Goal: Task Accomplishment & Management: Manage account settings

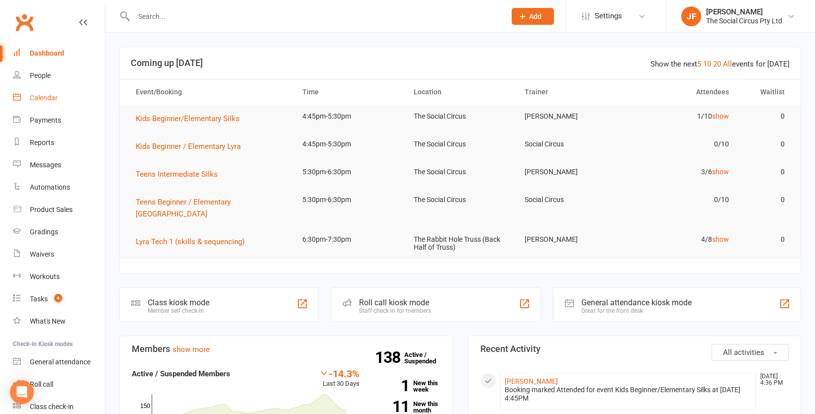
click at [46, 95] on div "Calendar" at bounding box center [44, 98] width 28 height 8
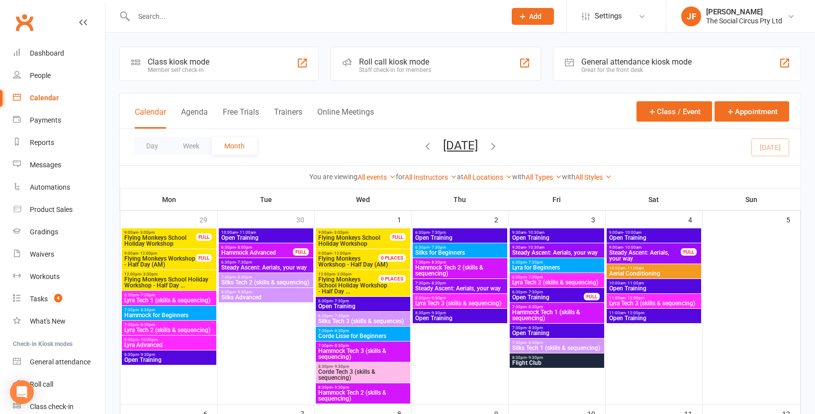
click at [422, 143] on icon "button" at bounding box center [427, 146] width 11 height 11
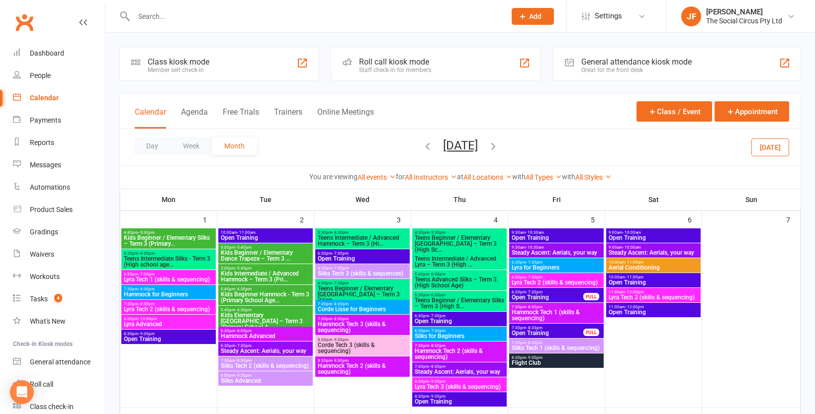
click at [183, 238] on span "Kids Beginner / Elementary Silks – Term 3 (Primary..." at bounding box center [168, 241] width 90 height 12
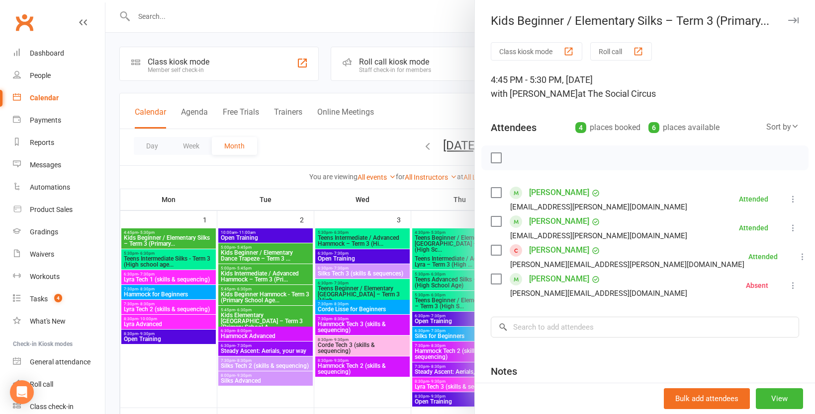
click at [562, 251] on link "[PERSON_NAME]" at bounding box center [559, 251] width 60 height 16
click at [566, 278] on link "Lei Townsend" at bounding box center [559, 279] width 60 height 16
click at [190, 262] on div at bounding box center [459, 207] width 709 height 414
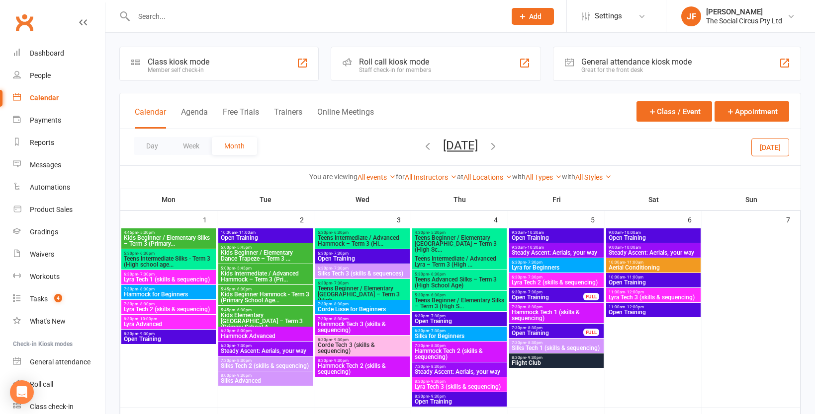
click at [161, 261] on span "Teens Intermediate Silks - Term 3 (High school age..." at bounding box center [168, 262] width 90 height 12
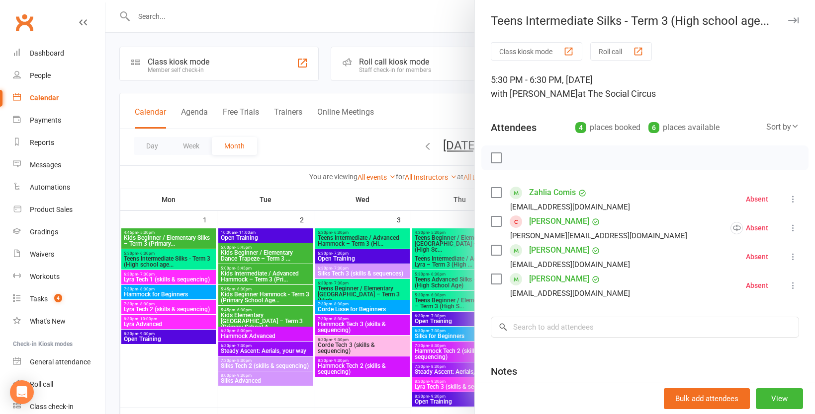
click at [261, 166] on div at bounding box center [459, 207] width 709 height 414
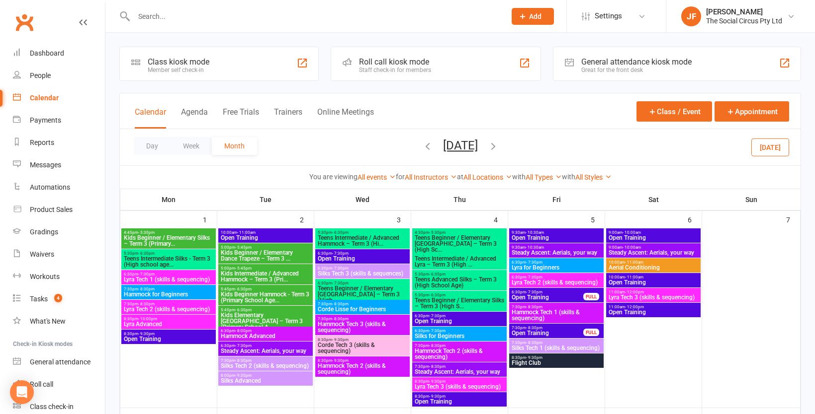
click at [357, 238] on span "Teens Intermediate / Advanced Hammock – Term 3 (Hi..." at bounding box center [362, 241] width 90 height 12
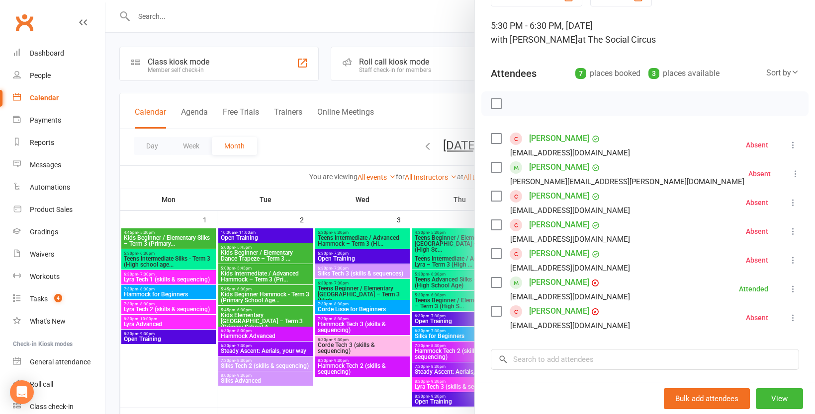
scroll to position [56, 0]
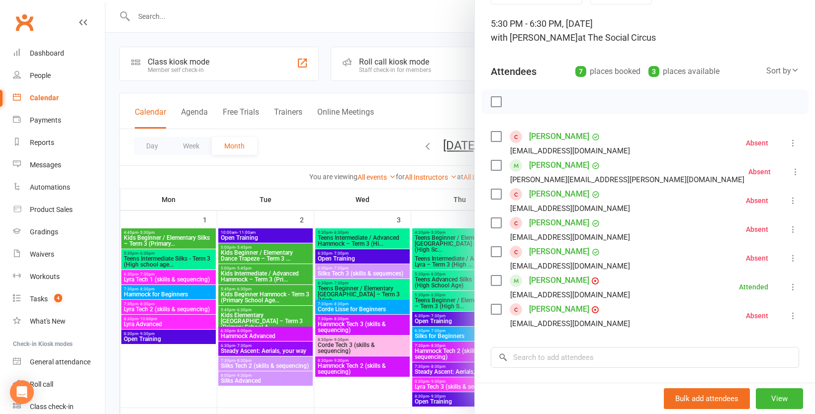
click at [376, 241] on div at bounding box center [459, 207] width 709 height 414
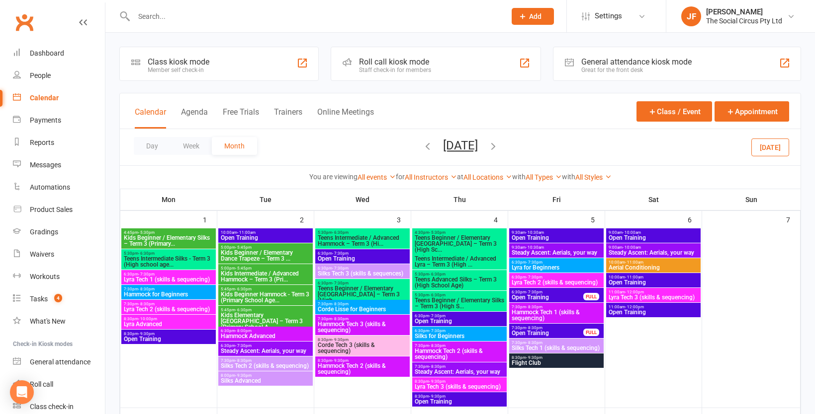
click at [376, 290] on span "Teens Beginner / Elementary [GEOGRAPHIC_DATA] – Term 3 (High..." at bounding box center [362, 295] width 90 height 18
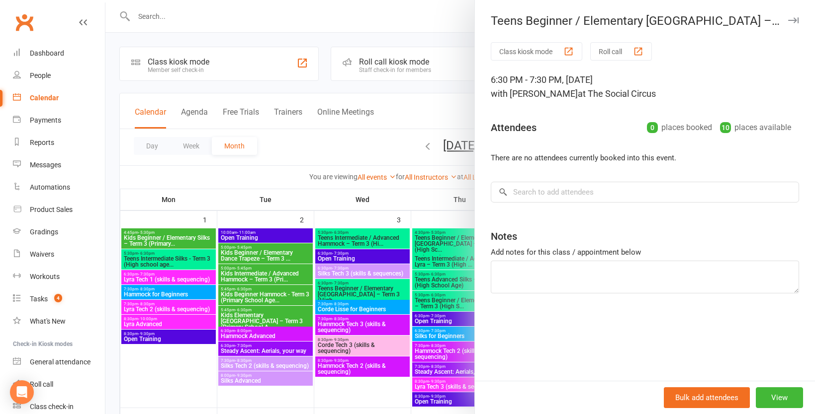
click at [391, 216] on div at bounding box center [459, 207] width 709 height 414
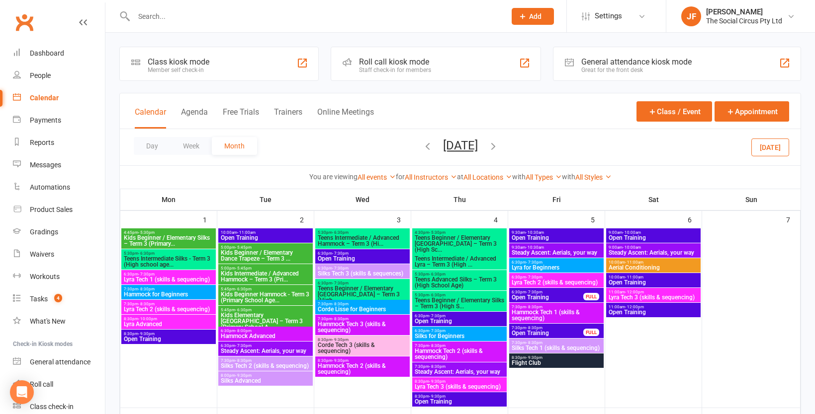
click at [380, 242] on span "Teens Intermediate / Advanced Hammock – Term 3 (Hi..." at bounding box center [362, 241] width 90 height 12
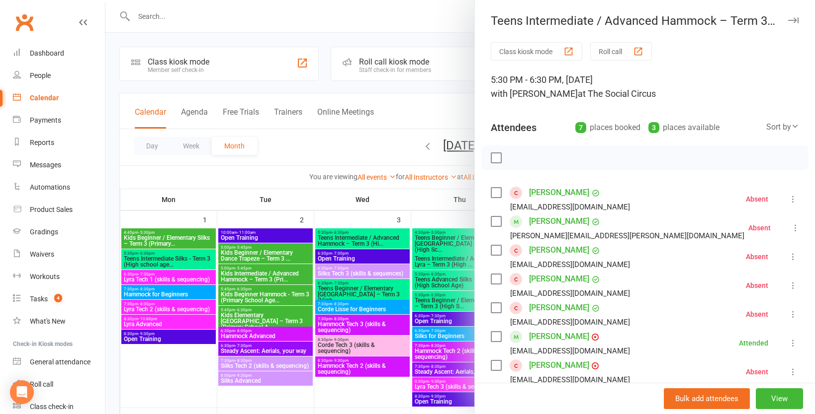
click at [384, 197] on div at bounding box center [459, 207] width 709 height 414
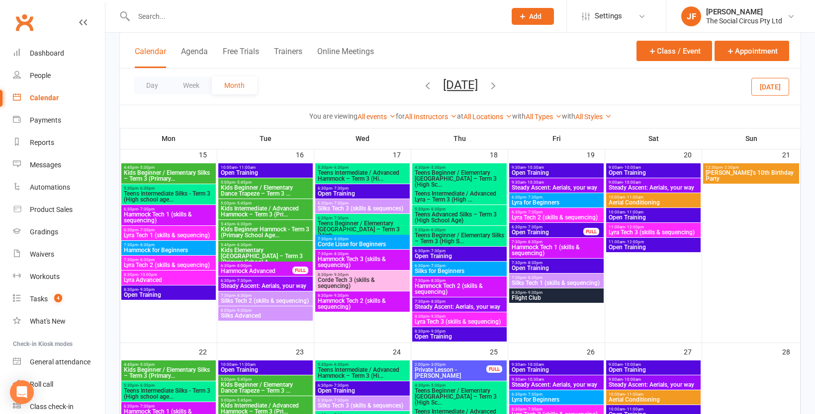
scroll to position [471, 0]
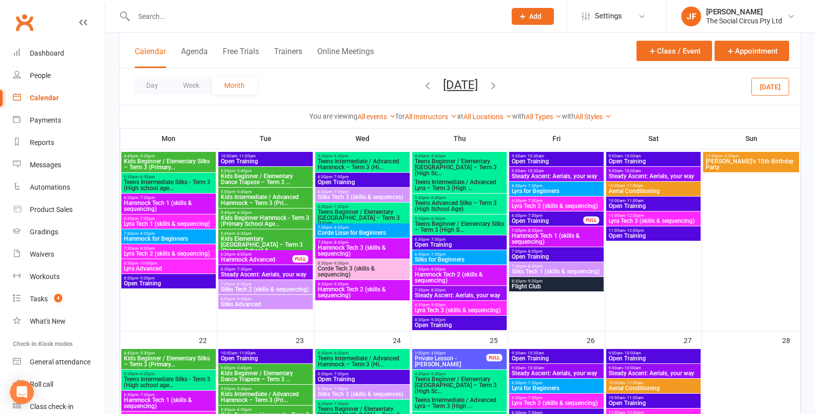
click at [373, 360] on span "Teens Intermediate / Advanced Hammock – Term 3 (Hi..." at bounding box center [362, 362] width 90 height 12
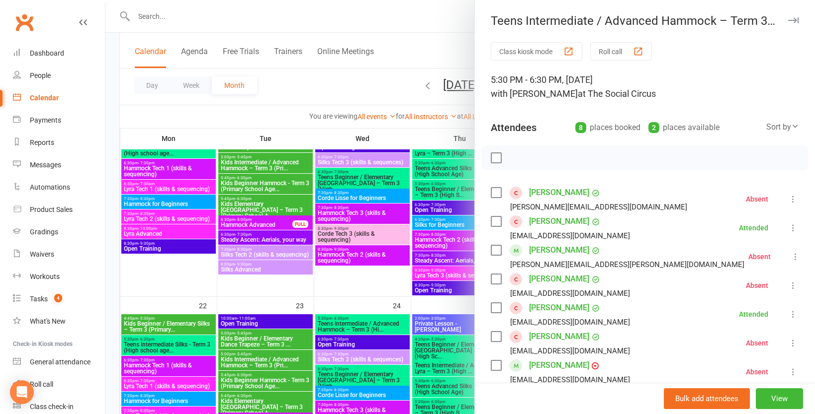
scroll to position [533, 0]
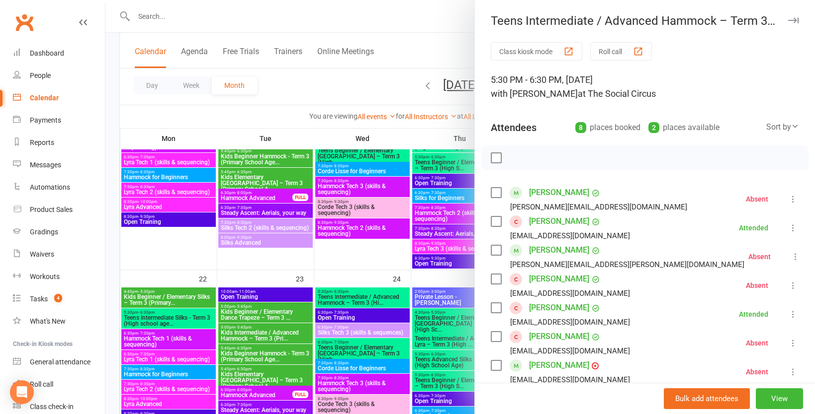
click at [182, 273] on div at bounding box center [459, 207] width 709 height 414
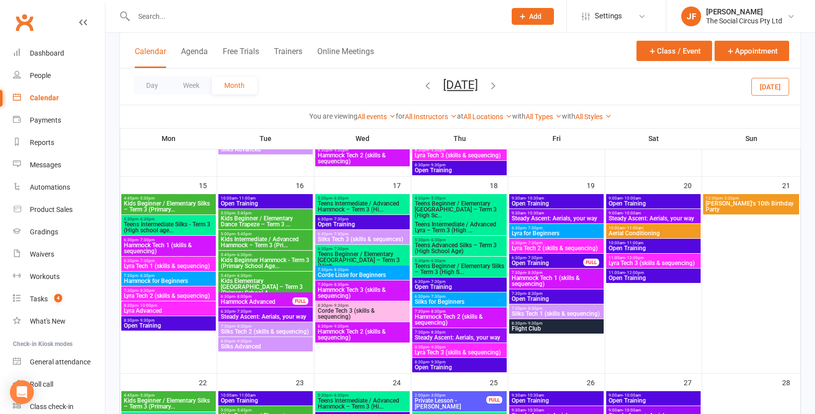
scroll to position [428, 0]
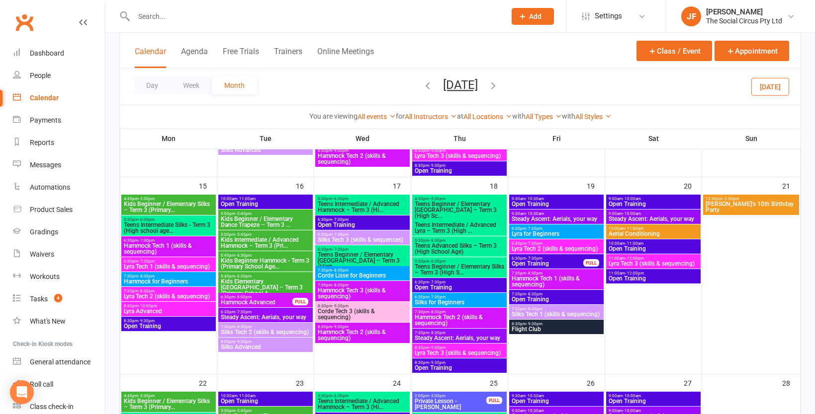
click at [173, 228] on span "Teens Intermediate Silks - Term 3 (High school age..." at bounding box center [168, 228] width 90 height 12
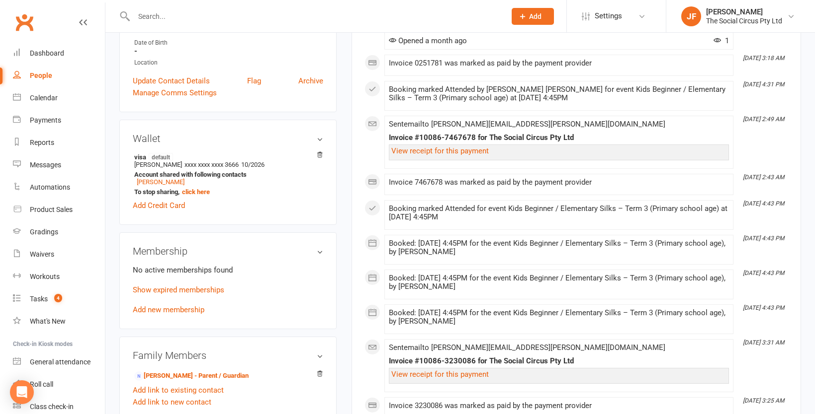
scroll to position [264, 0]
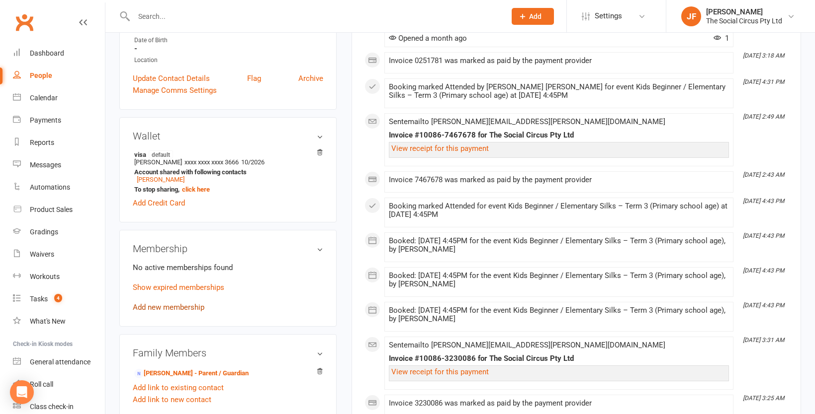
click at [186, 303] on link "Add new membership" at bounding box center [169, 307] width 72 height 9
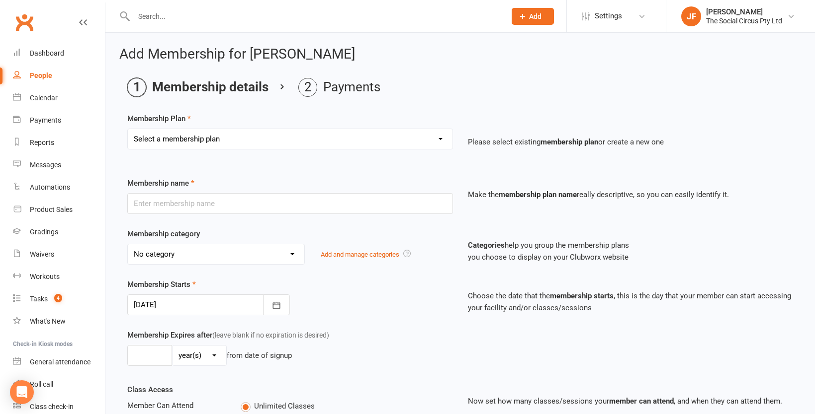
click at [246, 136] on select "Select a membership plan Create new Membership Plan Aerial Explorer 2-week Tria…" at bounding box center [290, 139] width 325 height 20
select select "27"
click at [128, 129] on select "Select a membership plan Create new Membership Plan Aerial Explorer 2-week Tria…" at bounding box center [290, 139] width 325 height 20
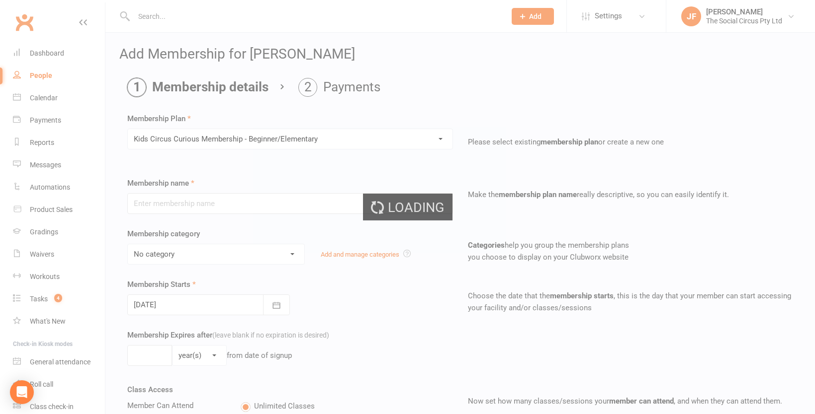
type input "Kids Circus Curious Membership - Beginner/Elementary"
select select "7"
type input "10"
select select "1"
type input "1"
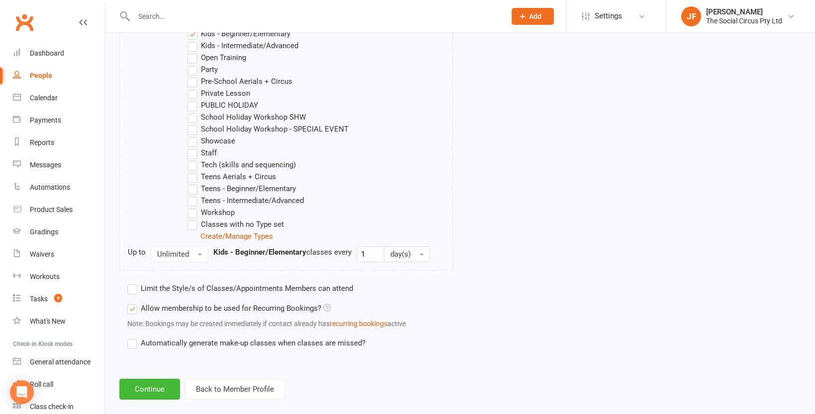
scroll to position [612, 0]
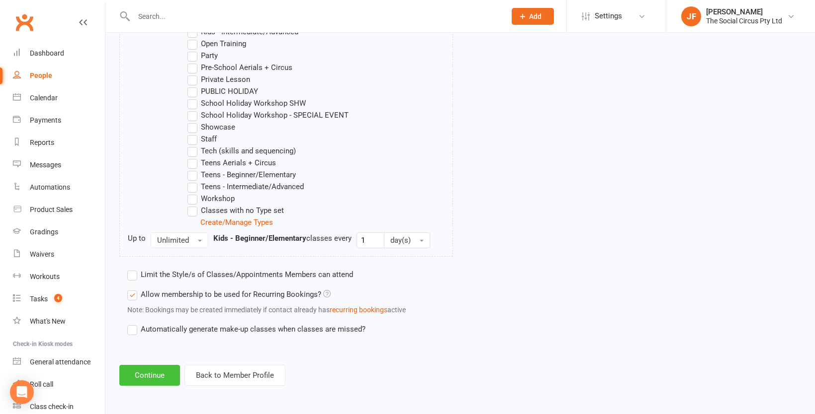
click at [170, 376] on button "Continue" at bounding box center [149, 375] width 61 height 21
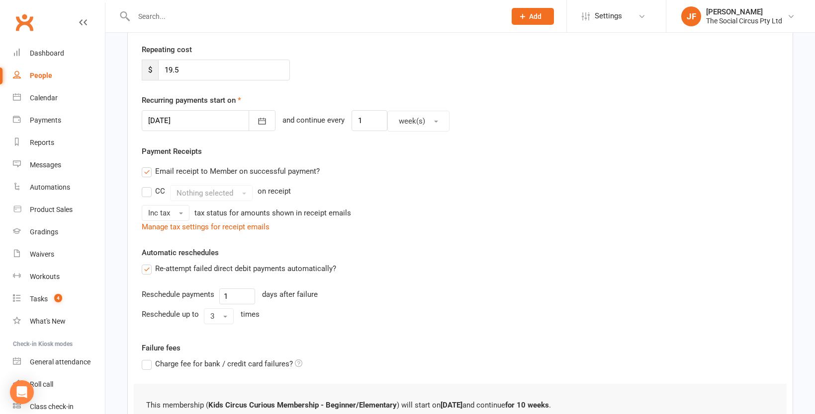
scroll to position [308, 0]
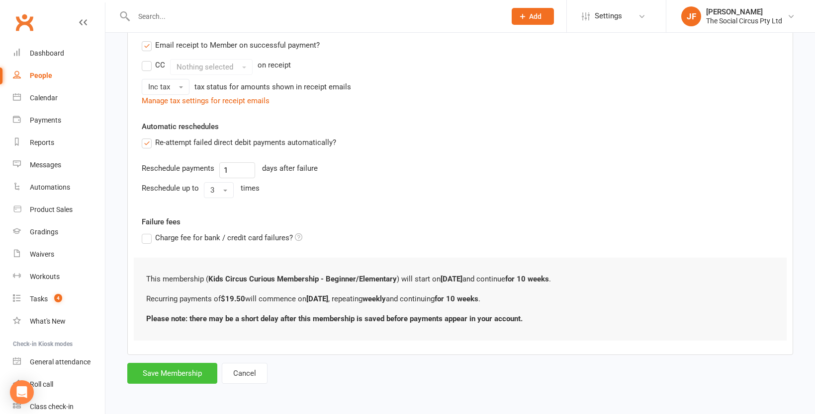
click at [196, 380] on button "Save Membership" at bounding box center [172, 373] width 90 height 21
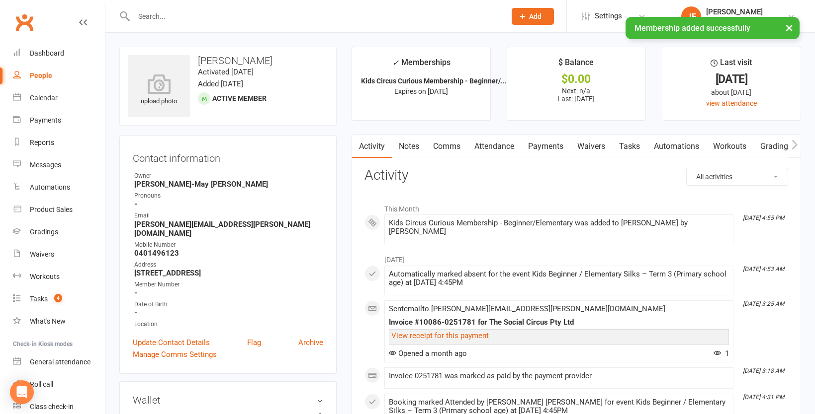
click at [489, 149] on link "Attendance" at bounding box center [494, 146] width 54 height 23
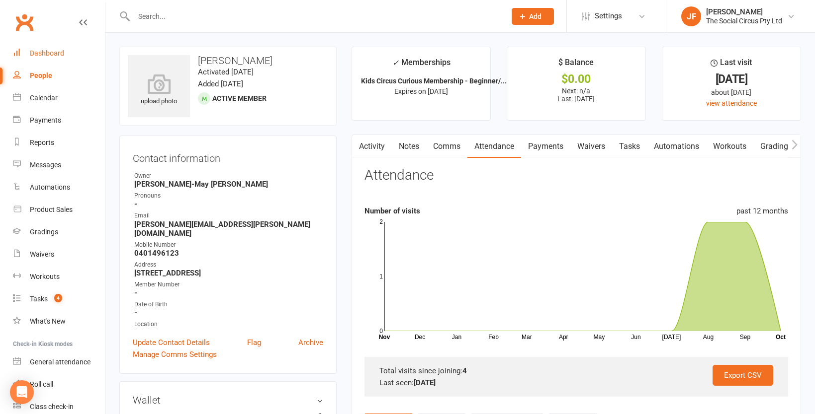
click at [40, 50] on div "Dashboard" at bounding box center [47, 53] width 34 height 8
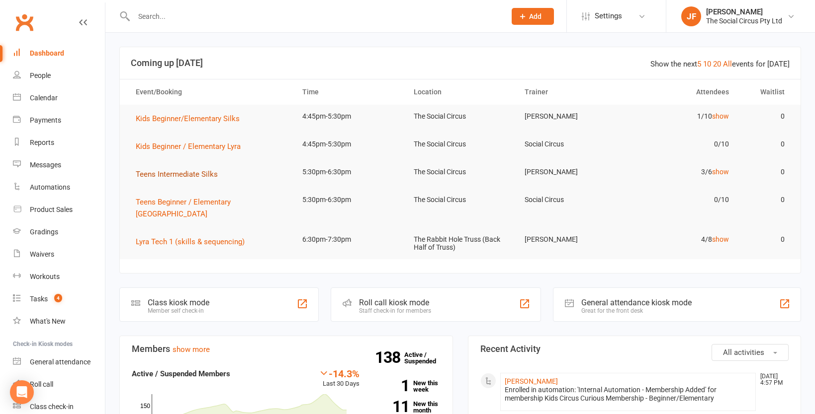
click at [191, 173] on span "Teens Intermediate Silks" at bounding box center [177, 174] width 82 height 9
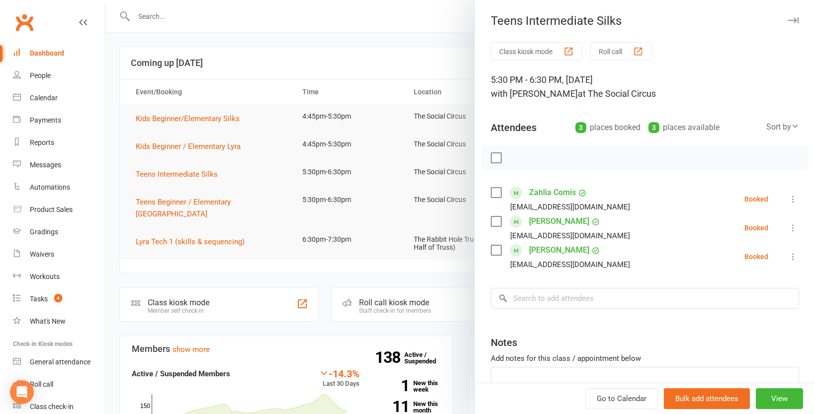
click at [293, 52] on div at bounding box center [459, 207] width 709 height 414
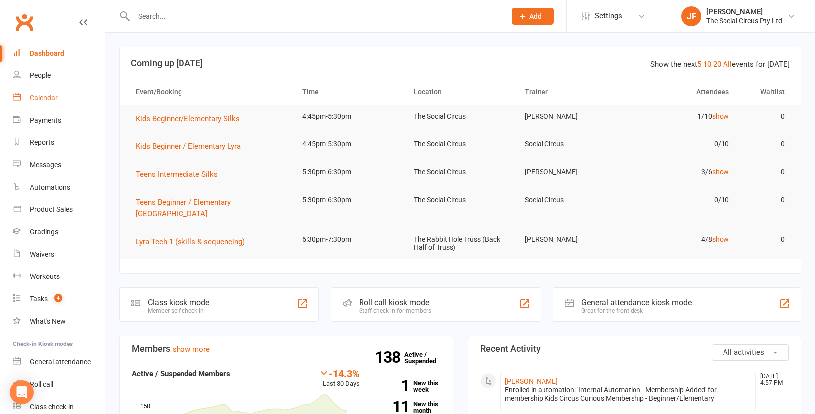
click at [53, 100] on div "Calendar" at bounding box center [44, 98] width 28 height 8
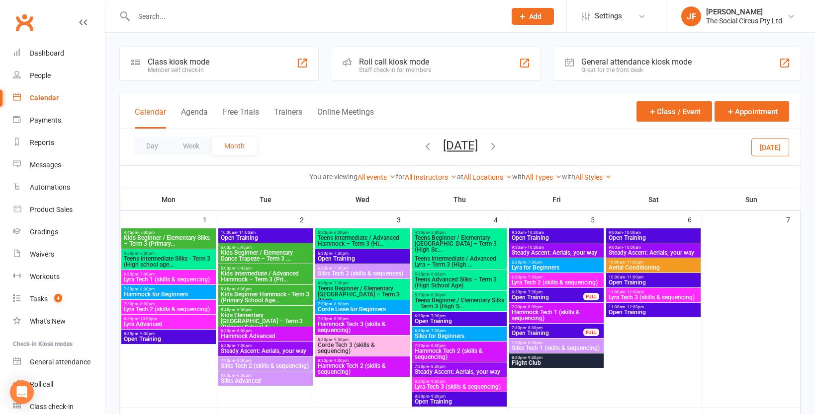
click at [498, 146] on icon "button" at bounding box center [493, 146] width 11 height 11
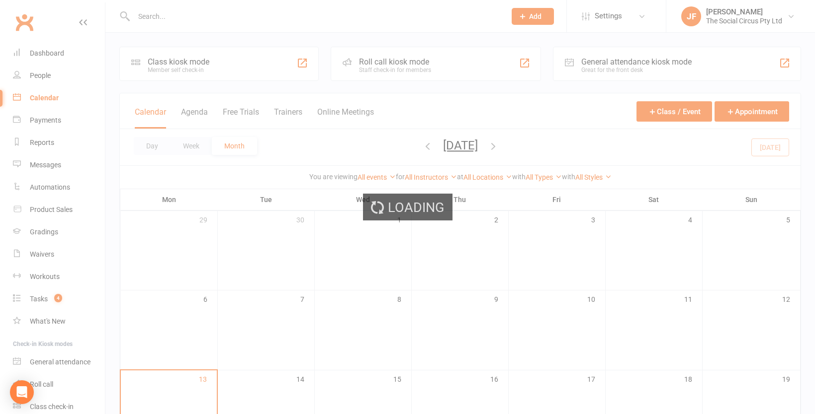
click at [198, 145] on div "Loading" at bounding box center [407, 207] width 815 height 414
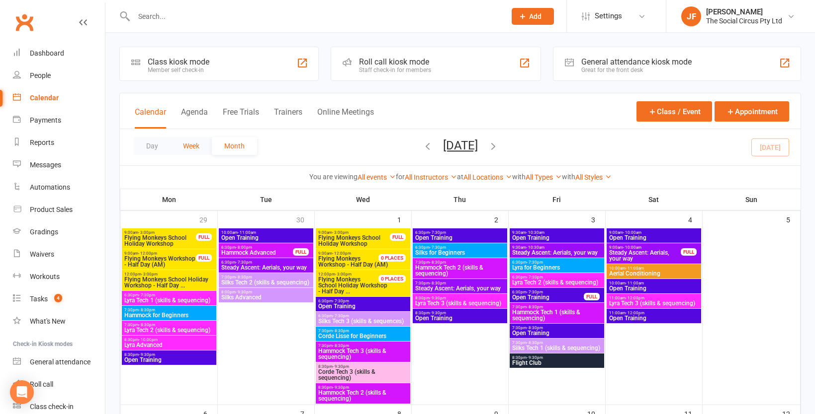
click at [189, 148] on button "Week" at bounding box center [190, 146] width 41 height 18
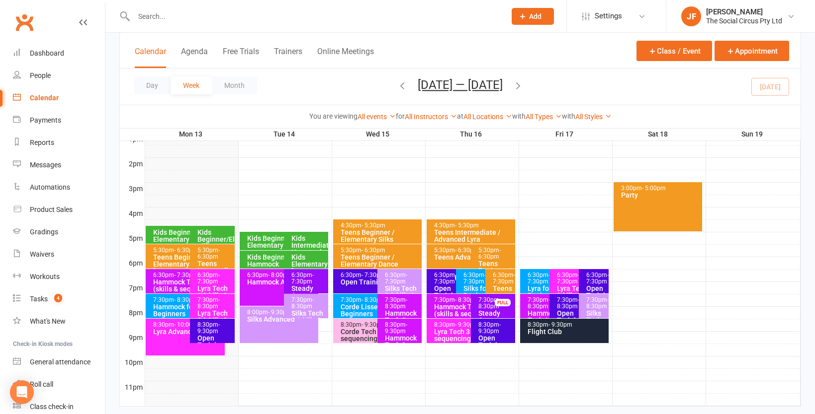
scroll to position [396, 0]
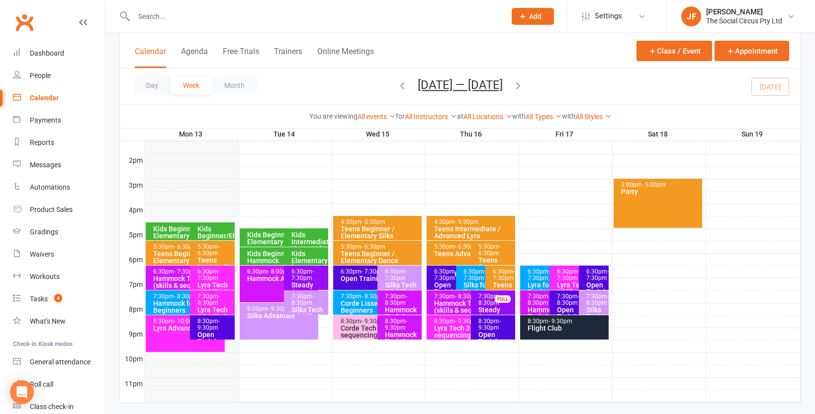
click at [497, 252] on span "- 6:30pm" at bounding box center [489, 250] width 22 height 13
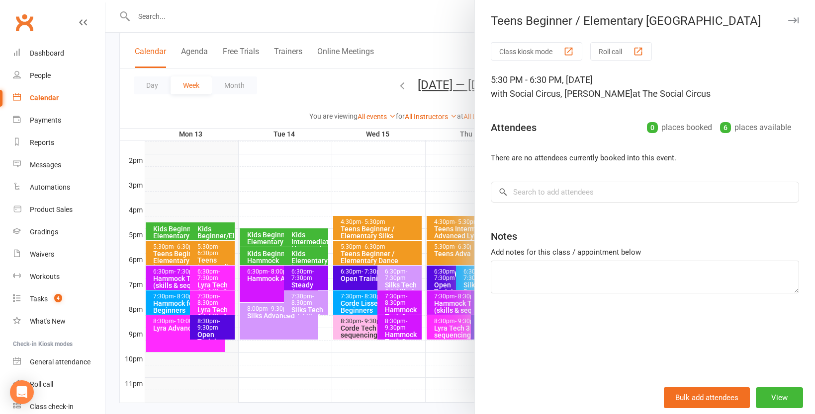
click at [448, 194] on div at bounding box center [459, 207] width 709 height 414
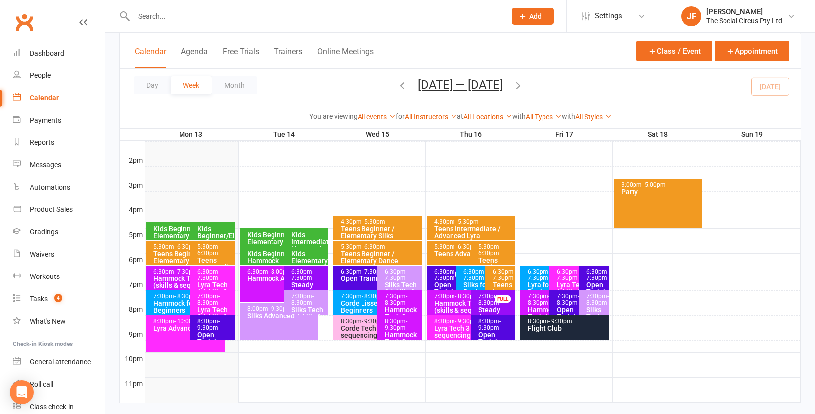
click at [503, 276] on div "6:30pm - 7:30pm" at bounding box center [502, 275] width 20 height 13
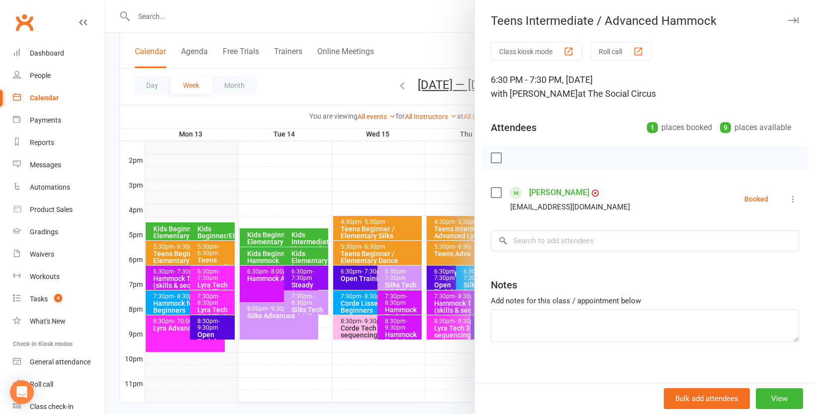
click at [442, 168] on div at bounding box center [459, 207] width 709 height 414
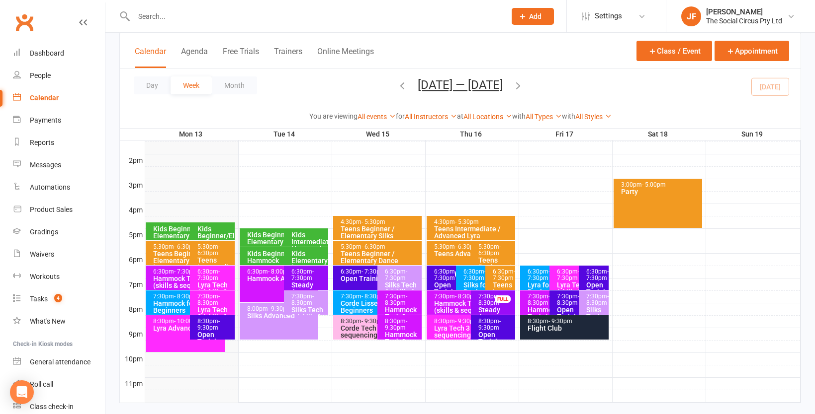
click at [500, 278] on div "6:30pm - 7:30pm" at bounding box center [502, 275] width 20 height 13
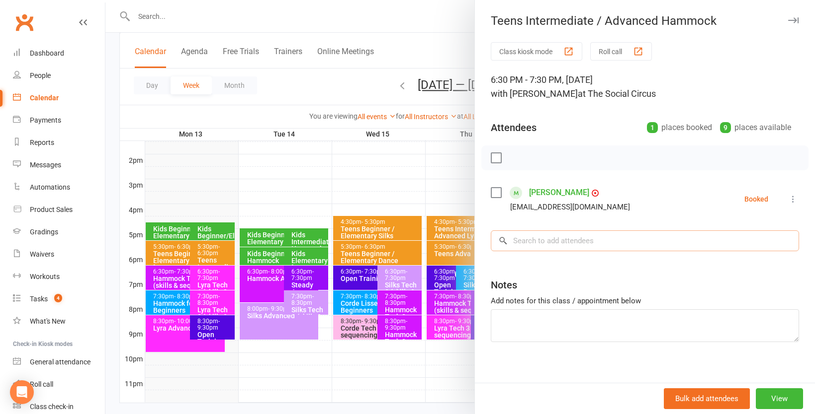
click at [565, 243] on input "search" at bounding box center [645, 241] width 308 height 21
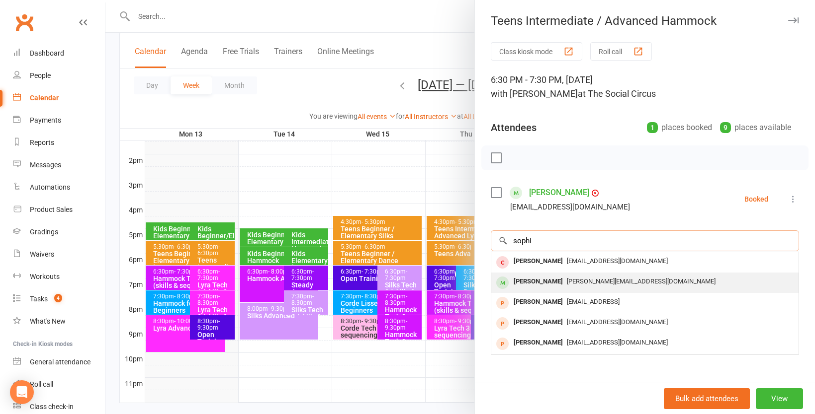
type input "sophi"
click at [577, 278] on span "sarah@eastwoodsonline.com" at bounding box center [641, 281] width 149 height 7
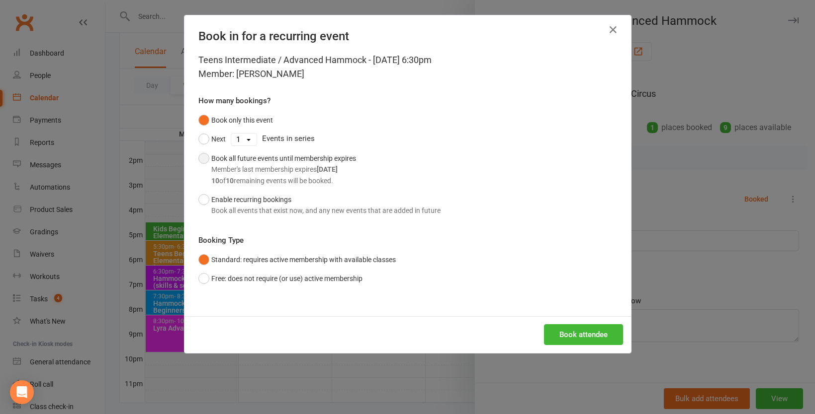
click at [276, 161] on div "Book all future events until membership expires Member's last membership expire…" at bounding box center [283, 169] width 145 height 33
click at [579, 336] on button "Book attendee" at bounding box center [583, 335] width 79 height 21
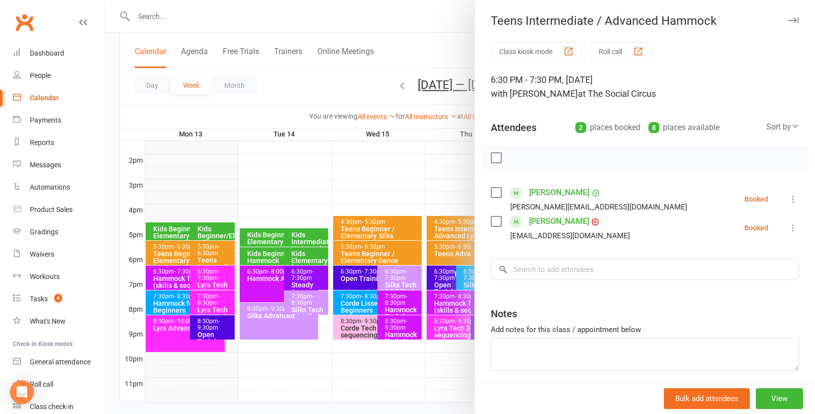
click at [305, 23] on div at bounding box center [459, 207] width 709 height 414
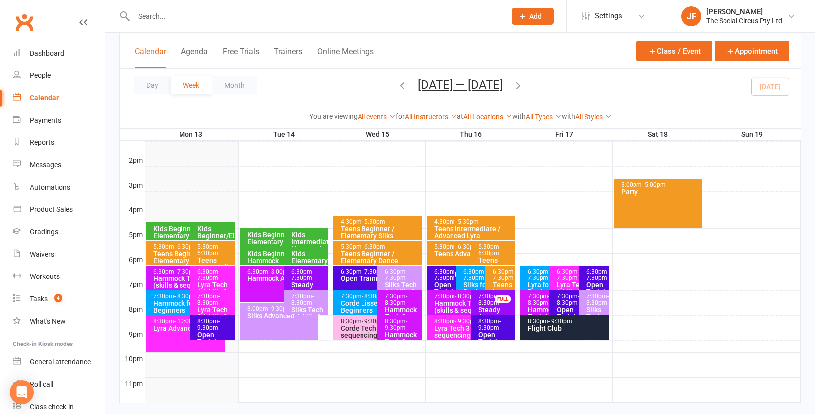
click at [523, 85] on icon "button" at bounding box center [517, 85] width 11 height 11
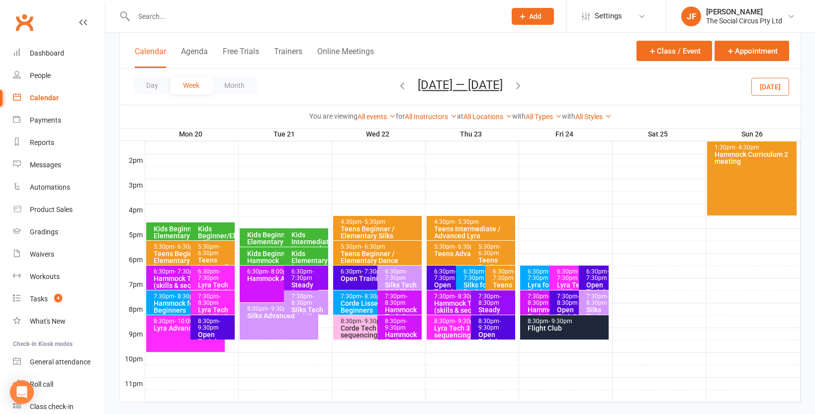
click at [314, 252] on div "Kids Elementary Hammock" at bounding box center [308, 260] width 35 height 21
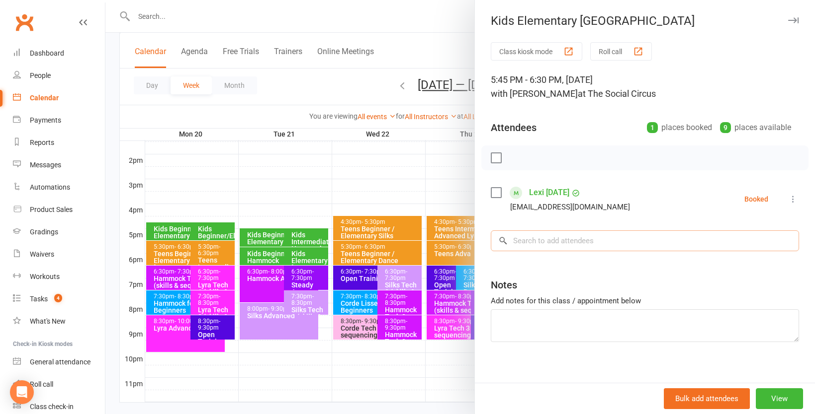
click at [557, 239] on input "search" at bounding box center [645, 241] width 308 height 21
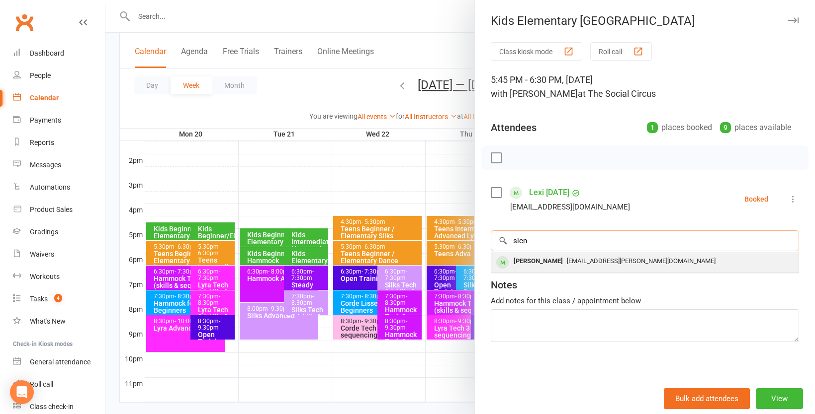
type input "sien"
click at [567, 259] on span "gain.wendy@gmail.com" at bounding box center [641, 260] width 149 height 7
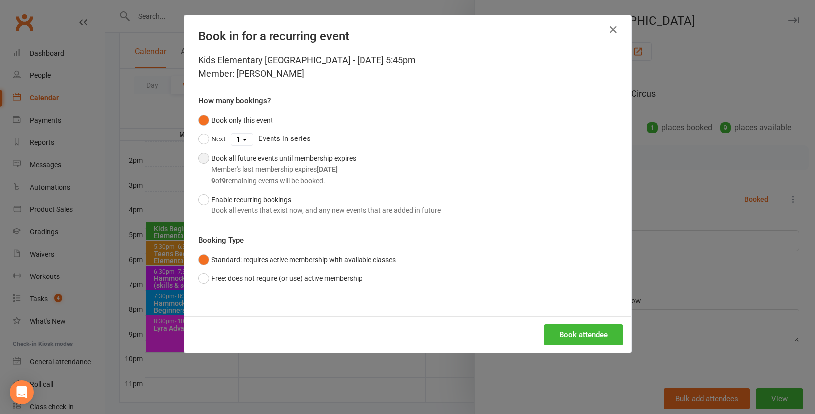
click at [267, 161] on div "Book all future events until membership expires Member's last membership expire…" at bounding box center [283, 169] width 145 height 33
click at [569, 334] on button "Book attendee" at bounding box center [583, 335] width 79 height 21
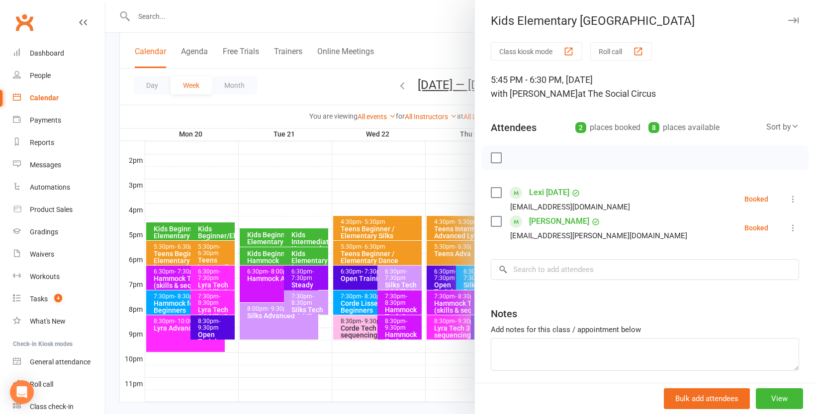
click at [180, 232] on div at bounding box center [459, 207] width 709 height 414
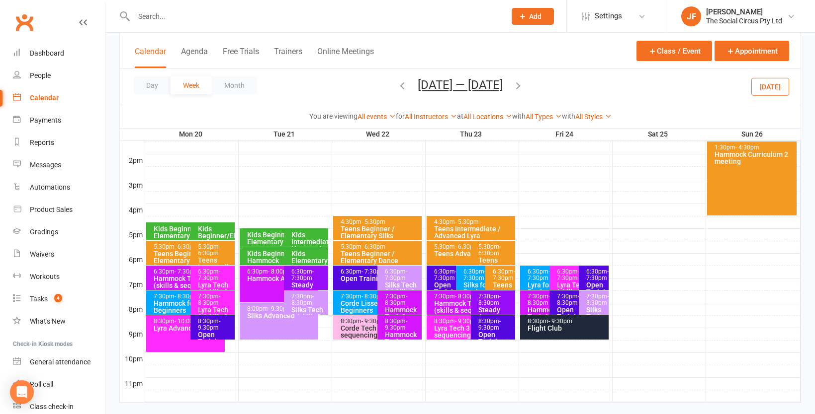
click at [170, 234] on div "Kids Beginner / Elementary Lyra" at bounding box center [188, 233] width 70 height 14
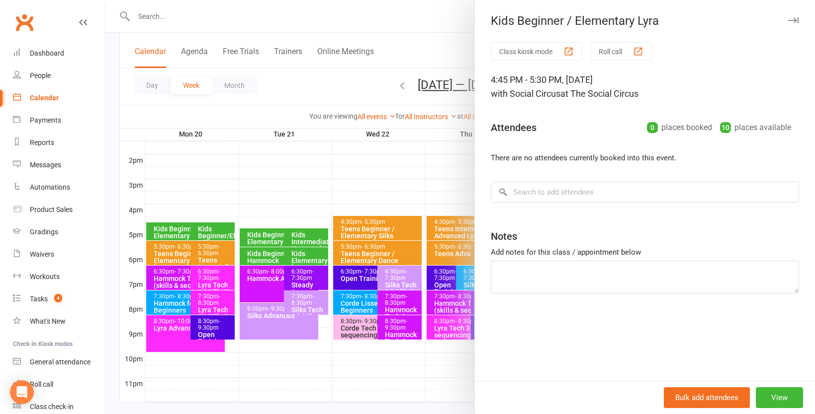
click at [214, 227] on div at bounding box center [459, 207] width 709 height 414
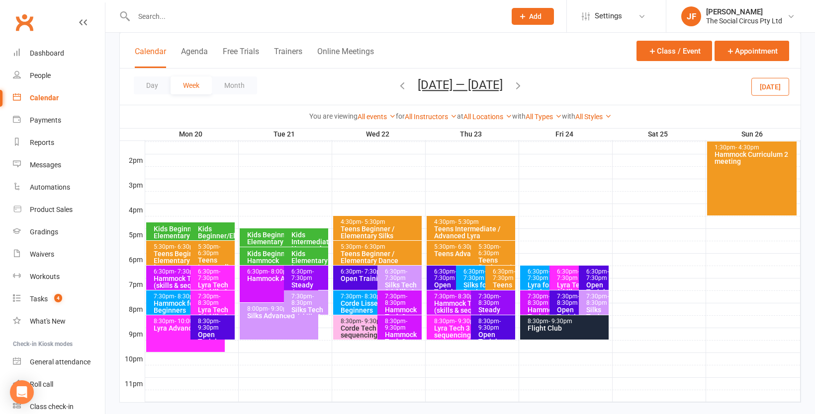
click at [215, 234] on div "Kids Beginner/Elementary Silks" at bounding box center [214, 236] width 35 height 21
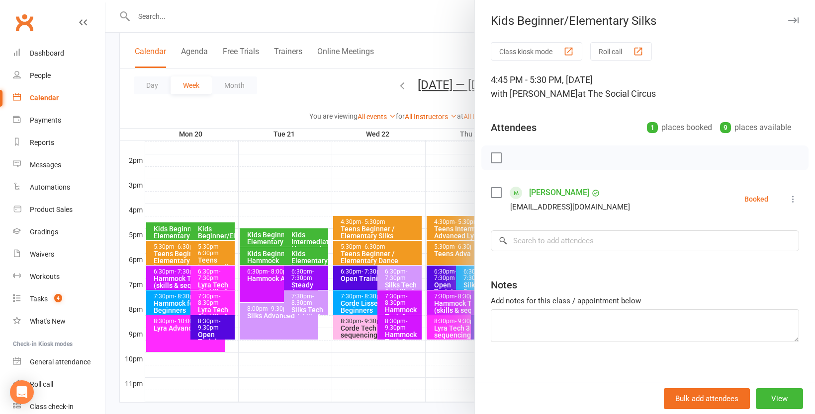
click at [399, 83] on div at bounding box center [459, 207] width 709 height 414
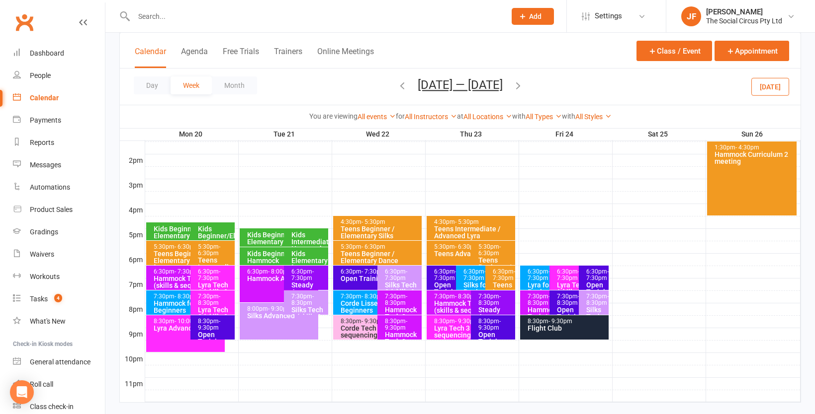
click at [397, 86] on icon "button" at bounding box center [402, 85] width 11 height 11
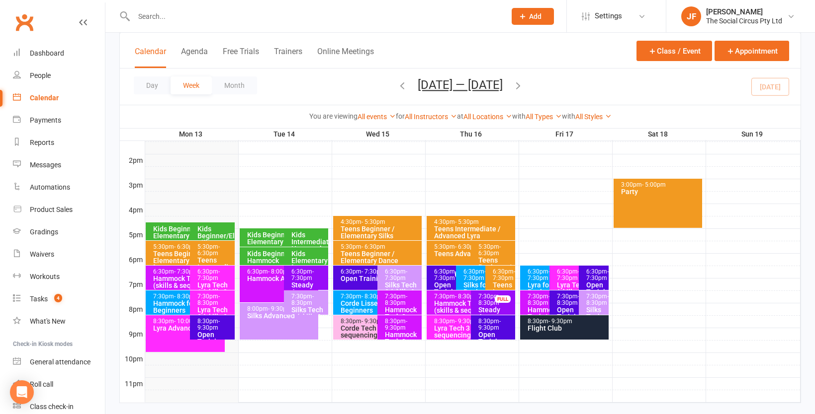
click at [207, 233] on div "Kids Beginner/Elementary Silks" at bounding box center [214, 236] width 35 height 21
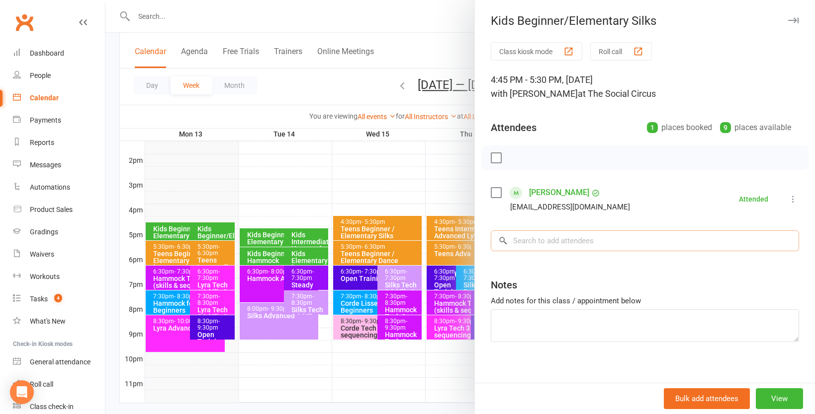
click at [546, 245] on input "search" at bounding box center [645, 241] width 308 height 21
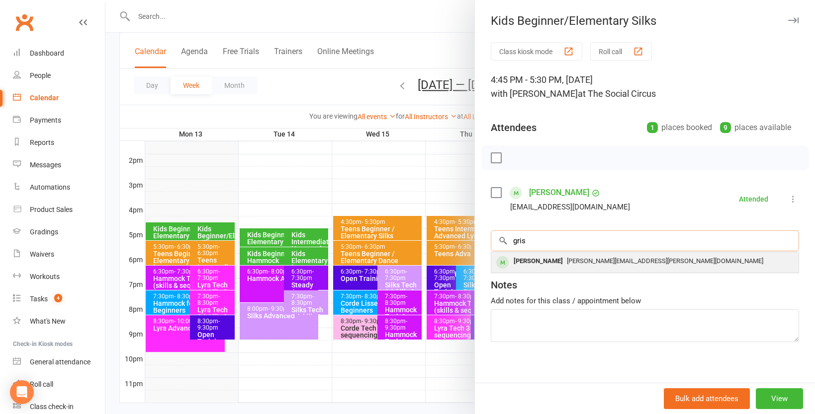
type input "gris"
click at [575, 260] on span "govin.subedi@outlook.com" at bounding box center [665, 260] width 196 height 7
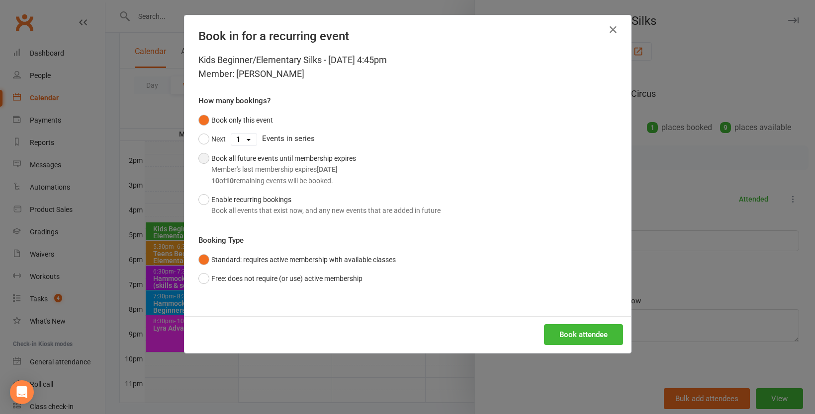
click at [270, 162] on div "Book all future events until membership expires Member's last membership expire…" at bounding box center [283, 169] width 145 height 33
click at [600, 333] on button "Book attendee" at bounding box center [583, 335] width 79 height 21
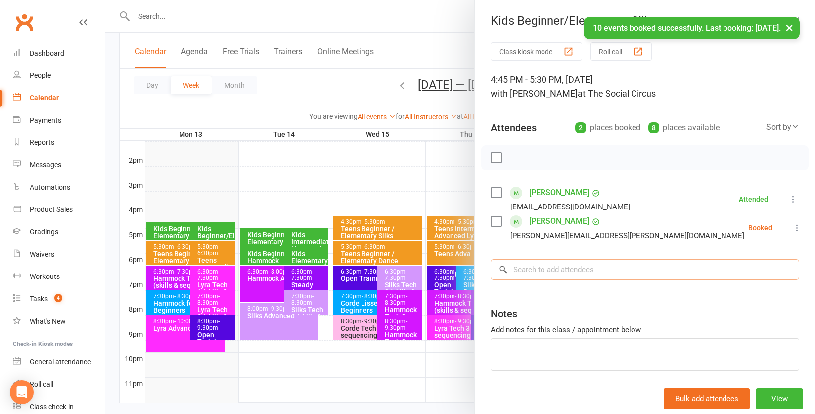
click at [577, 272] on input "search" at bounding box center [645, 269] width 308 height 21
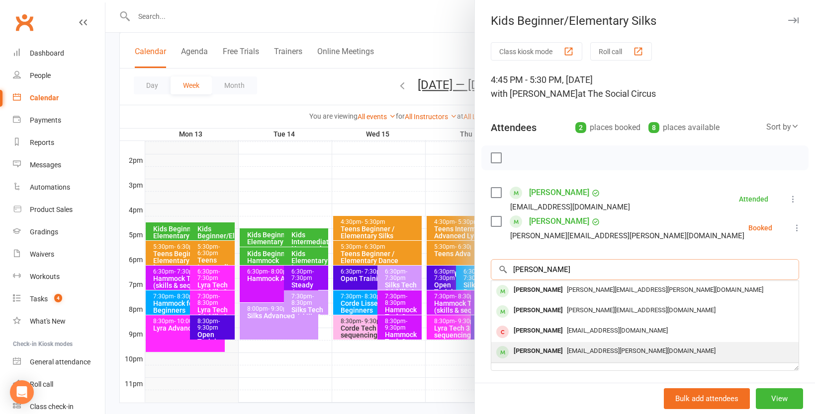
type input "isabel"
click at [563, 353] on div "[PERSON_NAME]" at bounding box center [537, 351] width 57 height 14
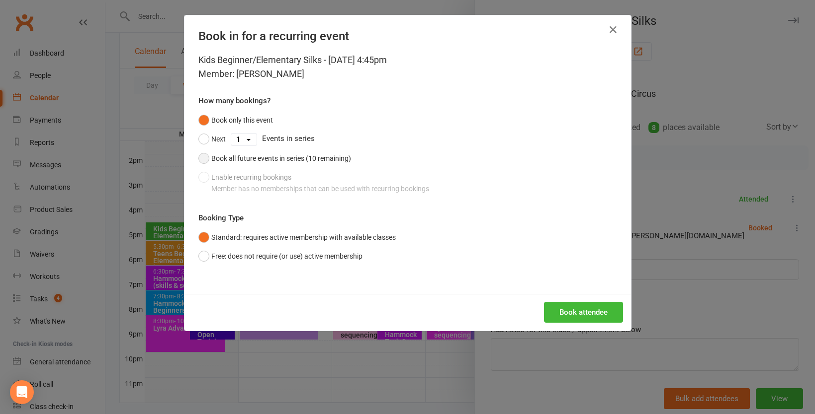
click at [245, 161] on div "Book all future events in series (10 remaining)" at bounding box center [281, 158] width 140 height 11
click at [574, 314] on button "Book attendee" at bounding box center [583, 312] width 79 height 21
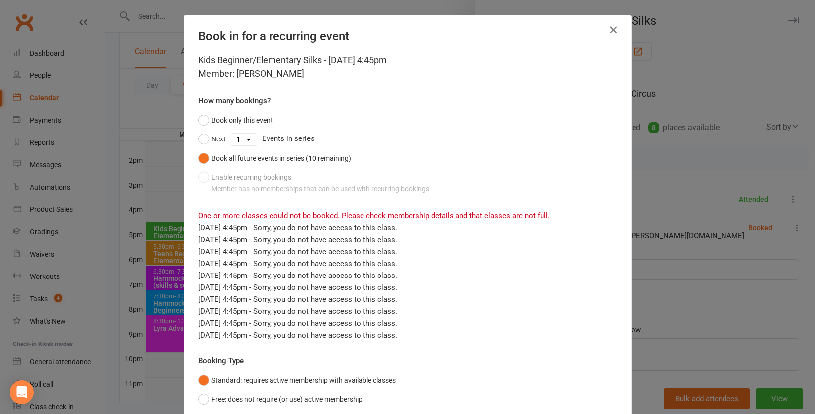
click at [611, 28] on icon "button" at bounding box center [613, 30] width 12 height 12
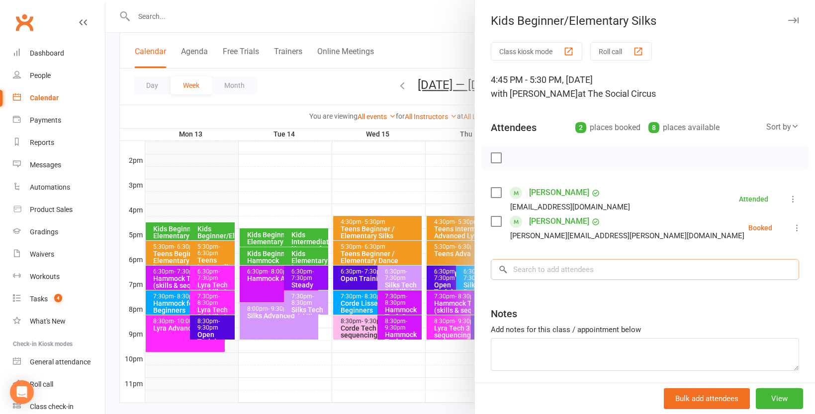
click at [560, 273] on input "search" at bounding box center [645, 269] width 308 height 21
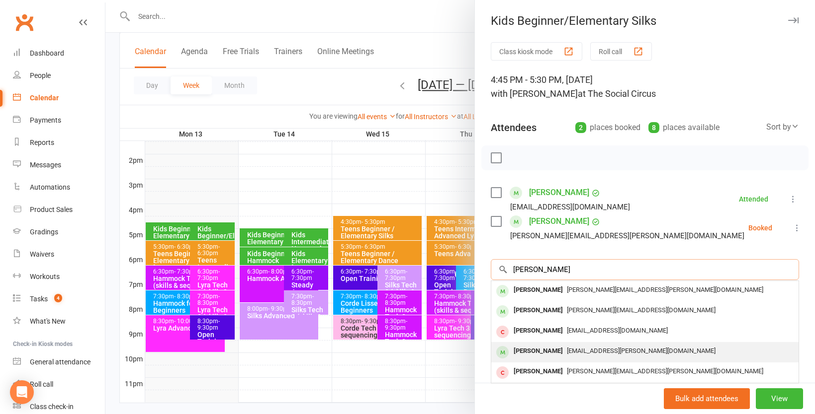
type input "isabell"
click at [567, 352] on span "[EMAIL_ADDRESS][PERSON_NAME][DOMAIN_NAME]" at bounding box center [641, 350] width 149 height 7
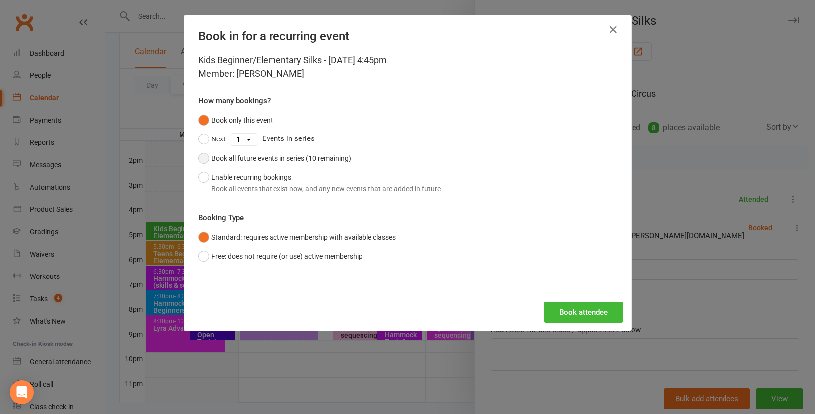
click at [312, 162] on div "Book all future events in series (10 remaining)" at bounding box center [281, 158] width 140 height 11
click at [555, 309] on button "Book attendee" at bounding box center [583, 312] width 79 height 21
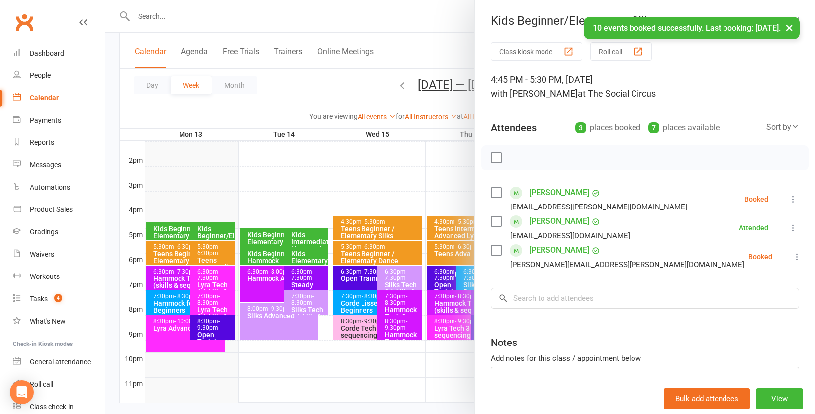
click at [278, 215] on div at bounding box center [459, 207] width 709 height 414
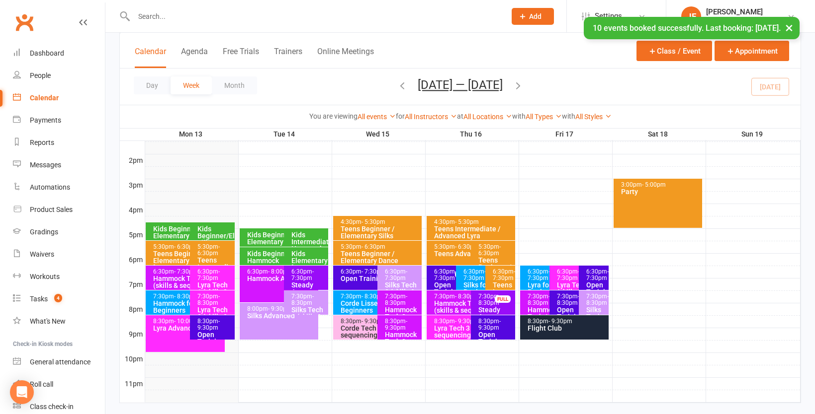
click at [308, 238] on div "Kids Intermediate/Advanced Hammock" at bounding box center [308, 242] width 35 height 21
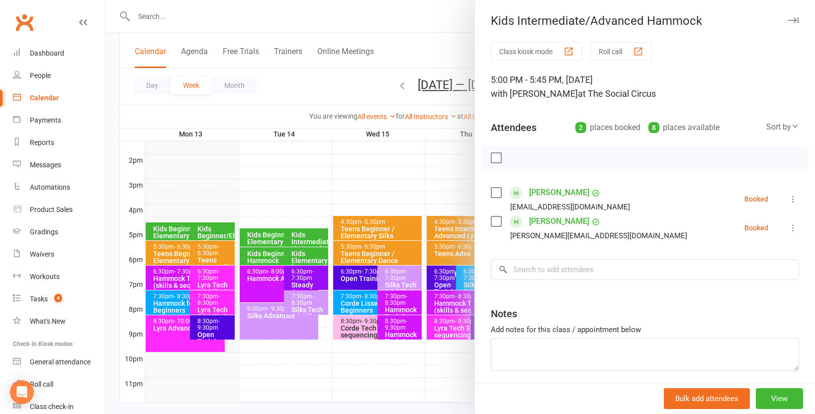
click at [306, 257] on div at bounding box center [459, 207] width 709 height 414
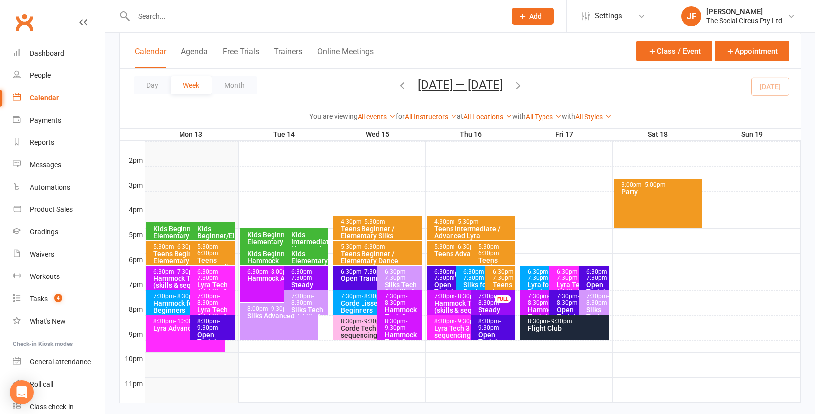
click at [304, 258] on div "Kids Elementary Hammock" at bounding box center [308, 260] width 35 height 21
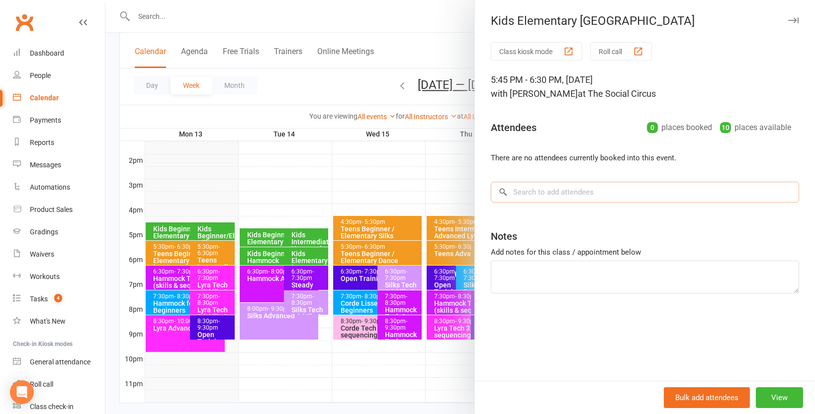
click at [621, 190] on input "search" at bounding box center [645, 192] width 308 height 21
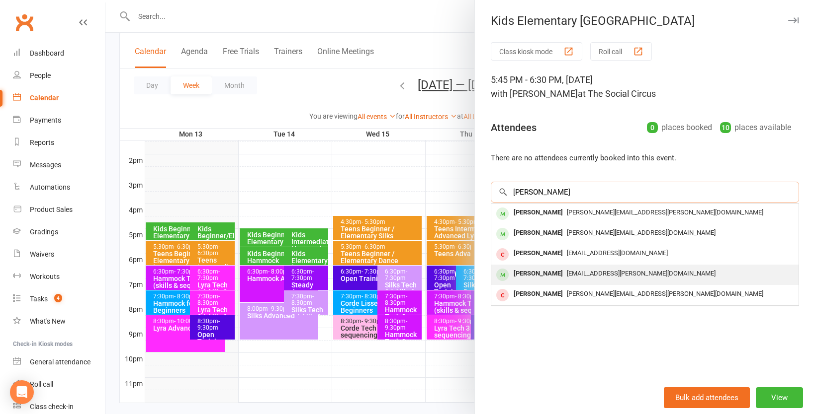
type input "isabell"
click at [568, 276] on span "[EMAIL_ADDRESS][PERSON_NAME][DOMAIN_NAME]" at bounding box center [641, 273] width 149 height 7
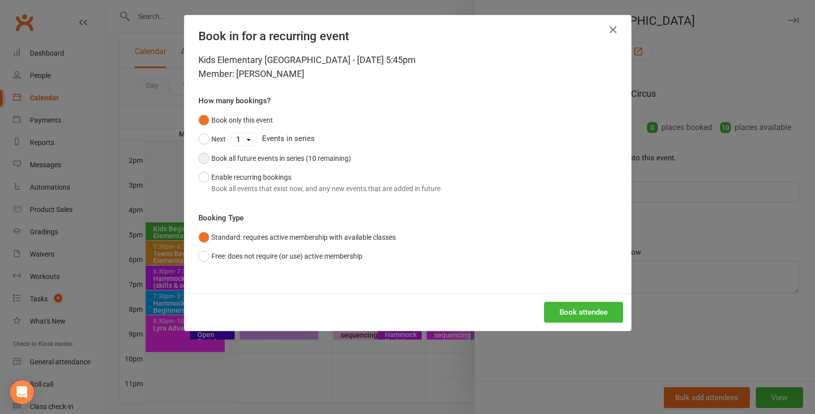
click at [246, 158] on div "Book all future events in series (10 remaining)" at bounding box center [281, 158] width 140 height 11
click at [587, 316] on button "Book attendee" at bounding box center [583, 312] width 79 height 21
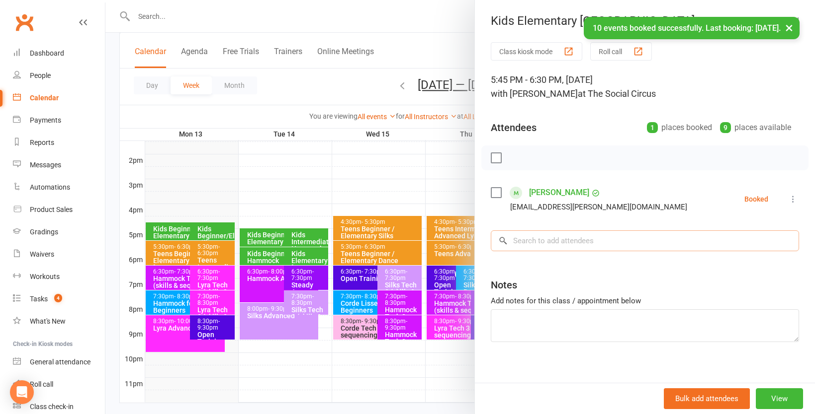
click at [543, 243] on input "search" at bounding box center [645, 241] width 308 height 21
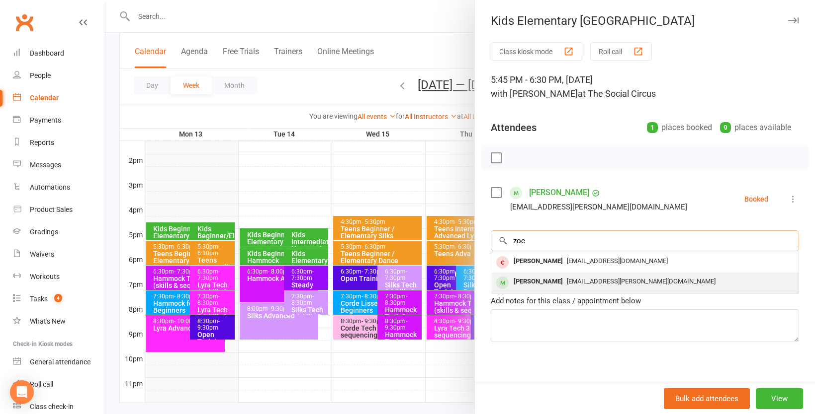
type input "zoe"
click at [567, 279] on span "[EMAIL_ADDRESS][PERSON_NAME][DOMAIN_NAME]" at bounding box center [641, 281] width 149 height 7
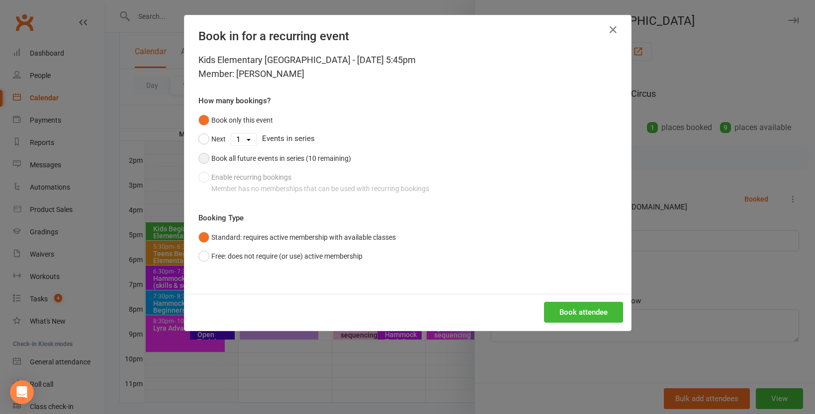
click at [306, 157] on div "Book all future events in series (10 remaining)" at bounding box center [281, 158] width 140 height 11
click at [592, 302] on button "Book attendee" at bounding box center [583, 312] width 79 height 21
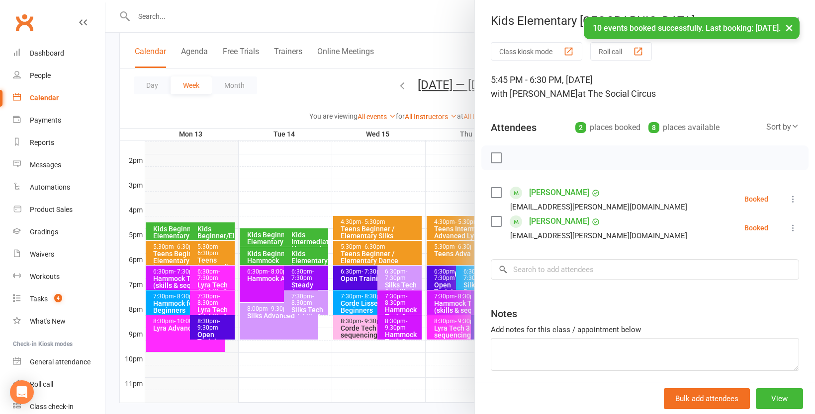
click at [281, 231] on div at bounding box center [459, 207] width 709 height 414
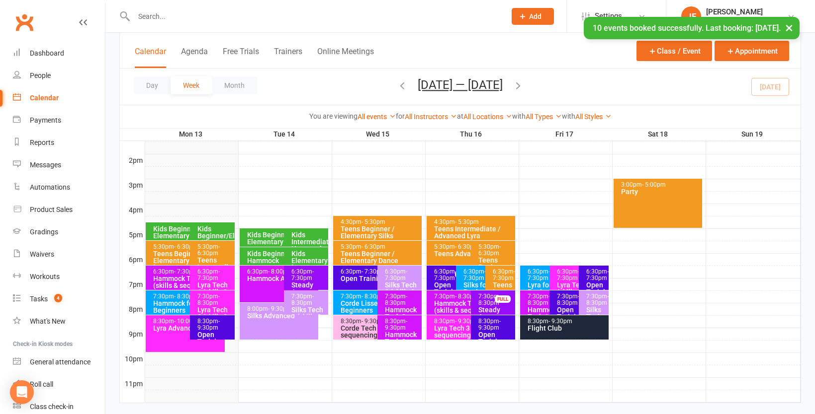
click at [270, 238] on div "Kids Beginner / Elementary Trapeze" at bounding box center [282, 239] width 70 height 14
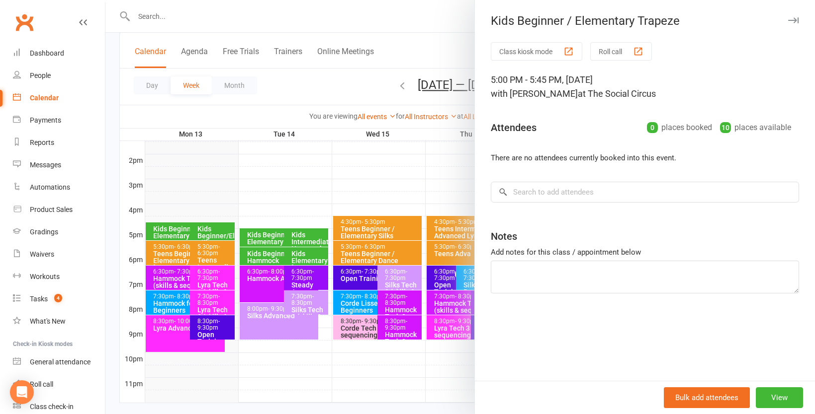
click at [284, 191] on div at bounding box center [459, 207] width 709 height 414
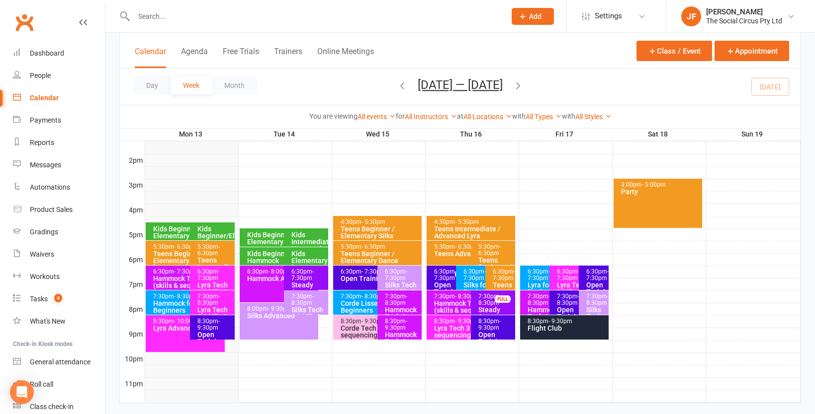
click at [679, 201] on div "3:00pm - 5:00pm Party" at bounding box center [657, 203] width 88 height 49
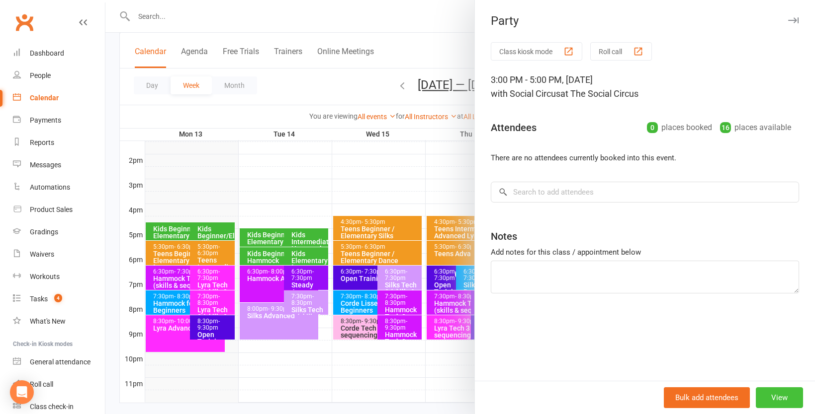
click at [783, 402] on button "View" at bounding box center [778, 398] width 47 height 21
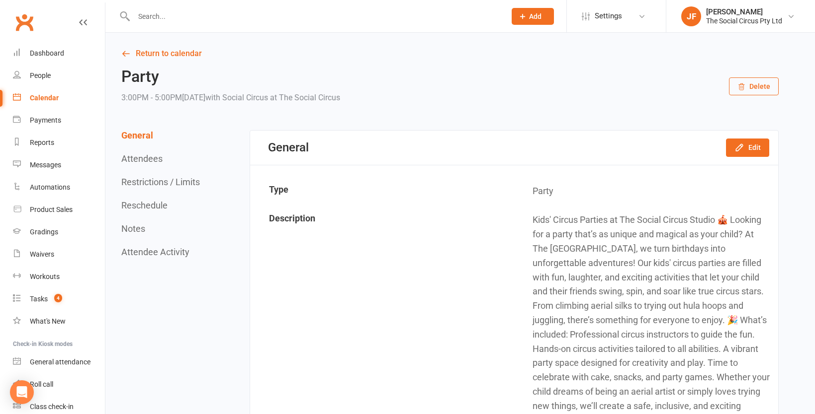
click at [751, 87] on button "Delete" at bounding box center [754, 87] width 50 height 18
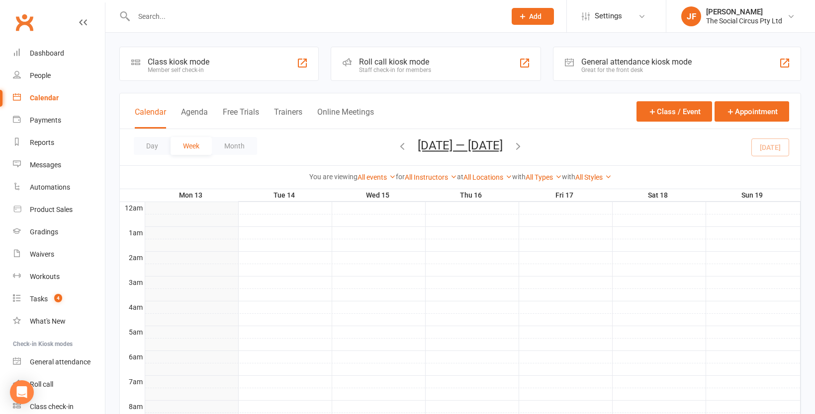
click at [769, 148] on div "Day Week Month Oct 13 — 19 2025 October 2025 Sun Mon Tue Wed Thu Fri Sat 28 29 …" at bounding box center [460, 147] width 680 height 36
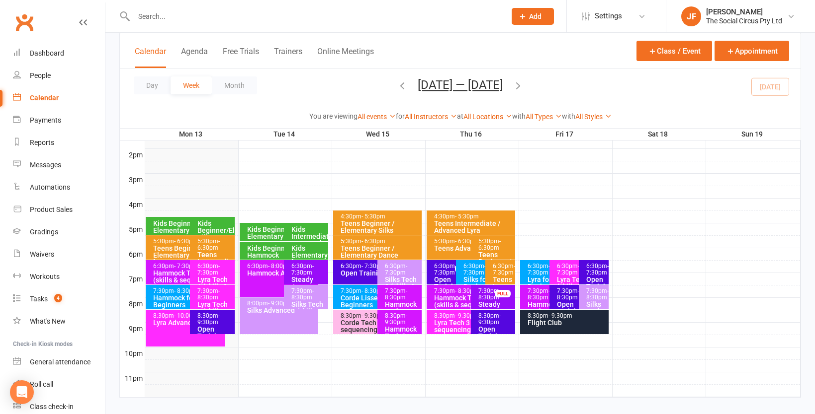
scroll to position [403, 0]
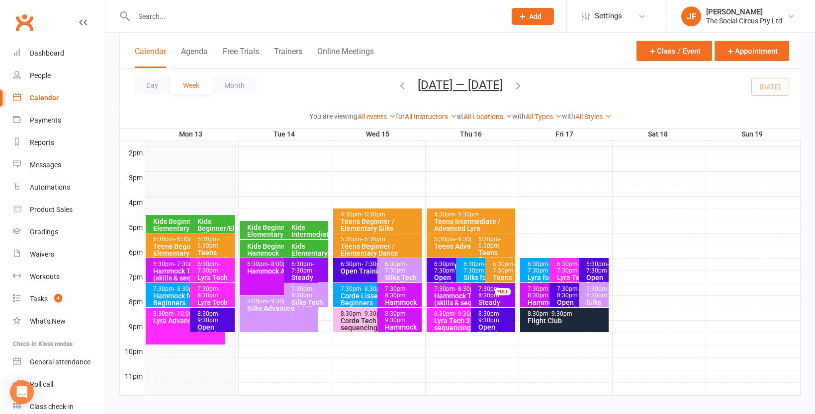
click at [175, 248] on div "Teens Beginner / Elementary Lyra" at bounding box center [188, 253] width 70 height 21
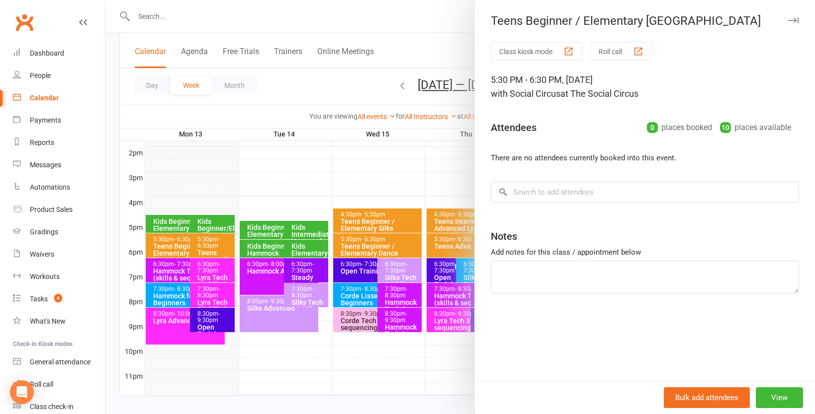
click at [209, 183] on div at bounding box center [459, 207] width 709 height 414
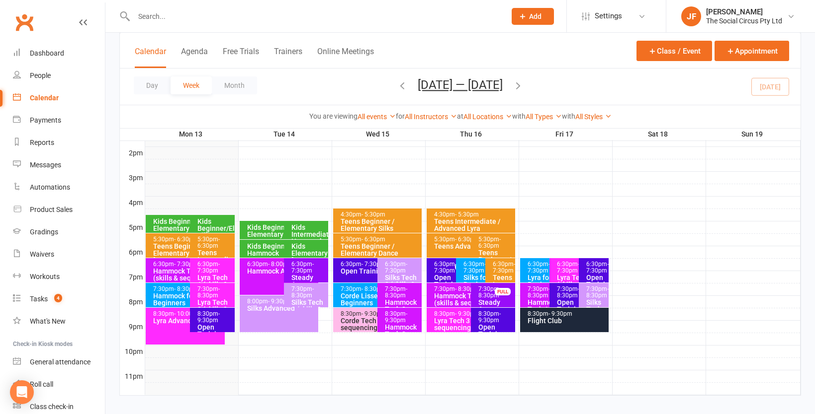
click at [215, 242] on span "- 6:30pm" at bounding box center [208, 242] width 22 height 13
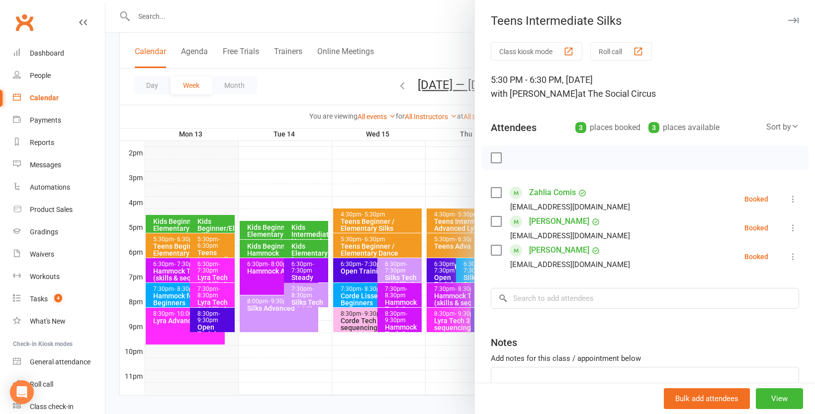
click at [221, 114] on div at bounding box center [459, 207] width 709 height 414
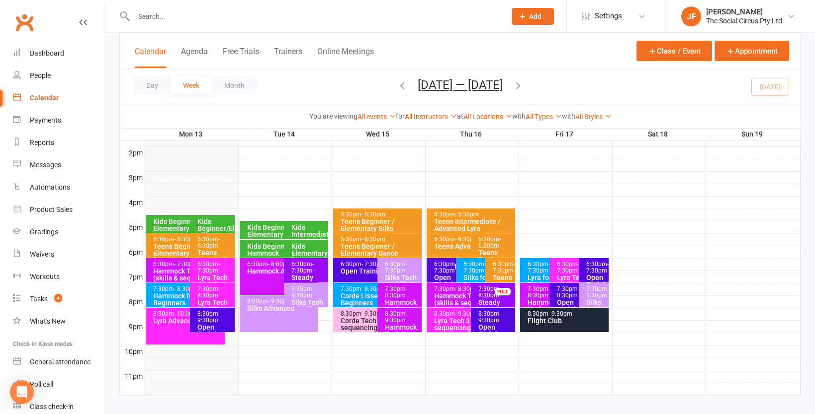
click at [167, 268] on div "Hammock Tech 1 (skills & sequencing)" at bounding box center [188, 275] width 70 height 14
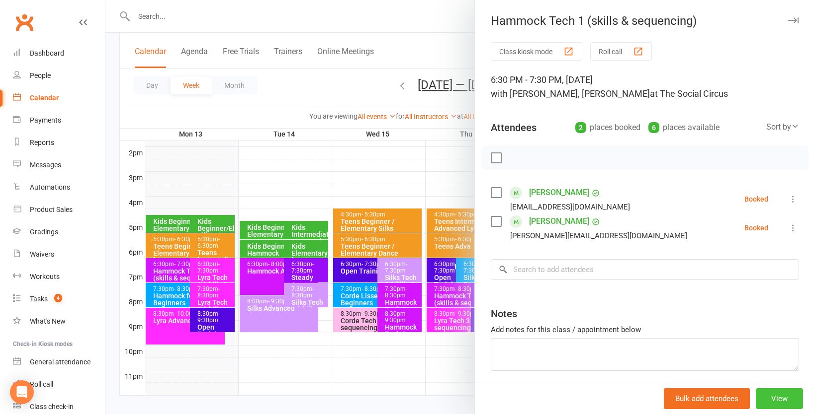
click at [788, 400] on button "View" at bounding box center [778, 399] width 47 height 21
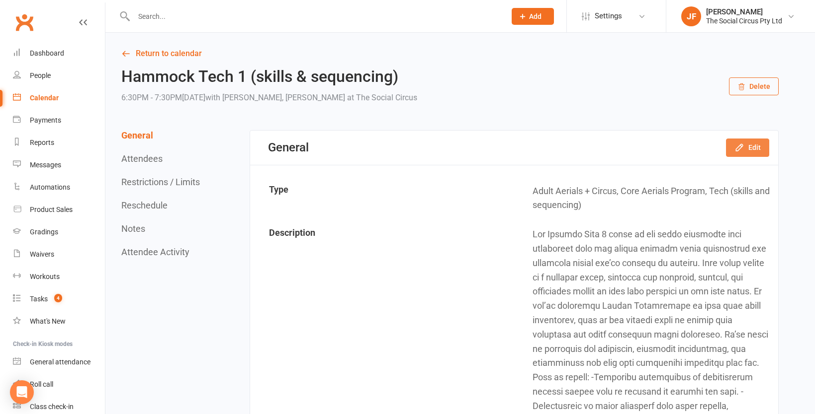
click at [752, 145] on button "Edit" at bounding box center [747, 148] width 43 height 18
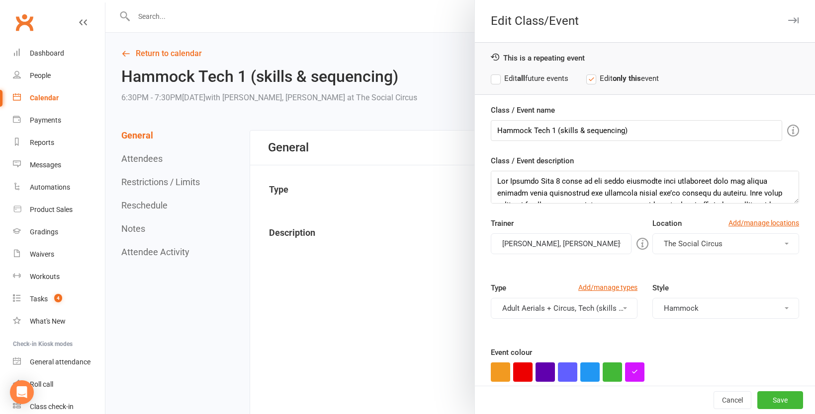
click at [609, 238] on button "Leanne Culina-Penza, Fiona Smith" at bounding box center [561, 244] width 141 height 21
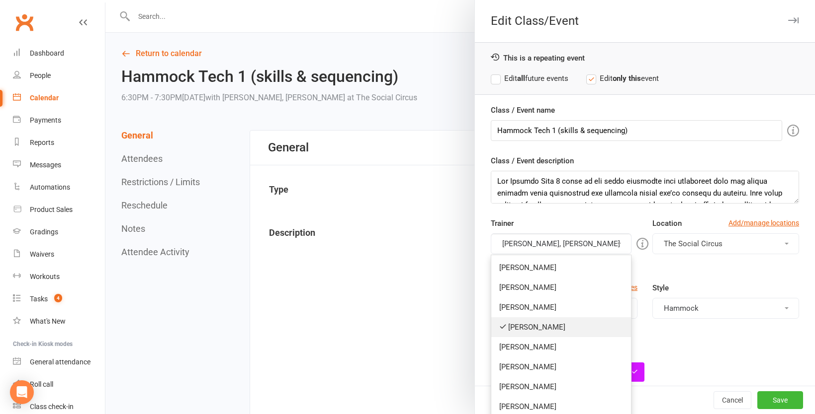
click at [534, 329] on link "Leanne Culina-Penza" at bounding box center [561, 328] width 140 height 20
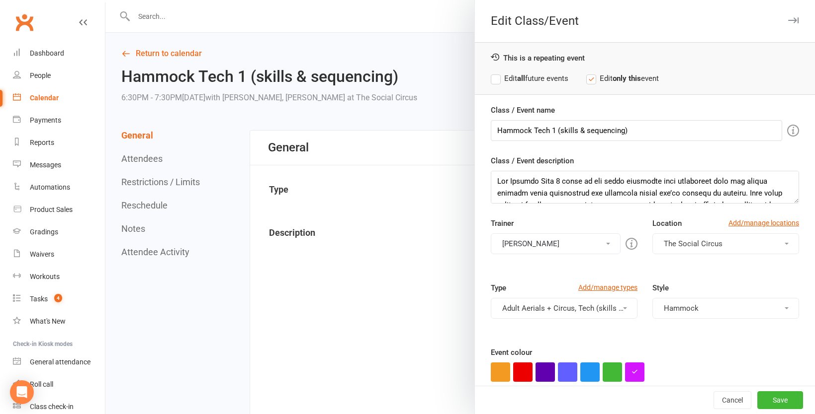
click at [573, 245] on button "Fiona Smith" at bounding box center [556, 244] width 130 height 21
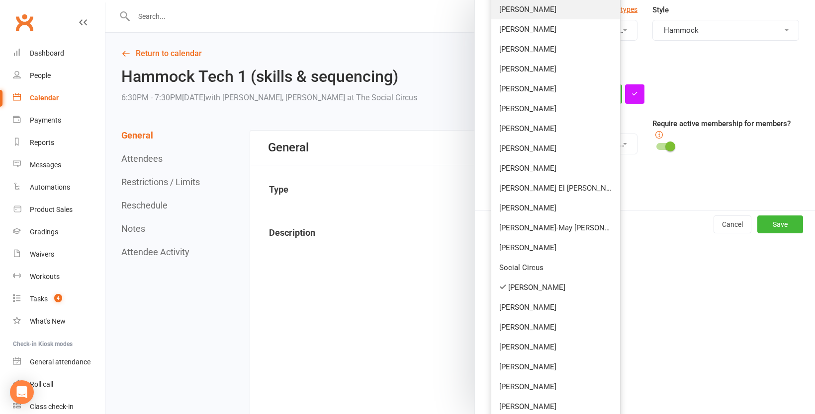
click at [541, 290] on link "Fiona Smith" at bounding box center [555, 288] width 129 height 20
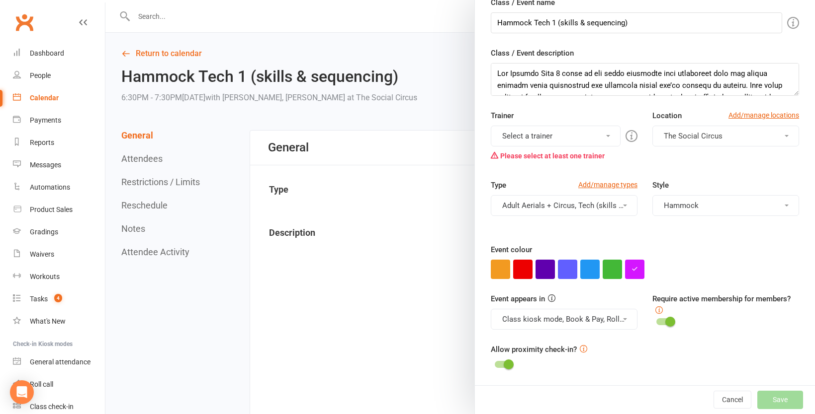
scroll to position [108, 0]
click at [565, 147] on div "Please select at least one trainer" at bounding box center [564, 156] width 147 height 19
click at [565, 137] on button "Select a trainer" at bounding box center [556, 136] width 130 height 21
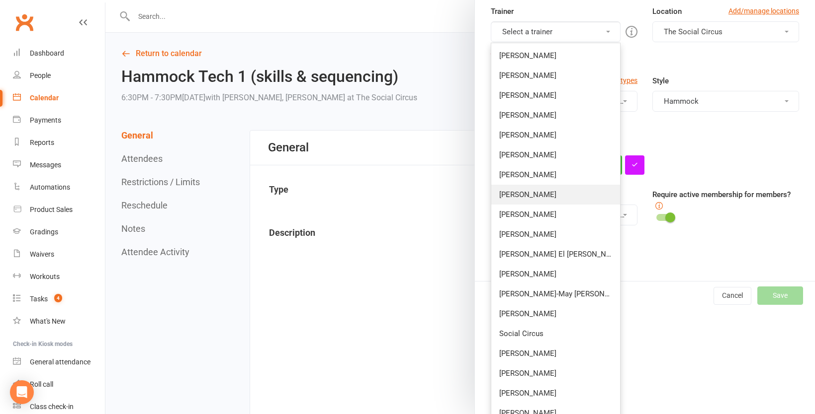
scroll to position [213, 0]
click at [542, 394] on link "Gabrielle Hyde-Smith" at bounding box center [555, 393] width 129 height 20
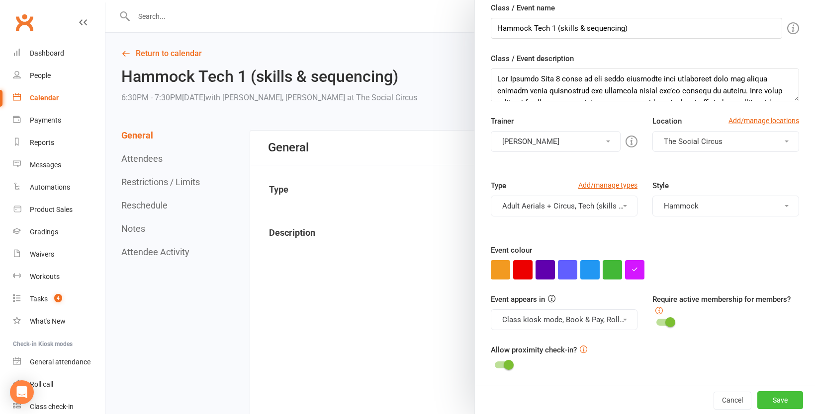
click at [784, 399] on button "Save" at bounding box center [780, 401] width 46 height 18
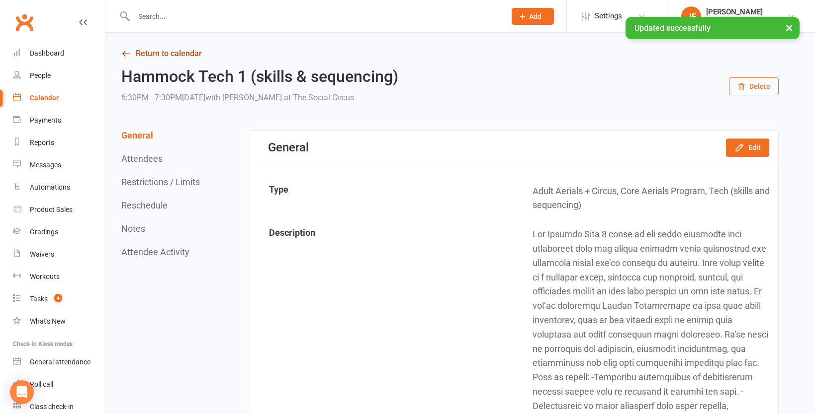
click at [180, 52] on link "Return to calendar" at bounding box center [449, 54] width 657 height 14
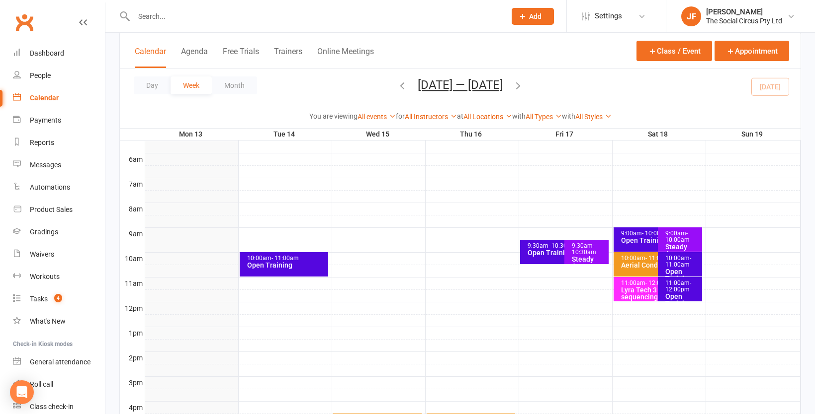
scroll to position [413, 0]
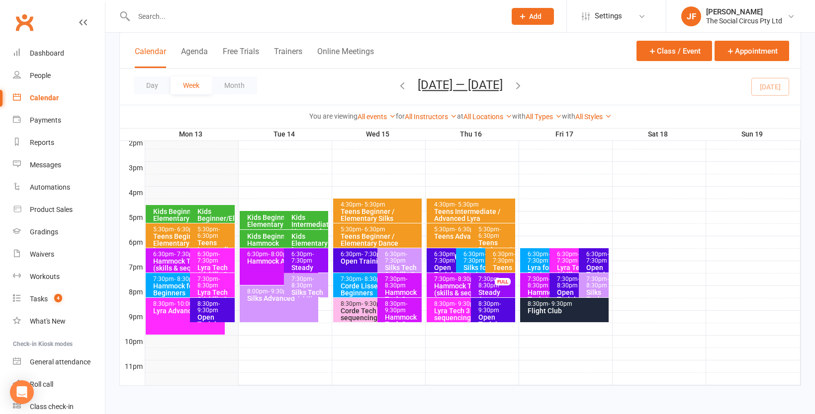
click at [168, 278] on div "7:30pm - 8:30pm" at bounding box center [188, 279] width 70 height 6
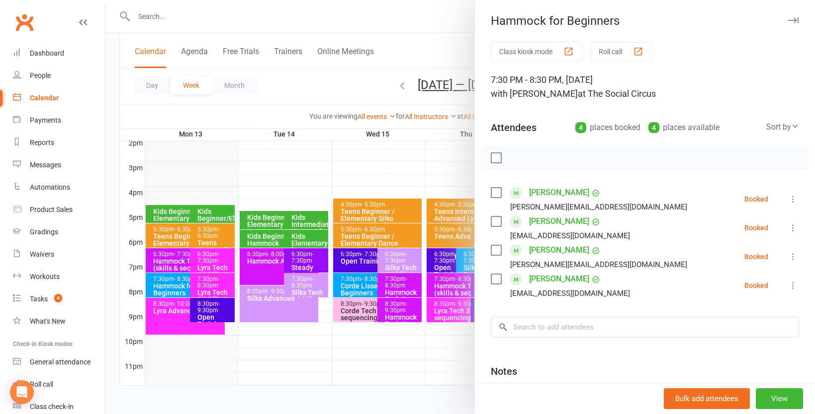
click at [171, 263] on div at bounding box center [459, 207] width 709 height 414
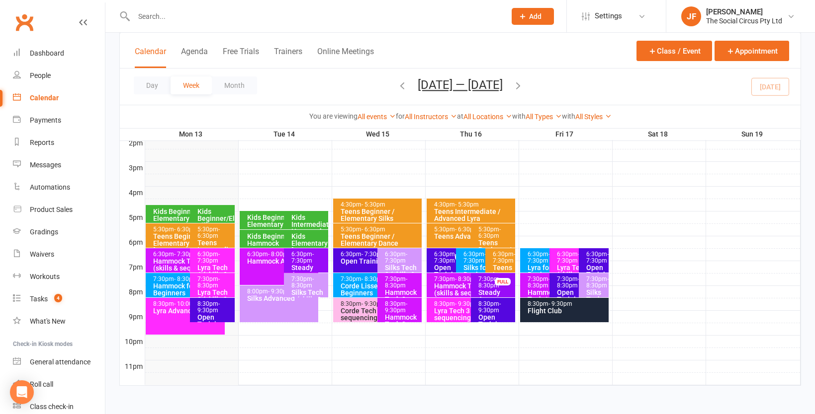
click at [179, 256] on span "- 7:30pm" at bounding box center [186, 254] width 24 height 7
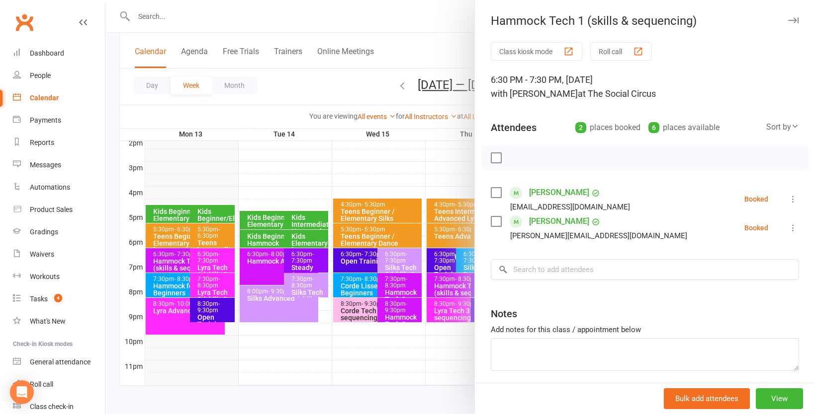
click at [198, 266] on div at bounding box center [459, 207] width 709 height 414
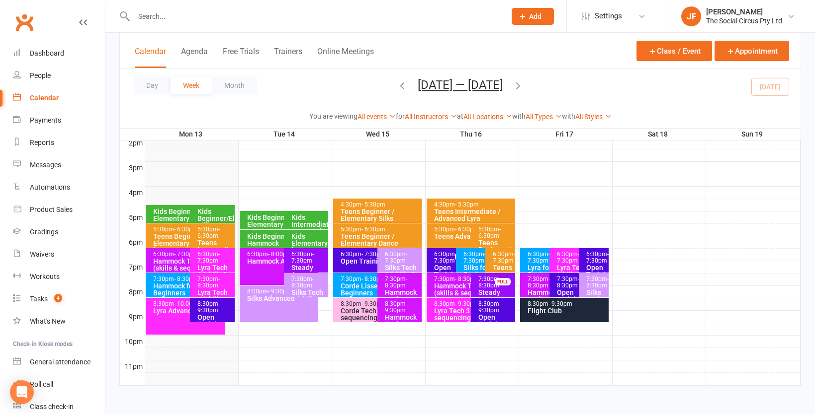
click at [172, 261] on div "Hammock Tech 1 (skills & sequencing)" at bounding box center [188, 265] width 70 height 14
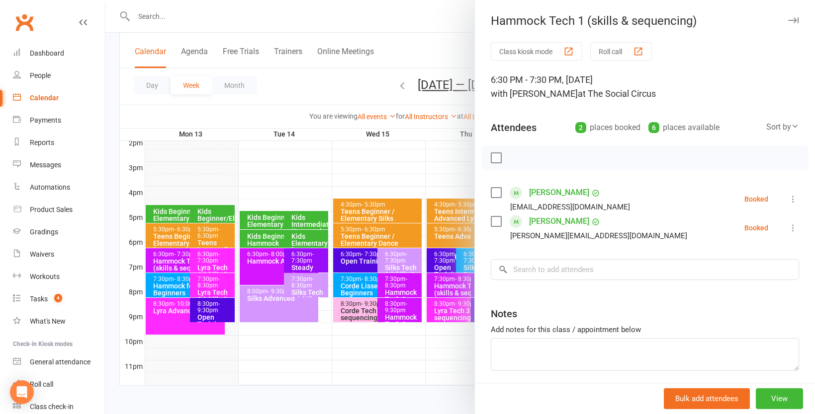
click at [219, 104] on div at bounding box center [459, 207] width 709 height 414
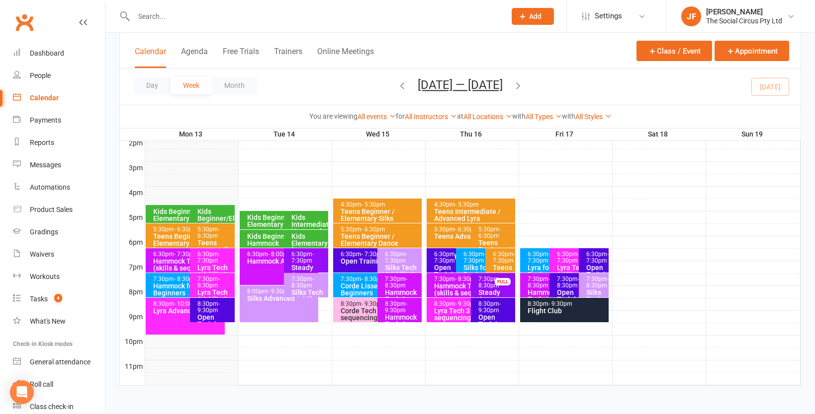
click at [172, 233] on div "Teens Beginner / Elementary Lyra" at bounding box center [188, 243] width 70 height 21
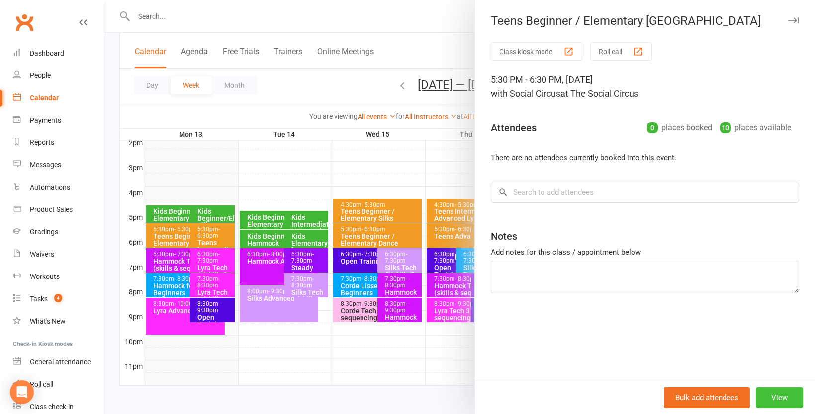
click at [782, 399] on button "View" at bounding box center [778, 398] width 47 height 21
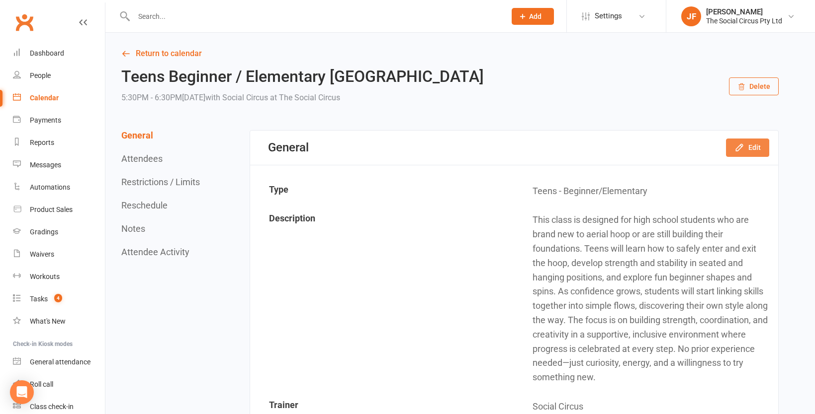
click at [746, 149] on button "Edit" at bounding box center [747, 148] width 43 height 18
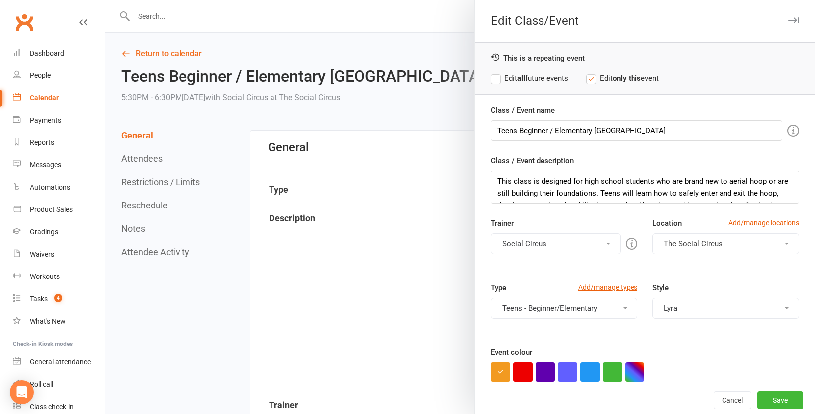
click at [571, 242] on button "Social Circus" at bounding box center [556, 244] width 130 height 21
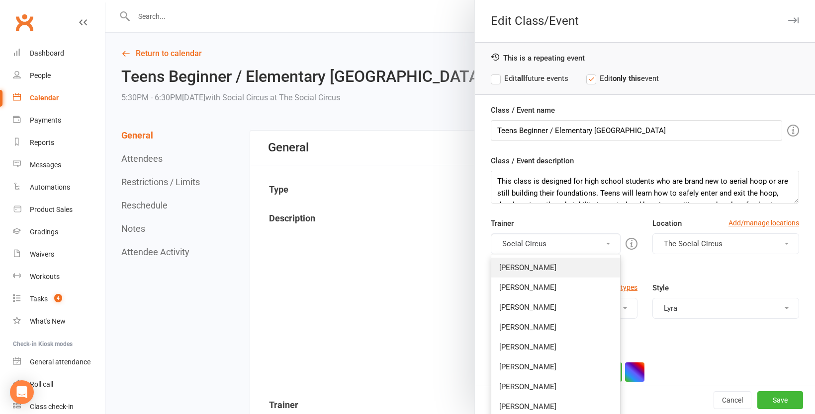
scroll to position [6, 0]
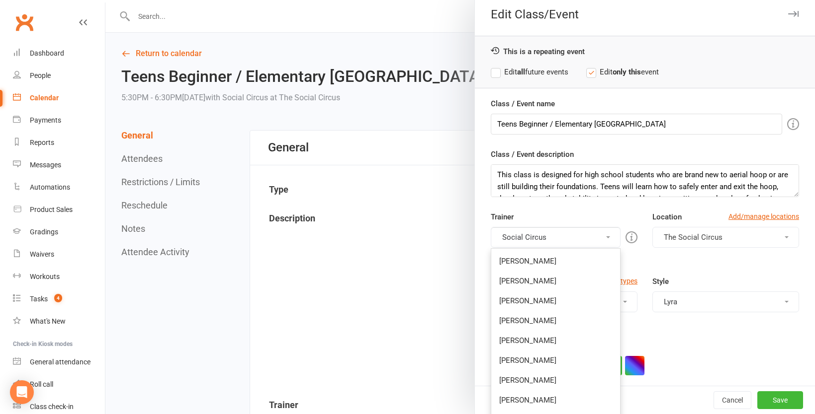
click at [534, 72] on label "Edit all future events" at bounding box center [530, 72] width 78 height 12
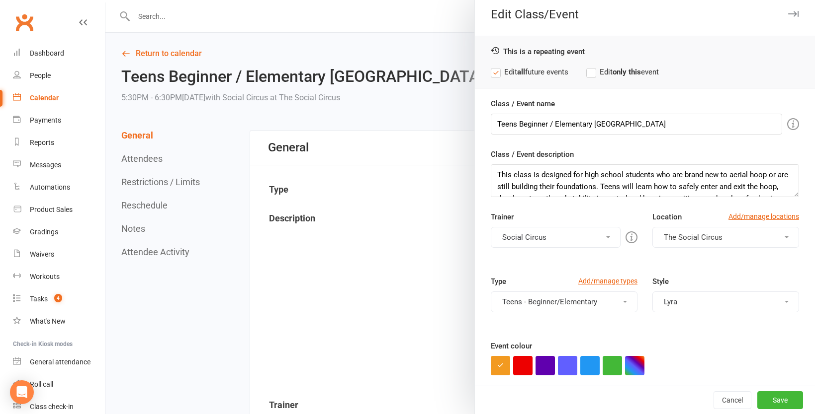
click at [558, 238] on button "Social Circus" at bounding box center [556, 237] width 130 height 21
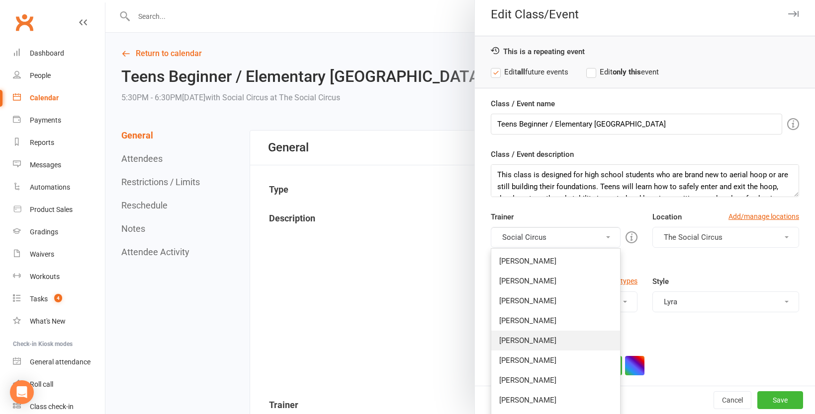
scroll to position [343, 0]
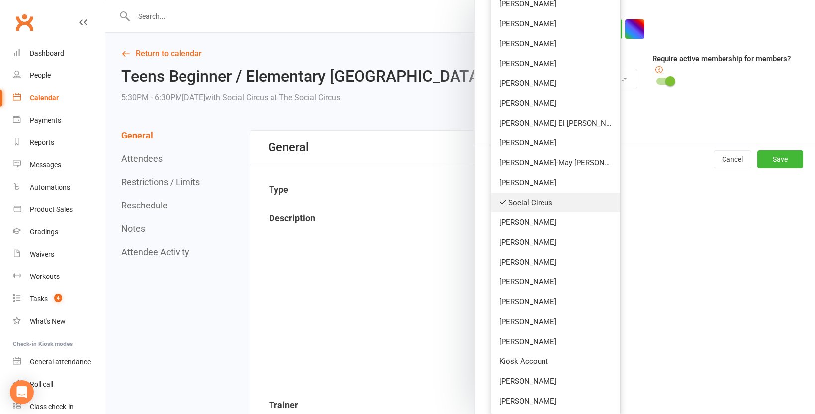
click at [530, 203] on link "Social Circus" at bounding box center [555, 203] width 129 height 20
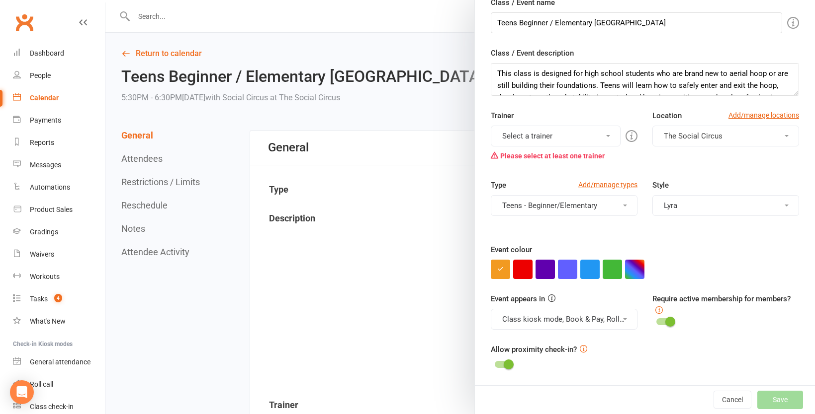
click at [536, 131] on button "Select a trainer" at bounding box center [556, 136] width 130 height 21
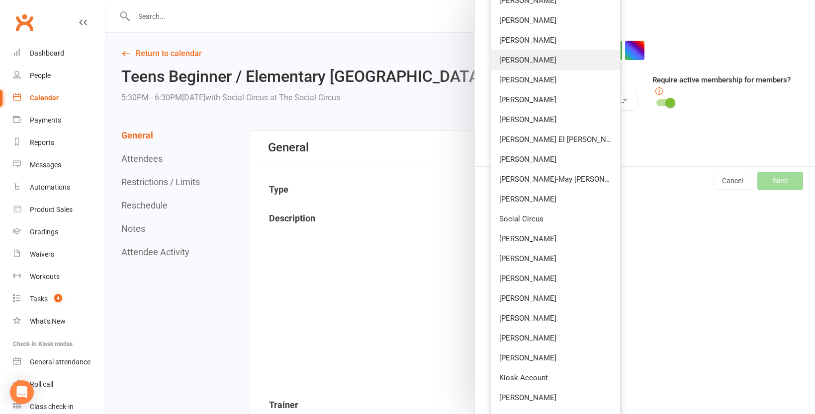
scroll to position [343, 0]
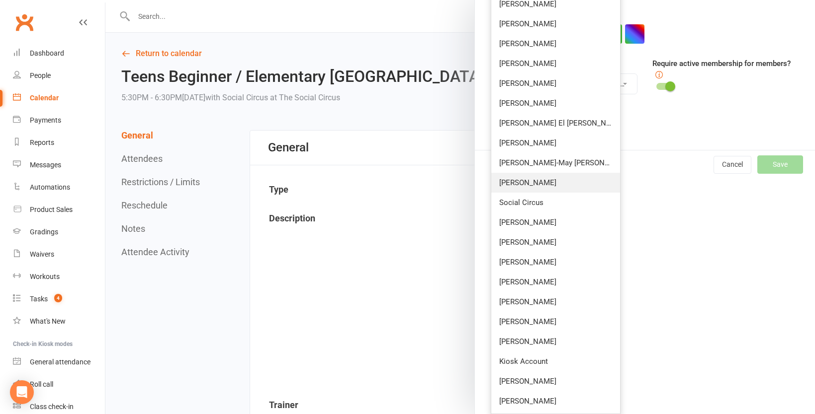
click at [537, 180] on link "Ainslie Crabbe" at bounding box center [555, 183] width 129 height 20
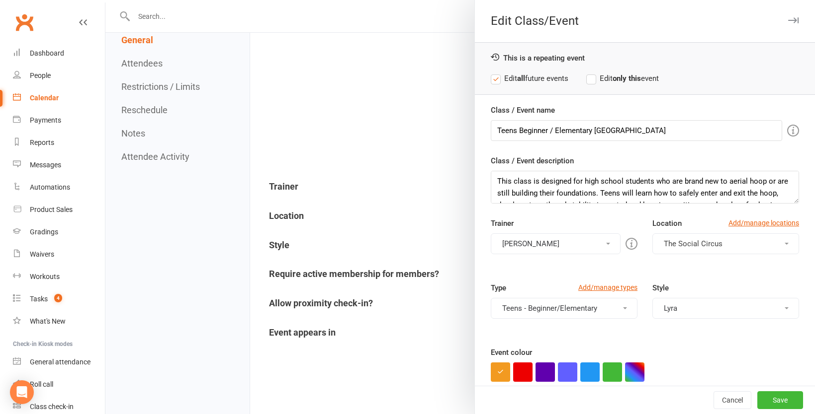
scroll to position [102, 0]
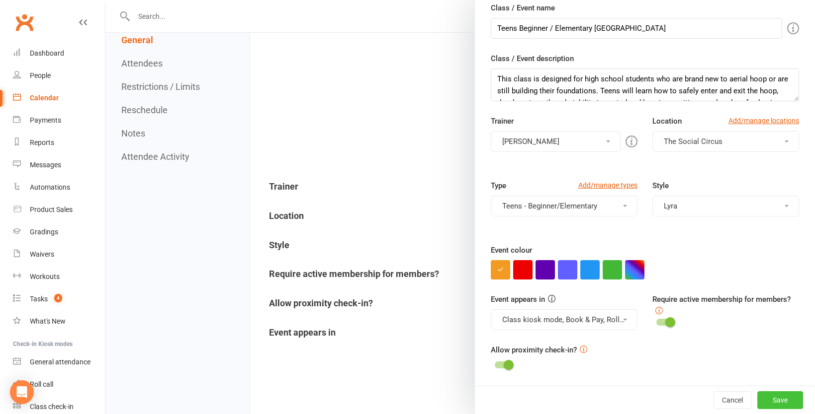
click at [781, 399] on button "Save" at bounding box center [780, 401] width 46 height 18
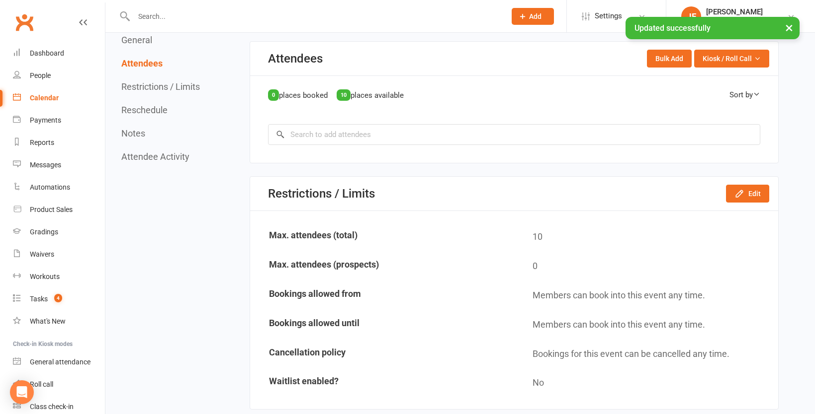
scroll to position [668, 0]
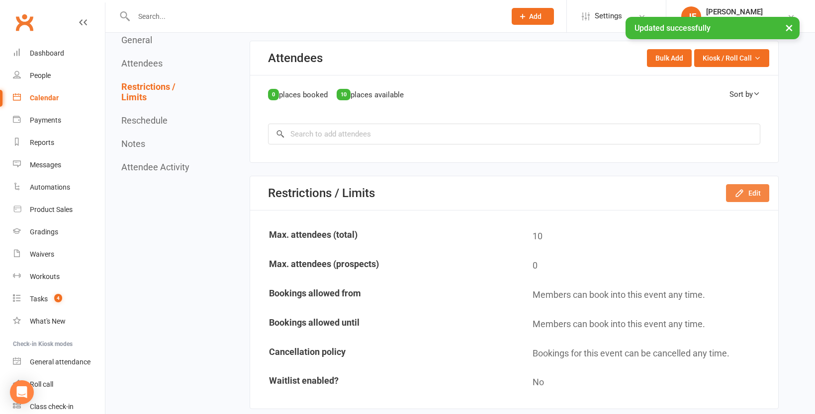
click at [747, 196] on button "Edit" at bounding box center [747, 193] width 43 height 18
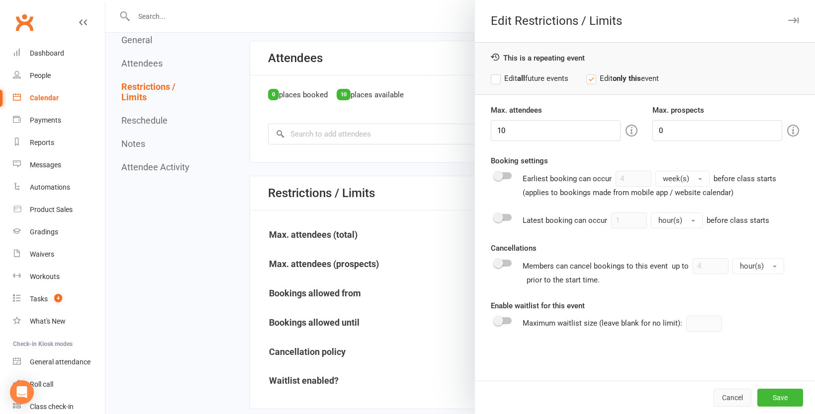
click at [736, 398] on button "Cancel" at bounding box center [732, 398] width 38 height 18
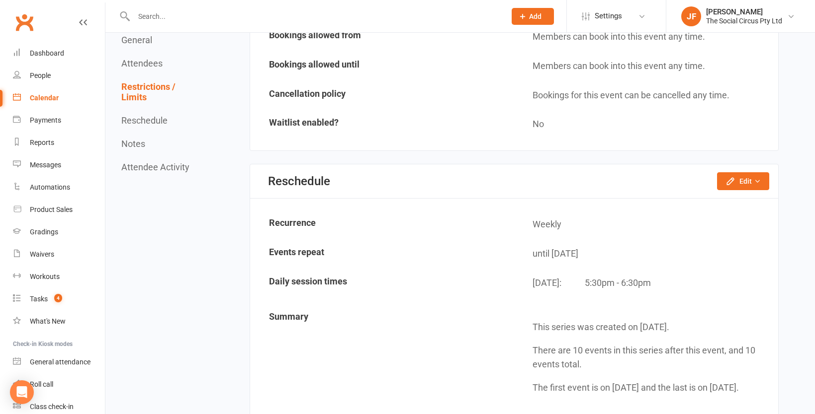
scroll to position [942, 0]
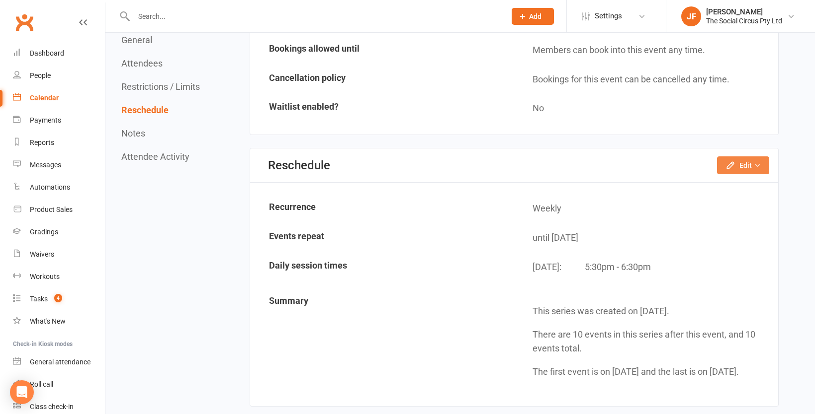
click at [736, 165] on button "Edit" at bounding box center [743, 166] width 52 height 18
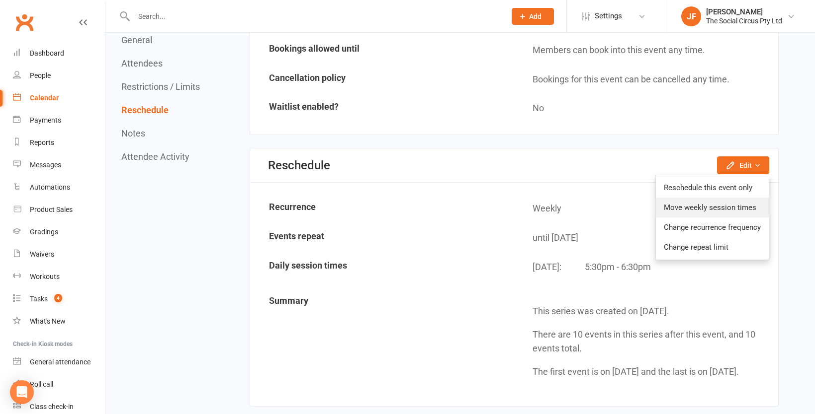
click at [716, 209] on link "Move weekly session times" at bounding box center [712, 208] width 113 height 20
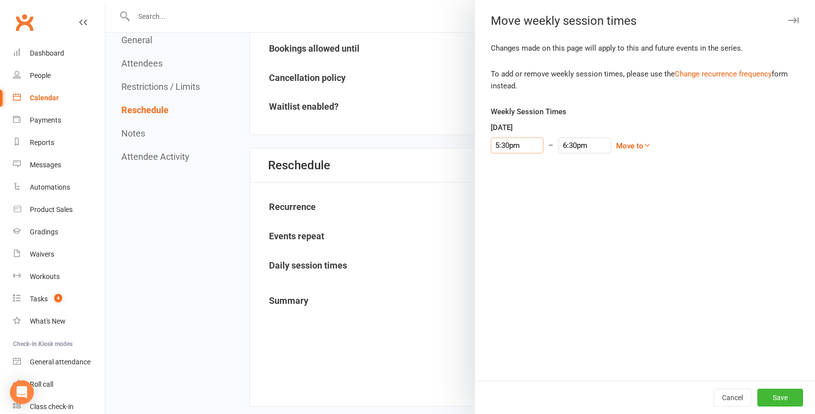
click at [510, 146] on input "5:30pm" at bounding box center [517, 146] width 53 height 16
click at [616, 146] on link "Move to" at bounding box center [633, 146] width 35 height 9
click at [635, 130] on div "Monday 5:30pm 12:00am 12:15am 12:30am 12:45am 1:00am 1:15am 1:30am 1:45am 2:00a…" at bounding box center [645, 138] width 308 height 32
click at [506, 143] on input "5:30pm" at bounding box center [517, 146] width 53 height 16
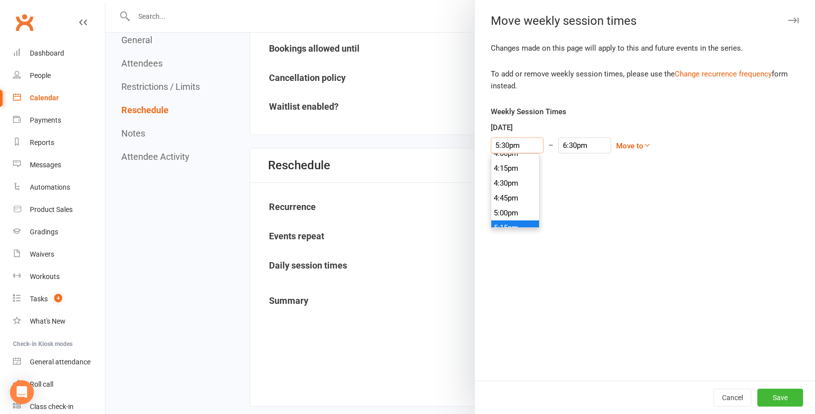
scroll to position [960, 0]
type input "4:45pm"
type input "5:45pm"
click at [508, 197] on li "4:45pm" at bounding box center [515, 200] width 48 height 15
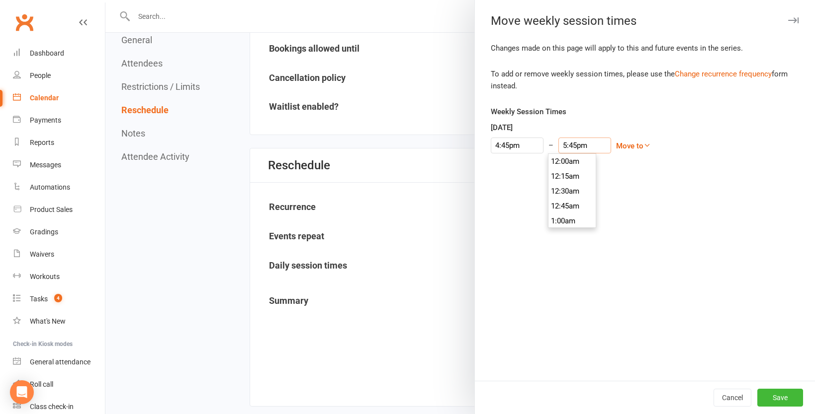
click at [571, 145] on input "5:45pm" at bounding box center [584, 146] width 53 height 16
click at [574, 179] on li "5:45pm" at bounding box center [572, 176] width 48 height 15
click at [777, 397] on button "Save" at bounding box center [780, 398] width 46 height 18
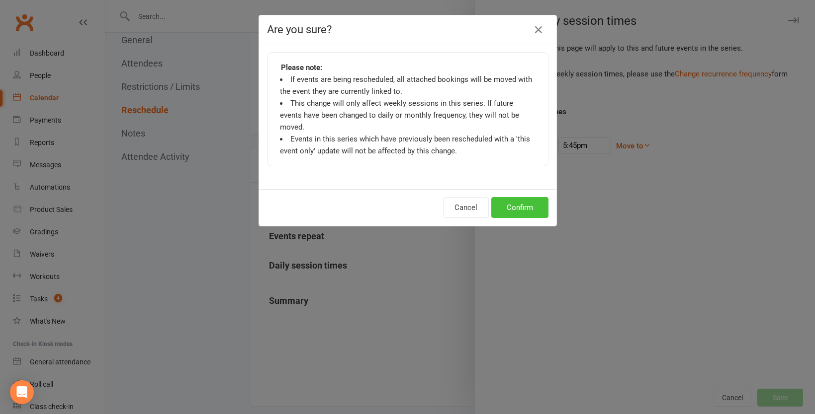
click at [526, 197] on button "Confirm" at bounding box center [519, 207] width 57 height 21
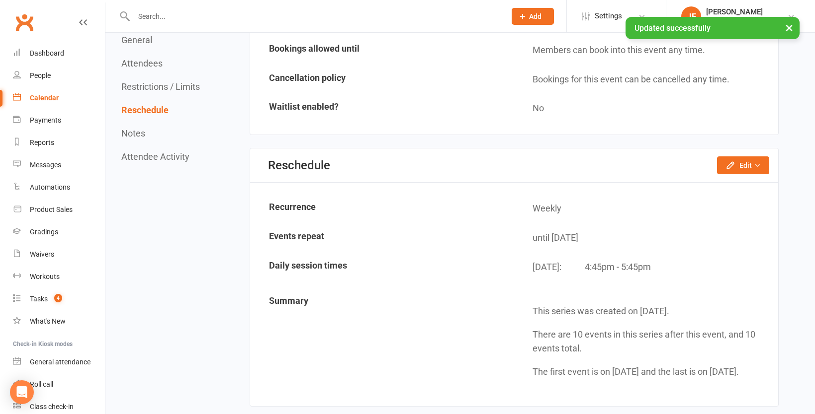
click at [60, 98] on link "Calendar" at bounding box center [59, 98] width 92 height 22
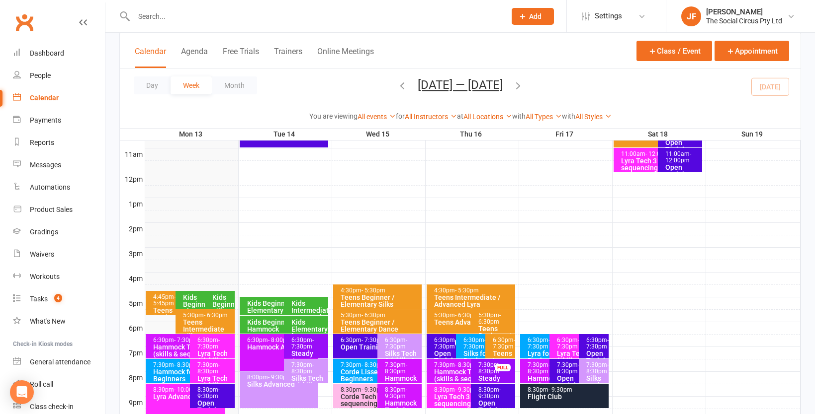
scroll to position [413, 0]
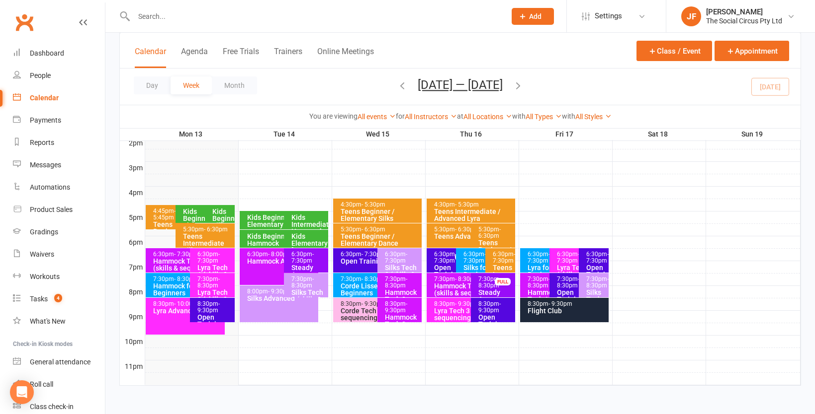
click at [195, 214] on div "Kids Beginner / Elementary Lyra" at bounding box center [202, 222] width 40 height 28
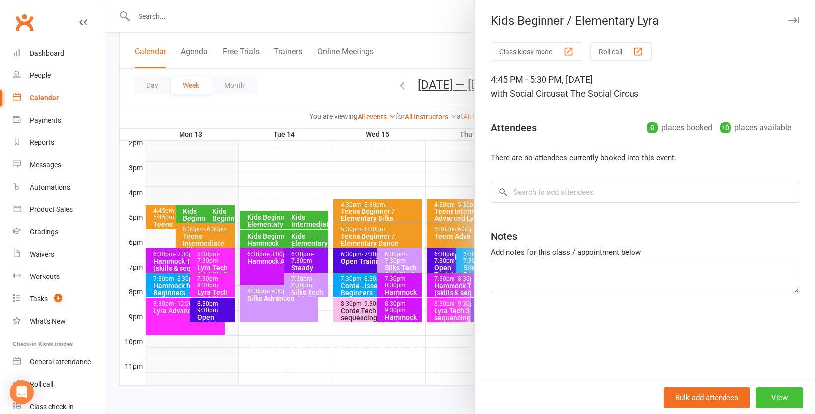
click at [777, 402] on button "View" at bounding box center [778, 398] width 47 height 21
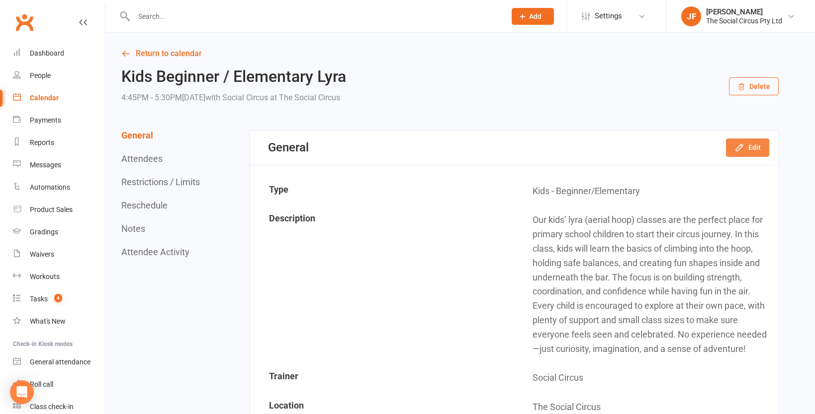
click at [741, 147] on icon "button" at bounding box center [739, 148] width 10 height 10
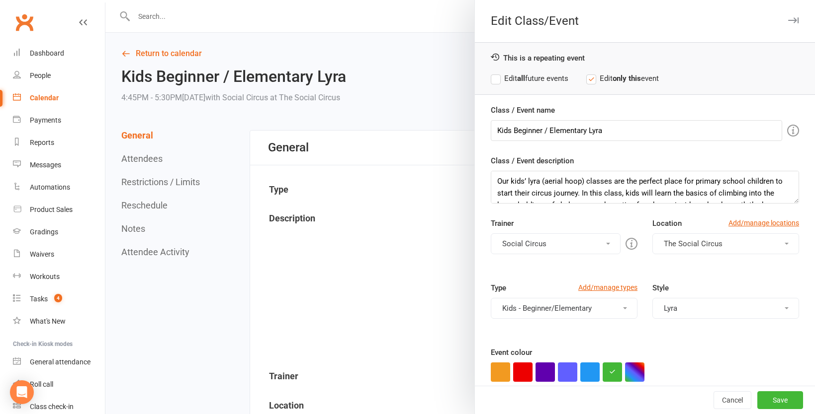
click at [567, 246] on button "Social Circus" at bounding box center [556, 244] width 130 height 21
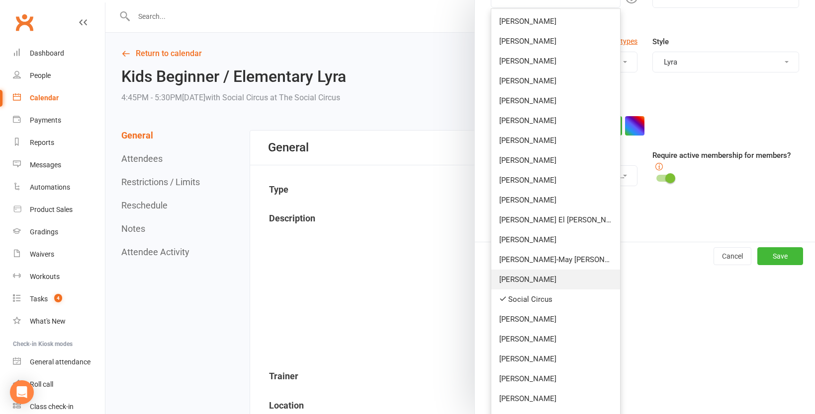
click at [536, 277] on link "Ainslie Crabbe" at bounding box center [555, 280] width 129 height 20
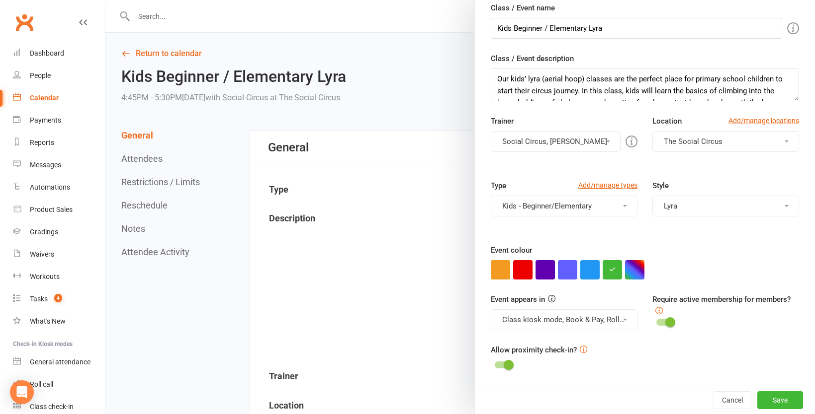
click at [553, 136] on button "Social Circus, Ainslie Crabbe" at bounding box center [556, 141] width 130 height 21
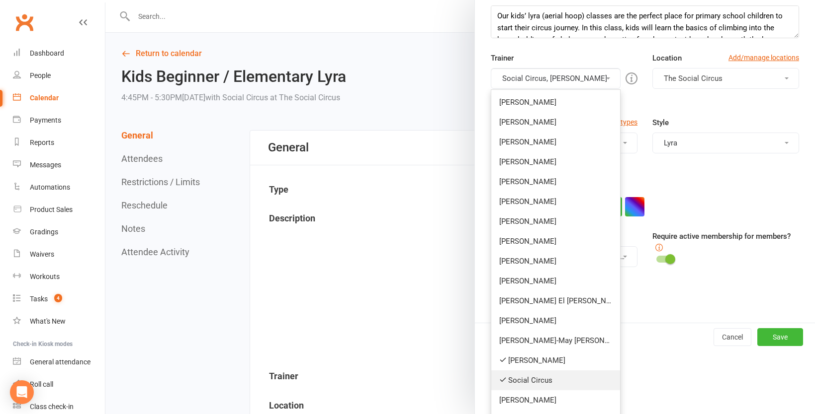
click at [535, 378] on link "Social Circus" at bounding box center [555, 381] width 129 height 20
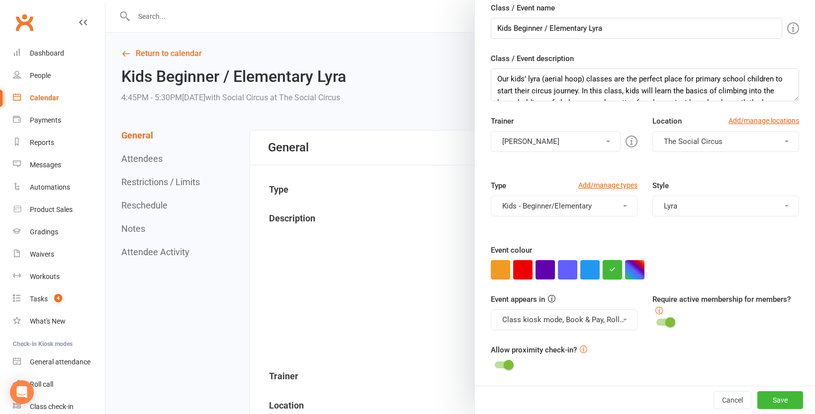
scroll to position [0, 0]
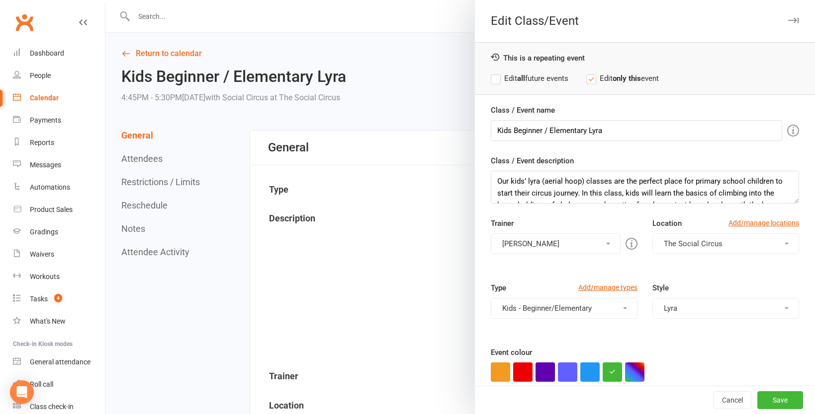
click at [520, 82] on strong "all" at bounding box center [521, 78] width 8 height 9
click at [782, 405] on button "Save" at bounding box center [780, 401] width 46 height 18
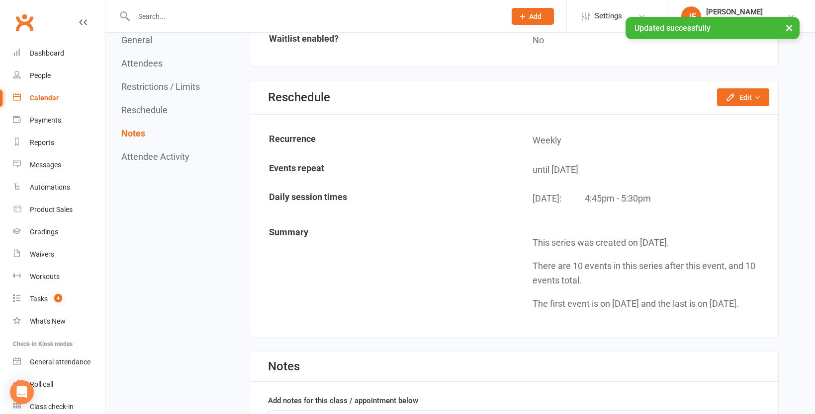
scroll to position [980, 0]
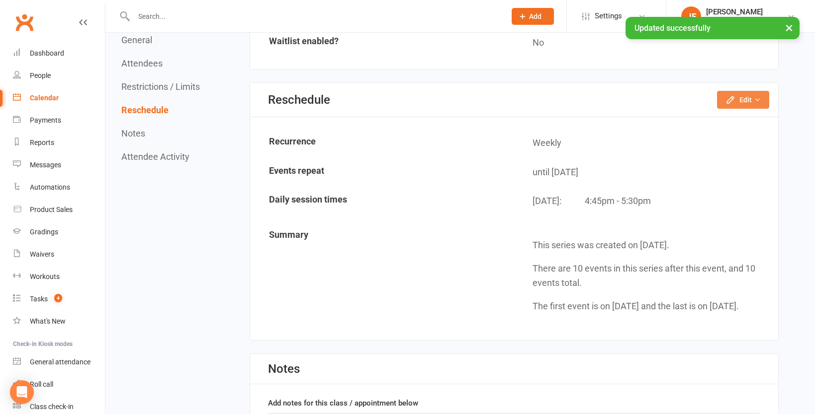
click at [750, 98] on button "Edit" at bounding box center [743, 100] width 52 height 18
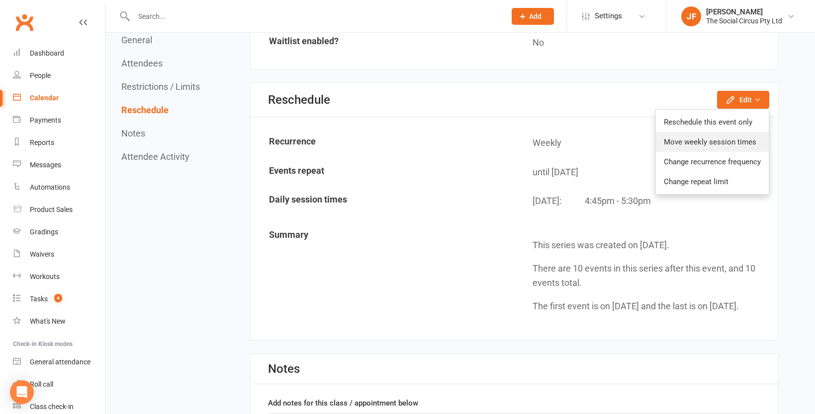
click at [720, 142] on link "Move weekly session times" at bounding box center [712, 142] width 113 height 20
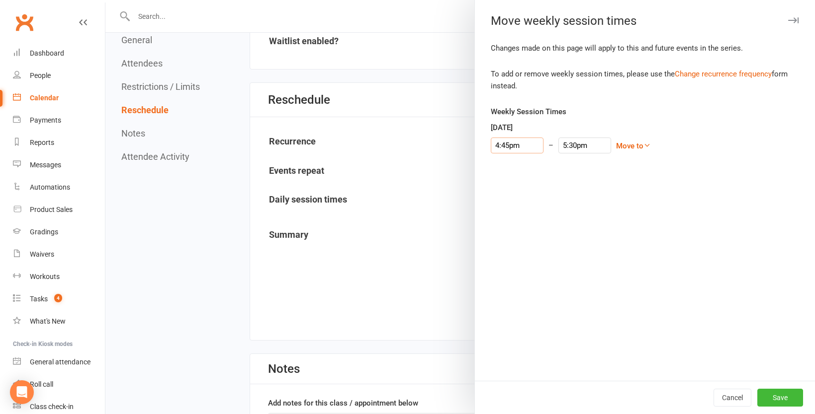
click at [522, 147] on input "4:45pm" at bounding box center [517, 146] width 53 height 16
type input "5:45pm"
type input "6:30pm"
click at [510, 195] on li "5:45pm" at bounding box center [515, 199] width 48 height 15
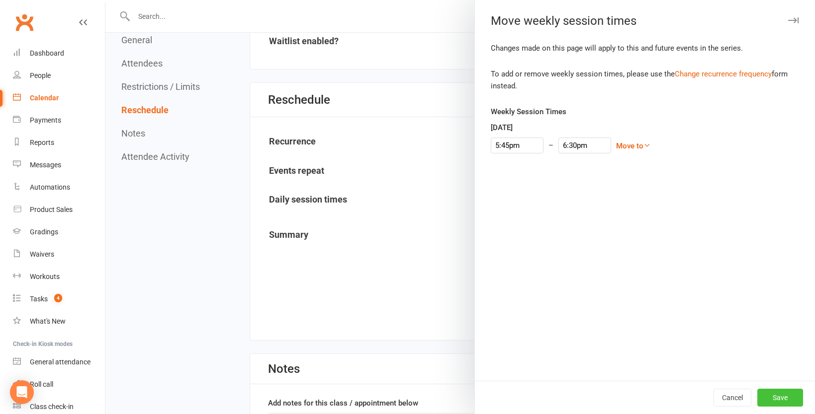
click at [783, 394] on button "Save" at bounding box center [780, 398] width 46 height 18
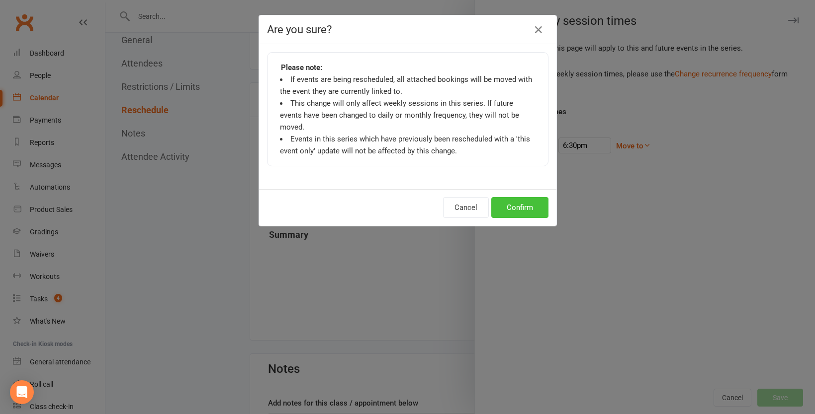
click at [537, 198] on button "Confirm" at bounding box center [519, 207] width 57 height 21
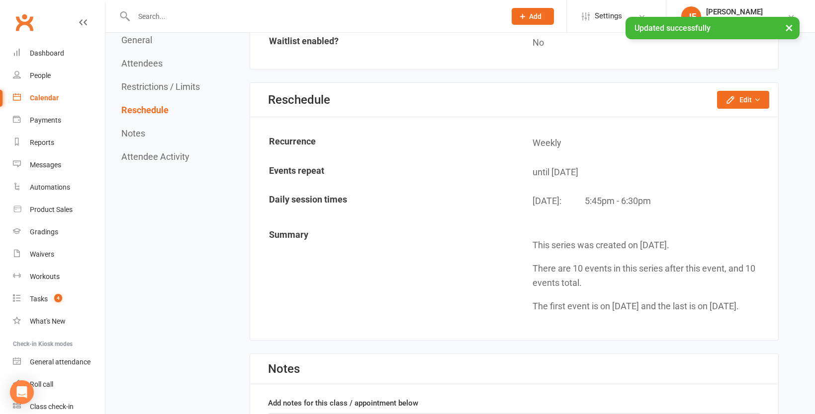
click at [513, 272] on td "Summary" at bounding box center [382, 276] width 262 height 106
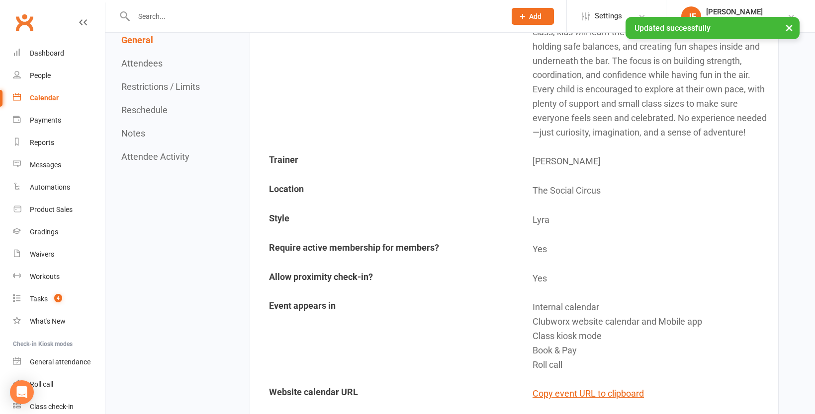
scroll to position [0, 0]
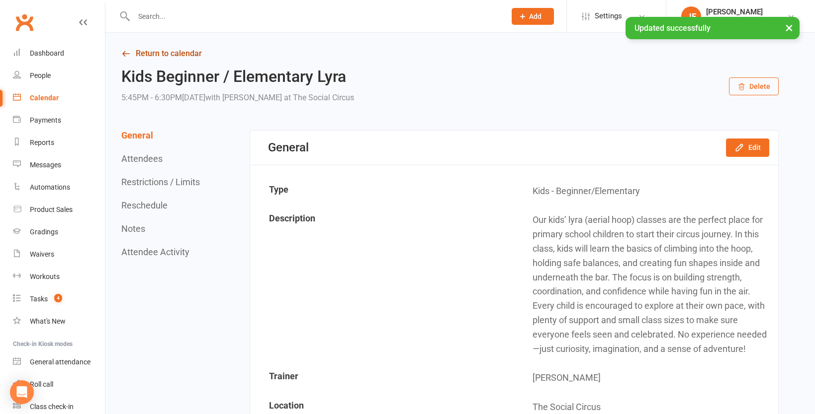
click at [151, 52] on link "Return to calendar" at bounding box center [449, 54] width 657 height 14
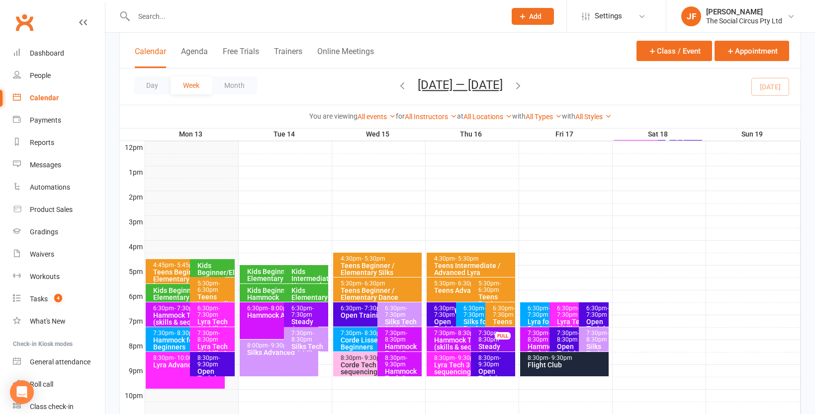
scroll to position [360, 0]
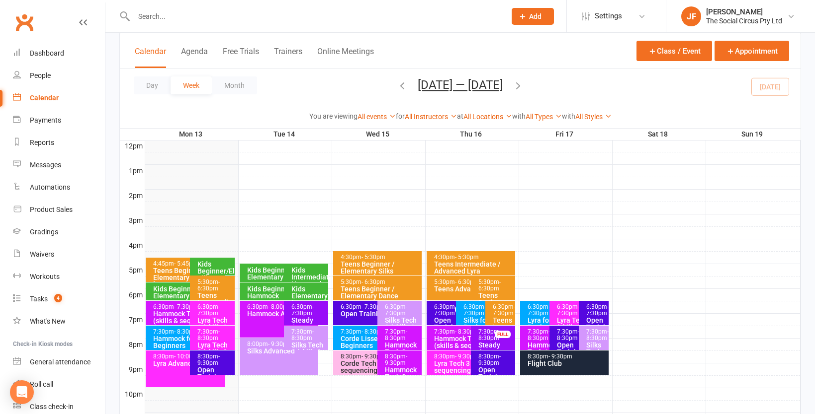
click at [220, 262] on div "Kids Beginner/Elementary Silks" at bounding box center [214, 271] width 35 height 21
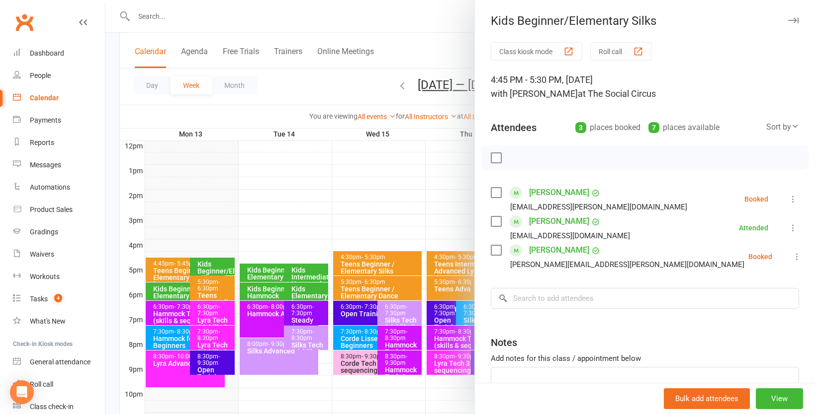
click at [455, 57] on div at bounding box center [459, 207] width 709 height 414
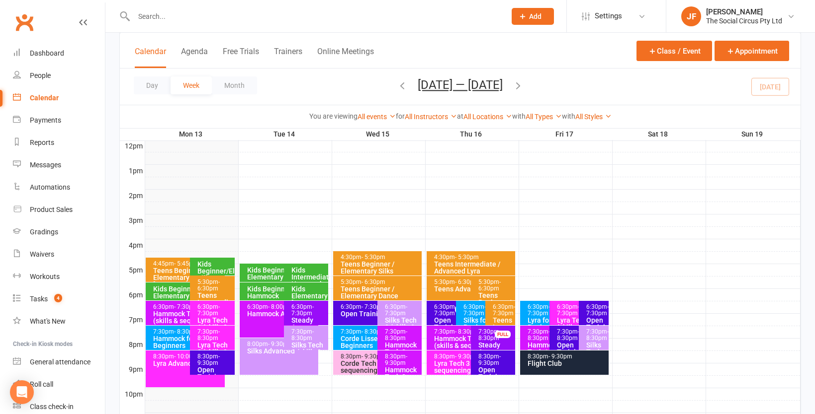
click at [541, 17] on button "Add" at bounding box center [532, 16] width 42 height 17
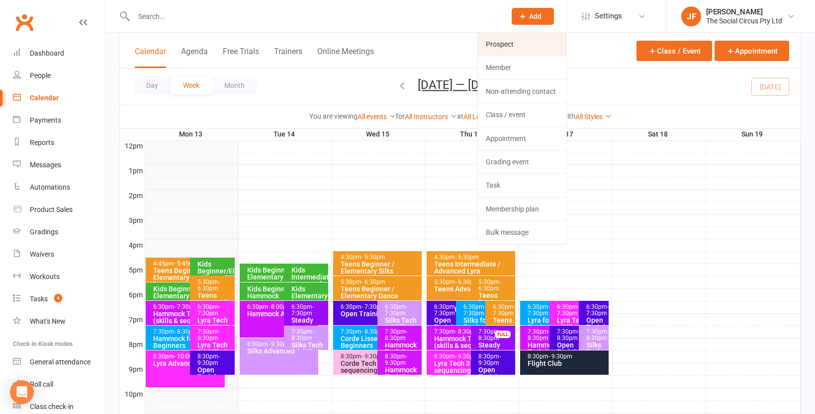
click at [515, 46] on link "Prospect" at bounding box center [522, 44] width 88 height 23
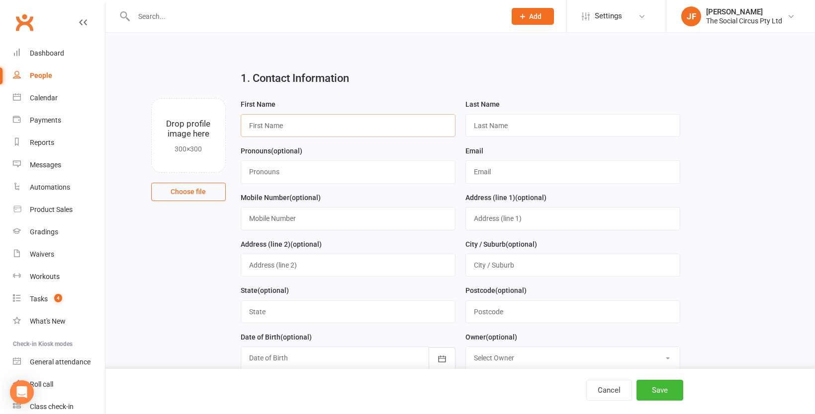
click at [405, 129] on input "text" at bounding box center [348, 125] width 215 height 23
click at [426, 105] on div "First Name" at bounding box center [348, 117] width 215 height 39
click at [398, 125] on input "text" at bounding box center [348, 125] width 215 height 23
type input "Melinda"
click at [518, 175] on input "text" at bounding box center [572, 172] width 215 height 23
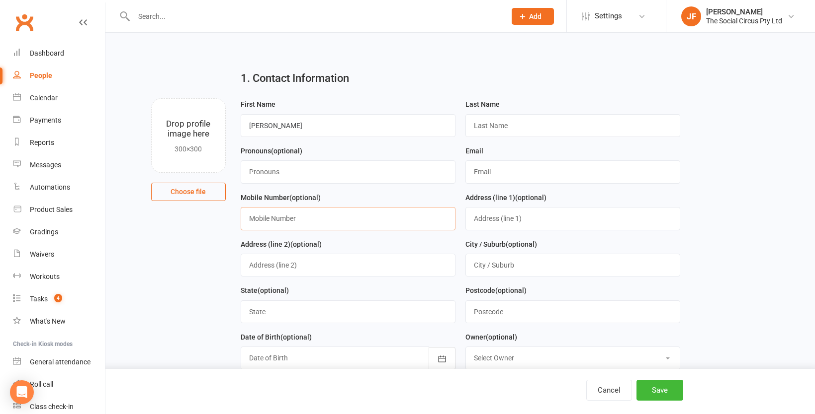
click at [392, 223] on input "text" at bounding box center [348, 218] width 215 height 23
paste input "[PHONE_NUMBER]"
type input "[PHONE_NUMBER]"
click at [532, 170] on input "text" at bounding box center [572, 172] width 215 height 23
click at [500, 131] on input "text" at bounding box center [572, 125] width 215 height 23
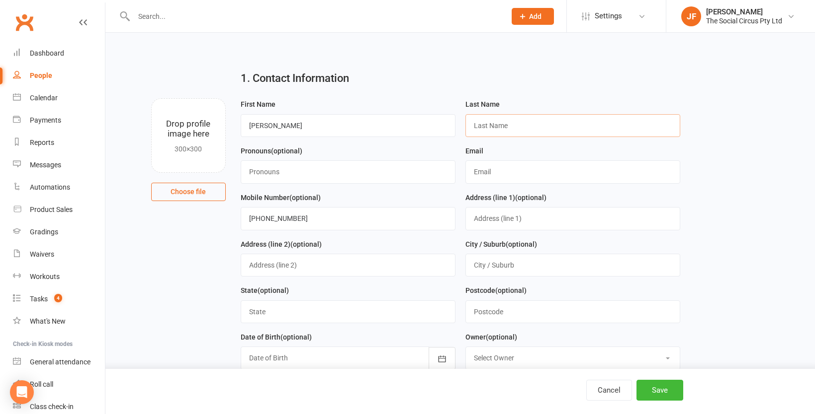
click at [501, 124] on input "text" at bounding box center [572, 125] width 215 height 23
click at [508, 131] on input "text" at bounding box center [572, 125] width 215 height 23
type input "Graham"
click at [532, 173] on input "text" at bounding box center [572, 172] width 215 height 23
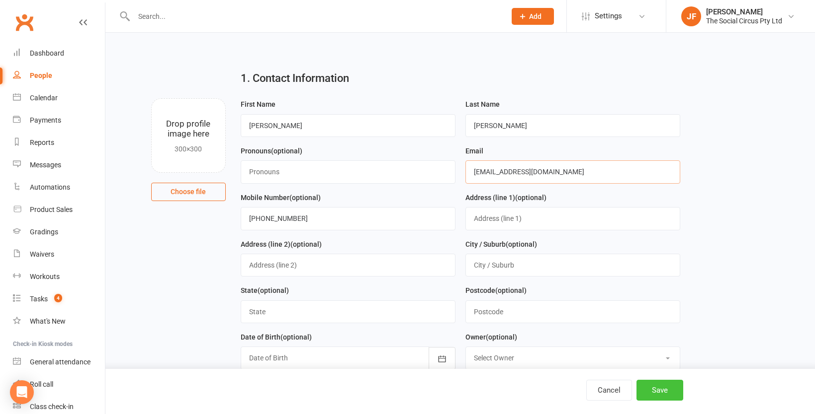
type input "[EMAIL_ADDRESS][DOMAIN_NAME]"
click at [655, 394] on button "Save" at bounding box center [659, 390] width 47 height 21
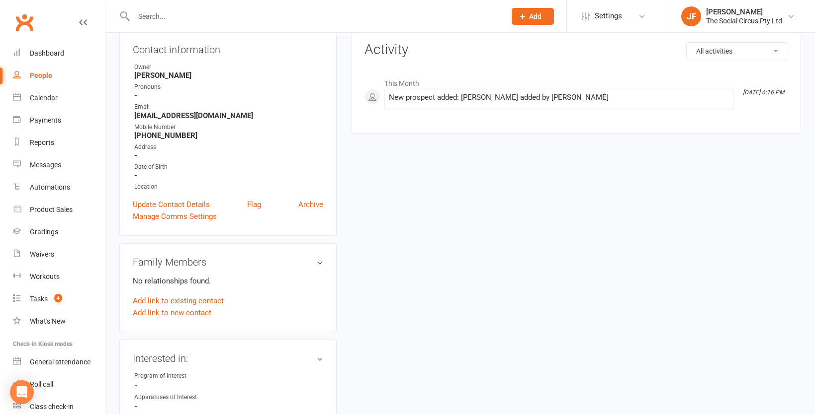
scroll to position [110, 0]
click at [200, 312] on link "Add link to new contact" at bounding box center [172, 312] width 79 height 12
click at [191, 318] on button "Continue" at bounding box center [176, 316] width 31 height 12
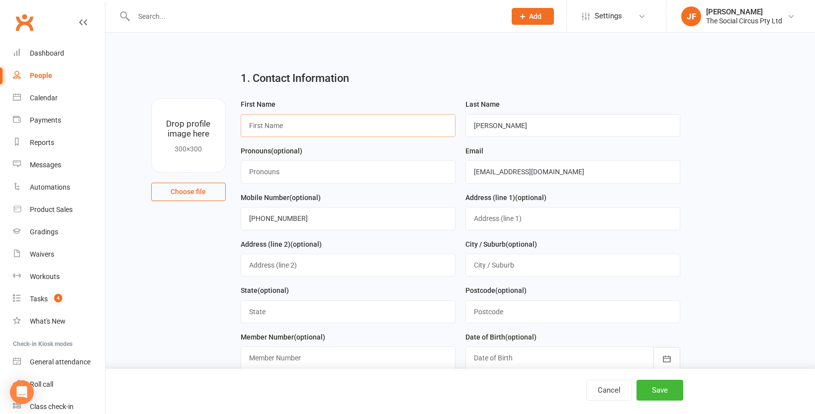
click at [383, 130] on input "text" at bounding box center [348, 125] width 215 height 23
type input "Ella"
click at [663, 392] on button "Save" at bounding box center [659, 390] width 47 height 21
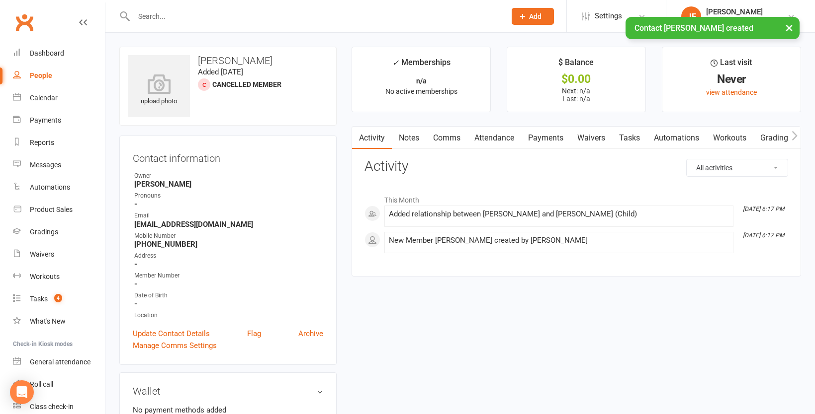
click at [505, 140] on link "Attendance" at bounding box center [494, 138] width 54 height 23
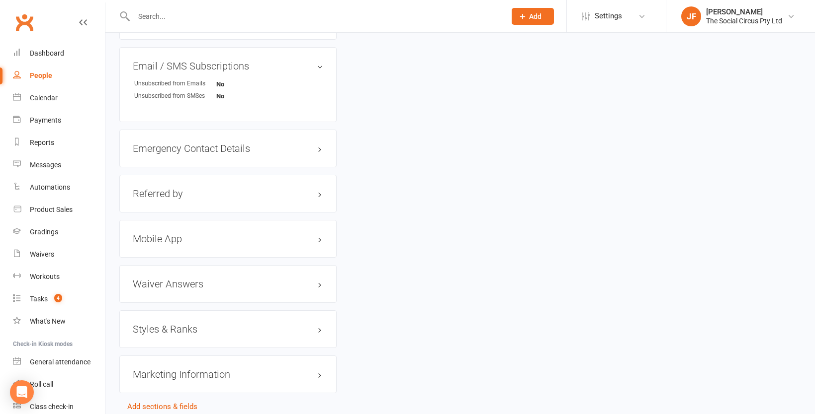
scroll to position [716, 0]
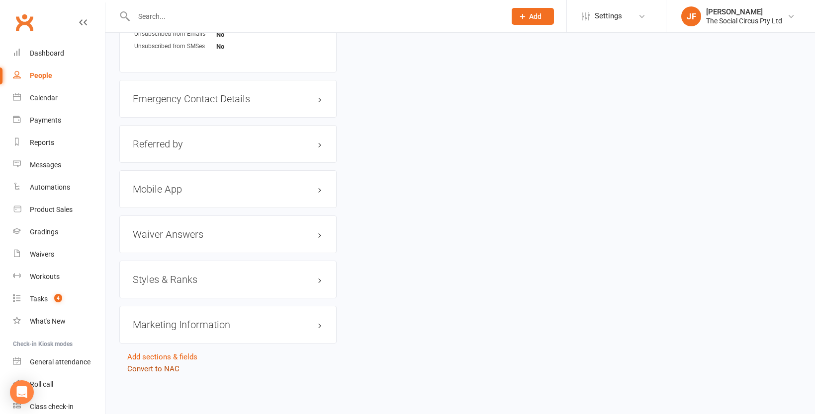
click at [178, 369] on link "Convert to NAC" at bounding box center [153, 369] width 52 height 9
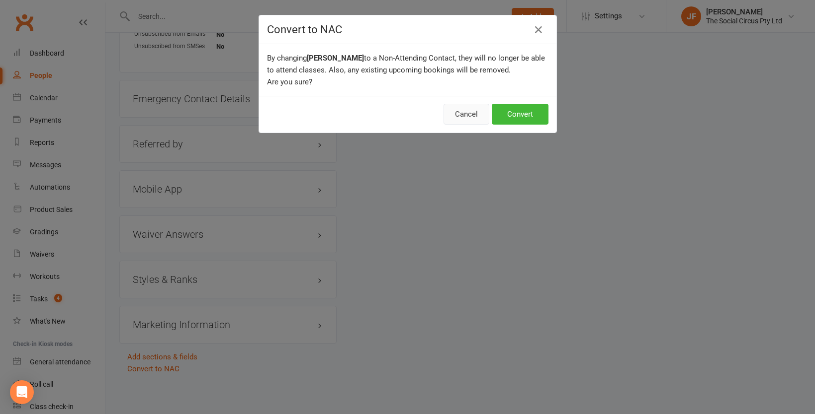
click at [466, 110] on button "Cancel" at bounding box center [466, 114] width 46 height 21
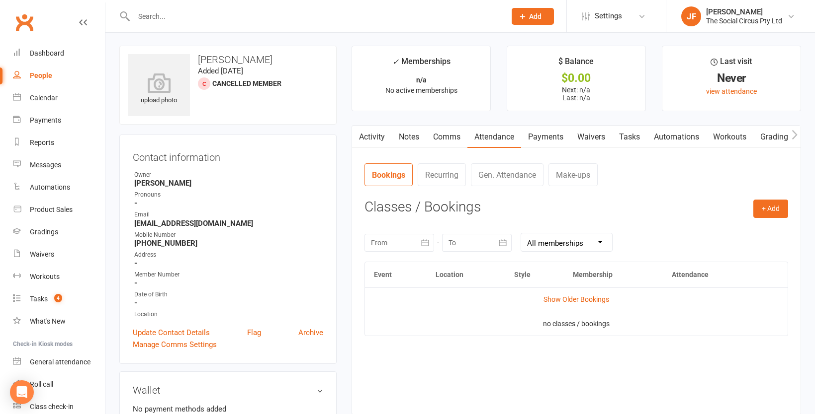
scroll to position [0, 0]
click at [312, 333] on link "Archive" at bounding box center [310, 334] width 25 height 12
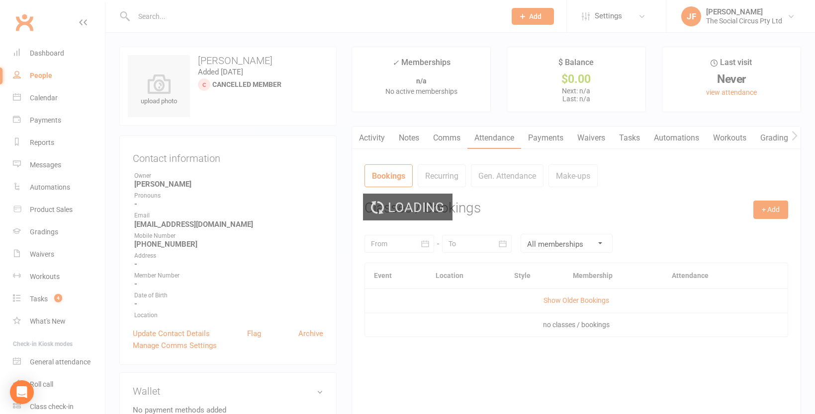
select select "50"
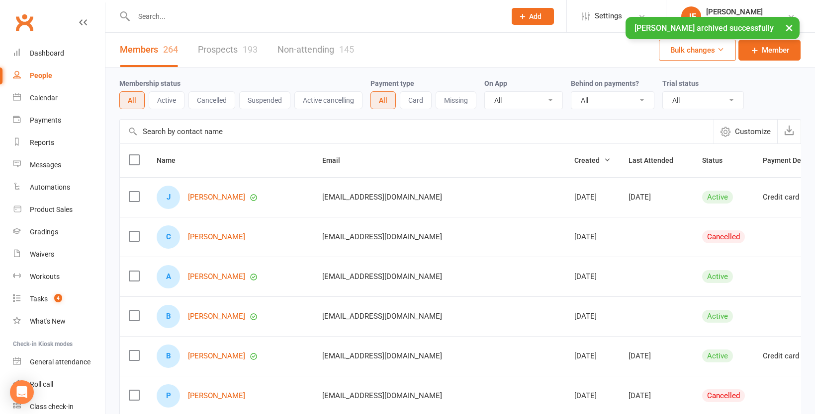
click at [287, 55] on link "Non-attending 145" at bounding box center [315, 50] width 77 height 34
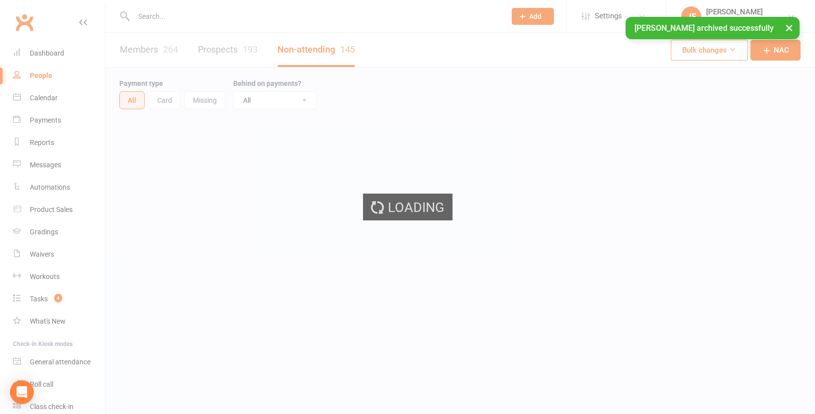
select select "50"
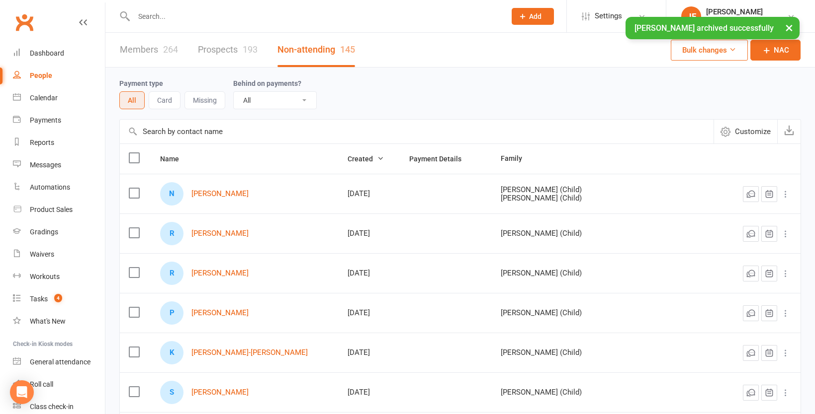
click at [220, 60] on link "Prospects 193" at bounding box center [228, 50] width 60 height 34
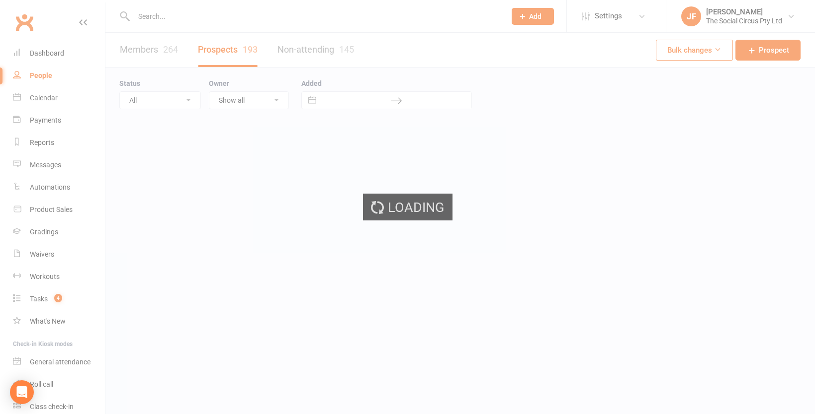
select select "100"
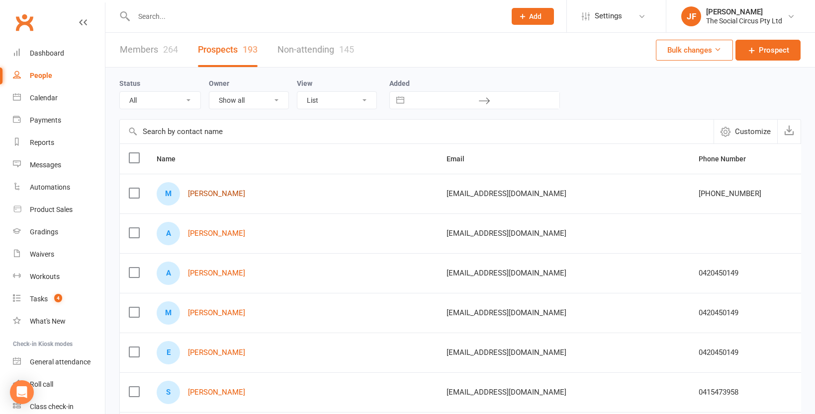
click at [202, 191] on link "[PERSON_NAME]" at bounding box center [216, 194] width 57 height 8
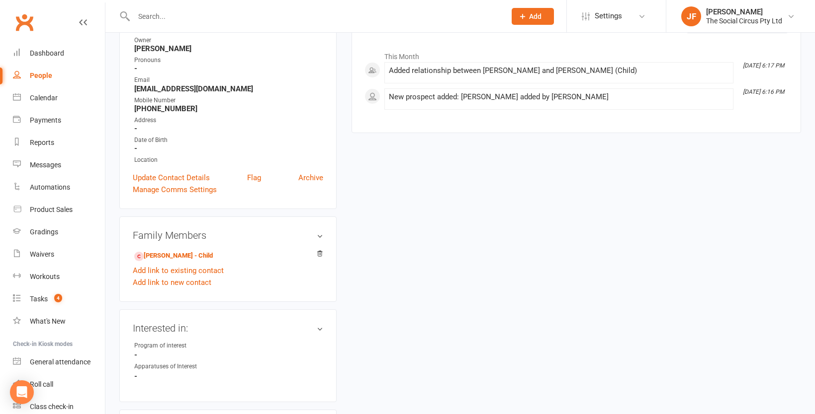
scroll to position [93, 0]
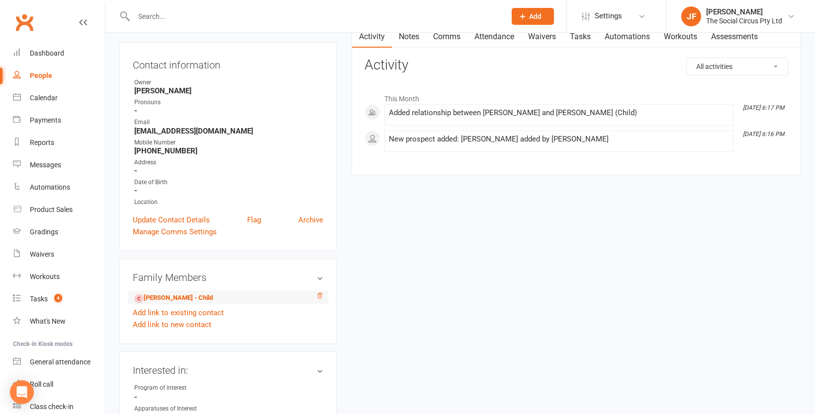
click at [319, 296] on icon at bounding box center [319, 295] width 5 height 5
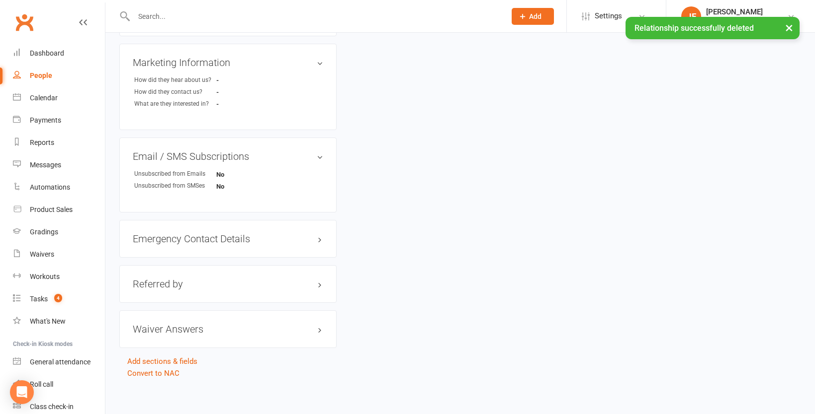
scroll to position [510, 0]
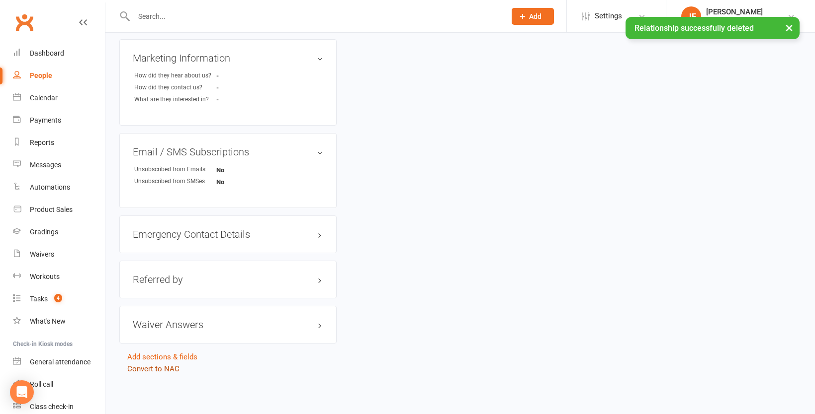
click at [176, 367] on link "Convert to NAC" at bounding box center [153, 369] width 52 height 9
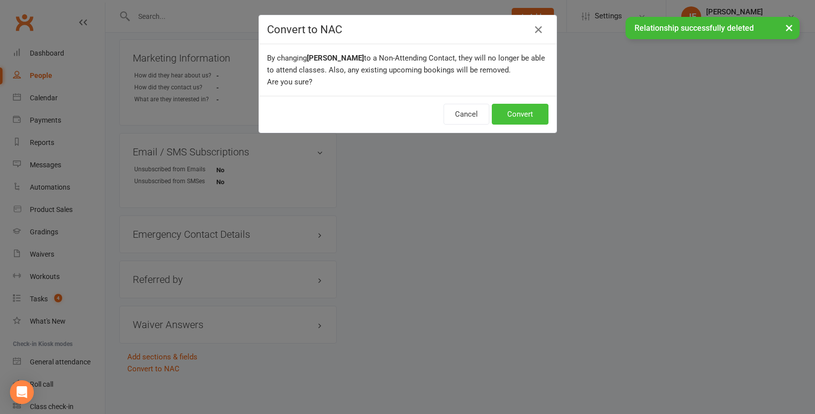
click at [520, 110] on button "Convert" at bounding box center [520, 114] width 57 height 21
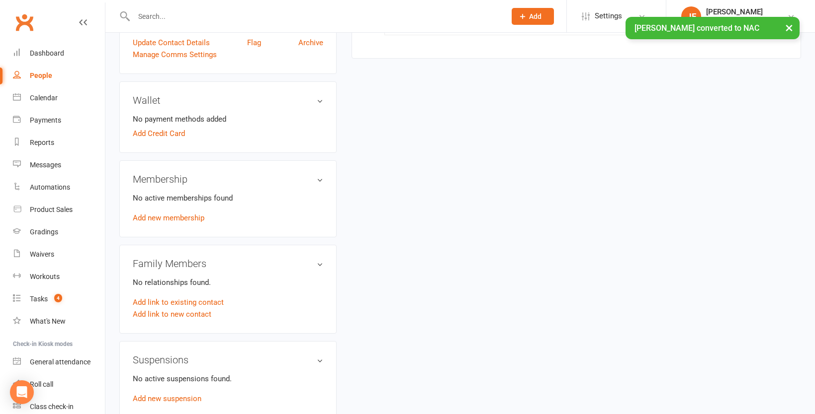
scroll to position [270, 0]
click at [195, 316] on link "Add link to new contact" at bounding box center [172, 315] width 79 height 12
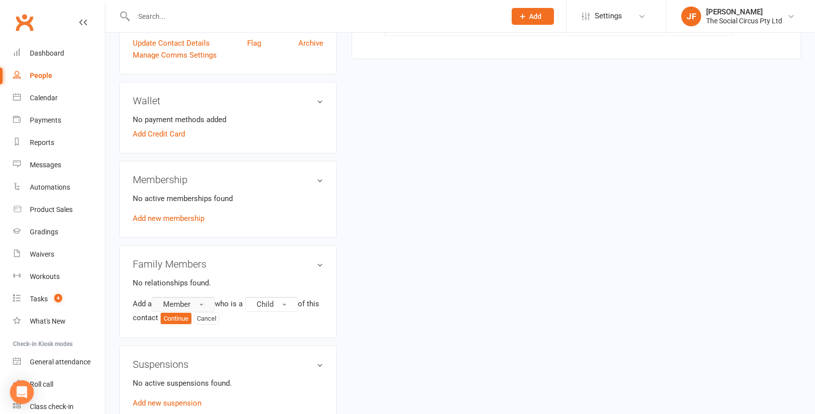
click at [192, 306] on button "Member" at bounding box center [183, 304] width 63 height 15
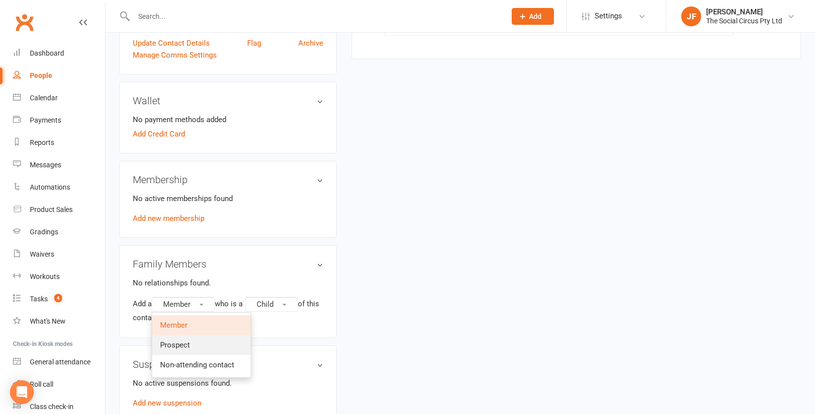
click at [185, 341] on span "Prospect" at bounding box center [175, 345] width 30 height 9
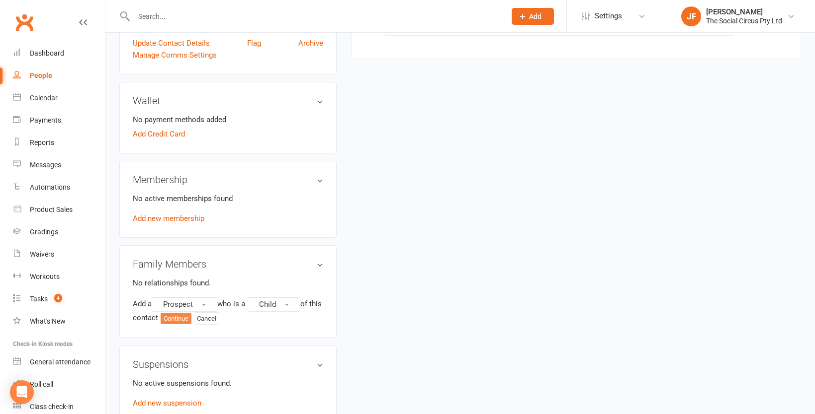
click at [190, 317] on button "Continue" at bounding box center [176, 319] width 31 height 12
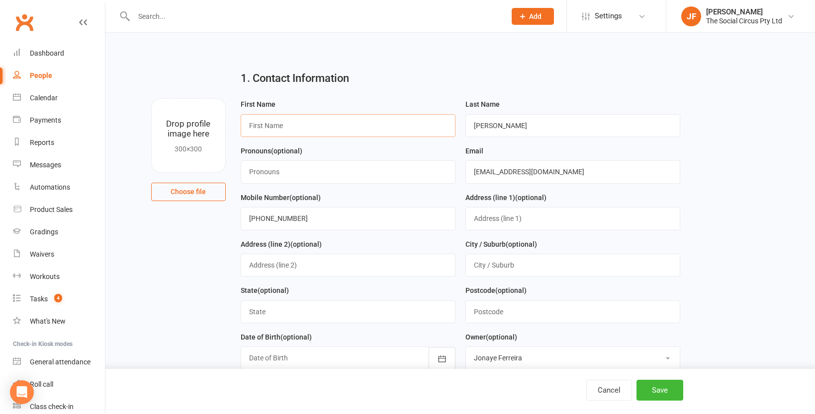
click at [353, 127] on input "text" at bounding box center [348, 125] width 215 height 23
type input "Ella"
click at [657, 388] on button "Save" at bounding box center [659, 390] width 47 height 21
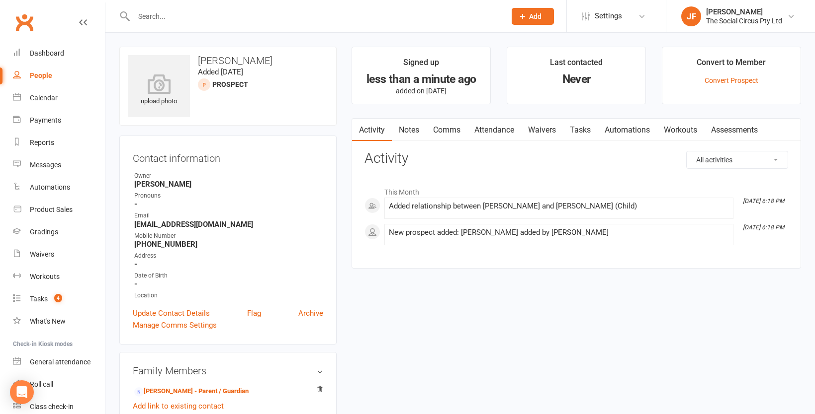
click at [624, 128] on link "Automations" at bounding box center [626, 130] width 59 height 23
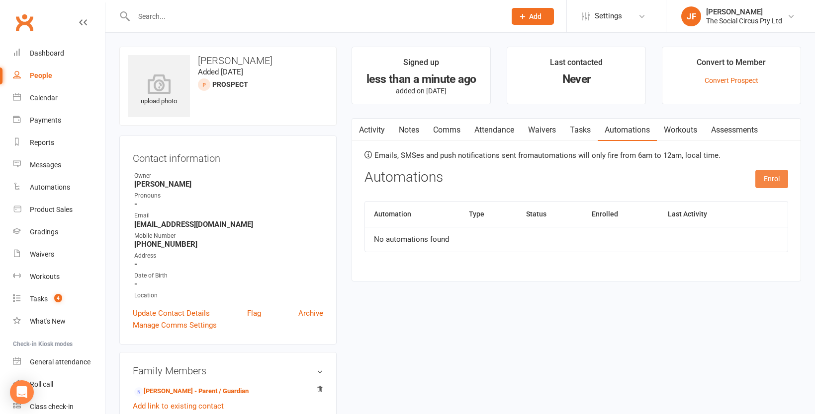
click at [779, 179] on button "Enrol" at bounding box center [771, 179] width 33 height 18
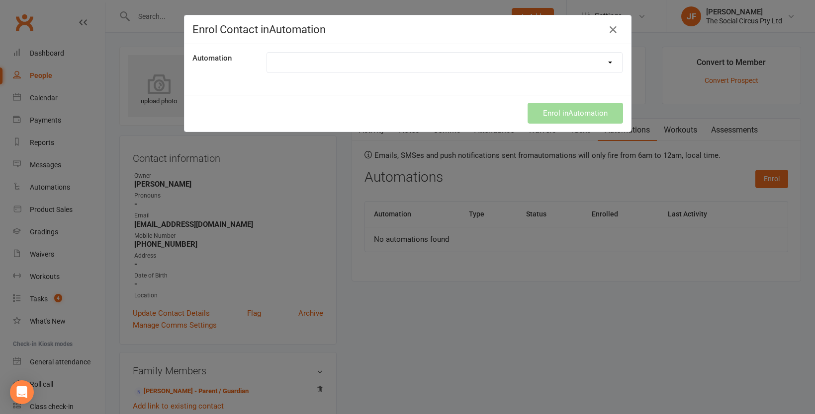
click at [374, 66] on select "10th training session - congrats 20th visit - review request 60th visit review …" at bounding box center [444, 63] width 355 height 20
select select "8497"
click at [267, 53] on select "10th training session - congrats 20th visit - review request 60th visit review …" at bounding box center [444, 63] width 355 height 20
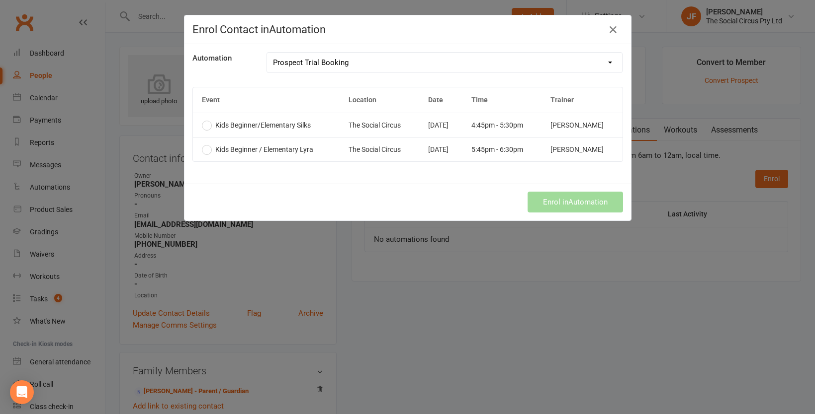
click at [208, 126] on label "Kids Beginner/Elementary Silks" at bounding box center [256, 125] width 109 height 8
click at [208, 150] on label "Kids Beginner / Elementary Lyra" at bounding box center [257, 150] width 111 height 8
click at [207, 123] on label "Kids Beginner/Elementary Silks" at bounding box center [256, 125] width 109 height 8
click at [577, 206] on button "Enrol in Automation" at bounding box center [574, 202] width 95 height 21
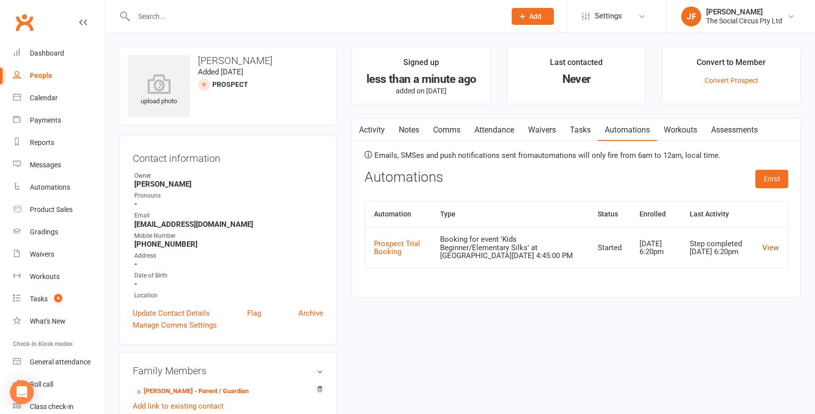
click at [770, 248] on link "View" at bounding box center [770, 248] width 16 height 9
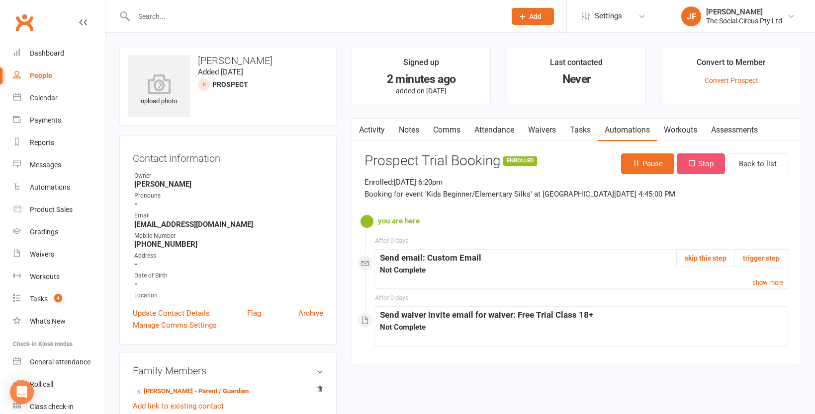
click at [709, 163] on button "Stop" at bounding box center [700, 164] width 48 height 21
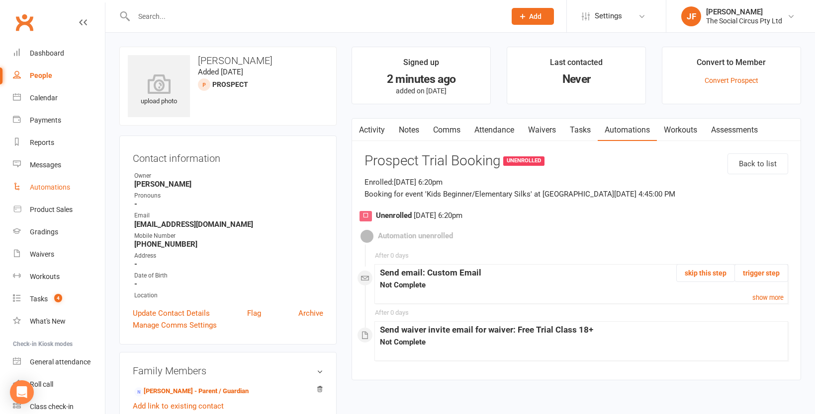
click at [40, 189] on div "Automations" at bounding box center [50, 187] width 40 height 8
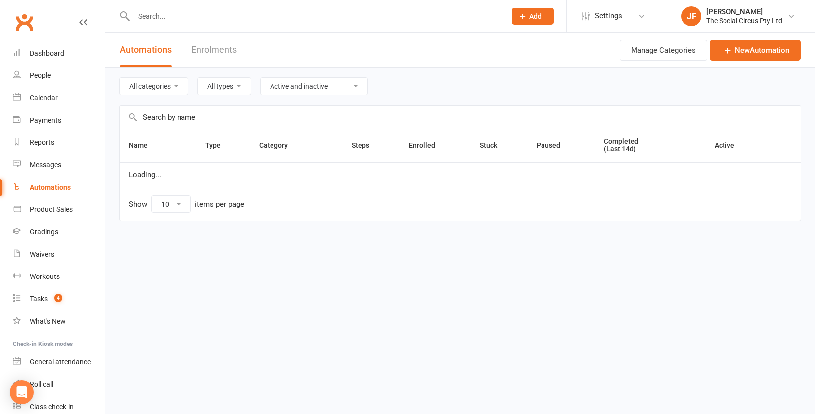
select select "100"
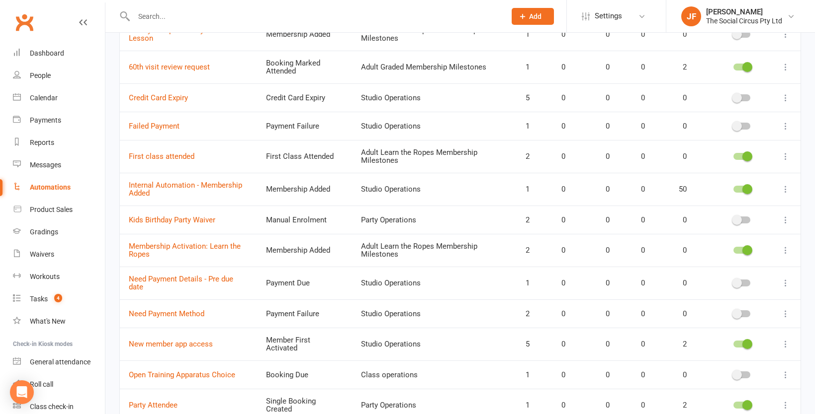
scroll to position [563, 0]
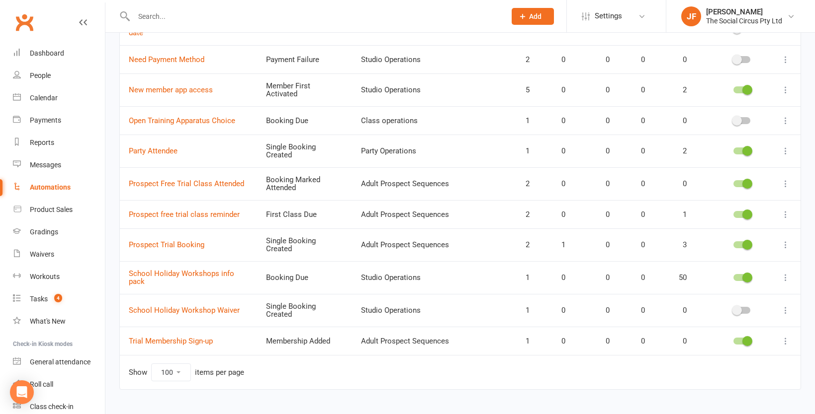
click at [783, 240] on icon at bounding box center [785, 245] width 10 height 10
click at [376, 241] on div "Adult Prospect Sequences" at bounding box center [427, 245] width 133 height 8
click at [183, 241] on link "Prospect Trial Booking" at bounding box center [167, 245] width 76 height 9
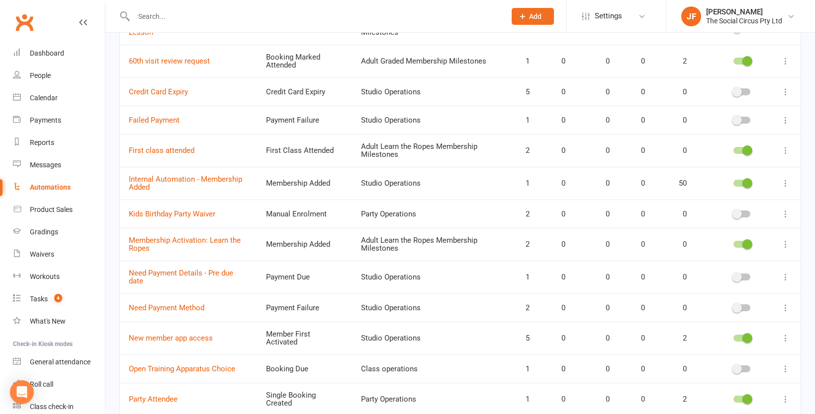
scroll to position [0, 0]
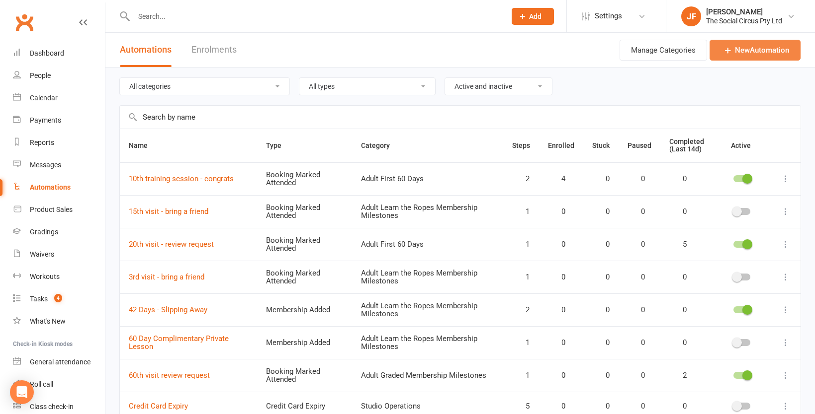
click at [752, 53] on link "New Automation" at bounding box center [754, 50] width 91 height 21
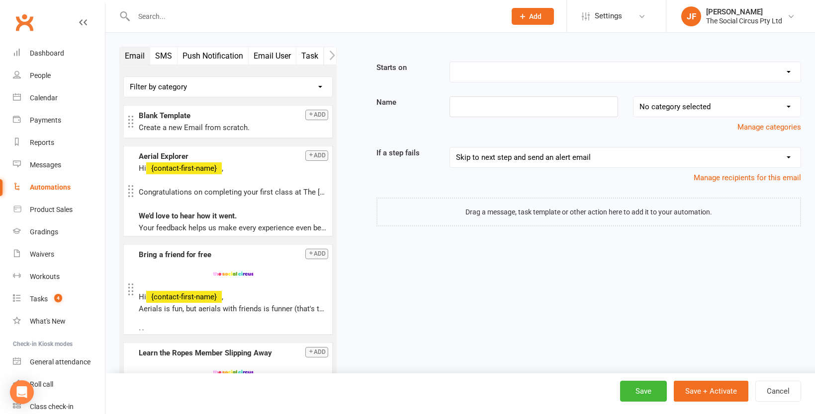
click at [493, 80] on select "Booking Cancelled Booking Due Booking Late-Cancelled Booking Marked Absent Book…" at bounding box center [625, 72] width 350 height 20
click at [57, 254] on link "Waivers" at bounding box center [59, 255] width 92 height 22
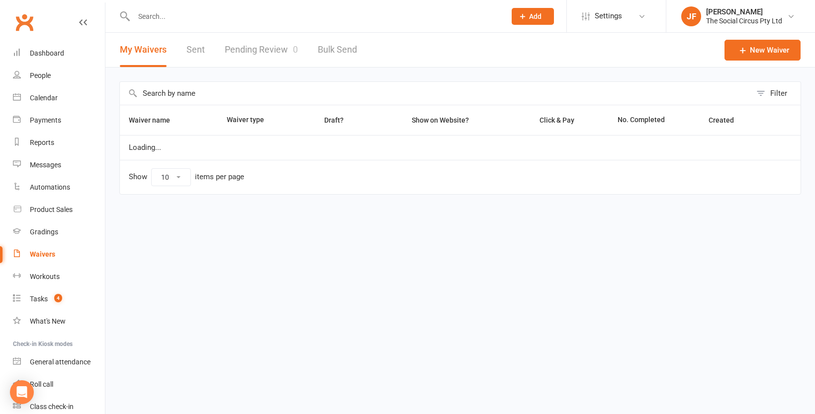
select select "100"
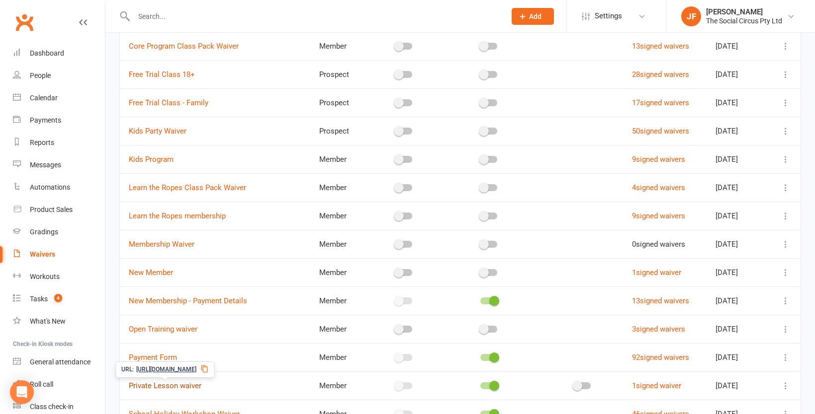
scroll to position [412, 0]
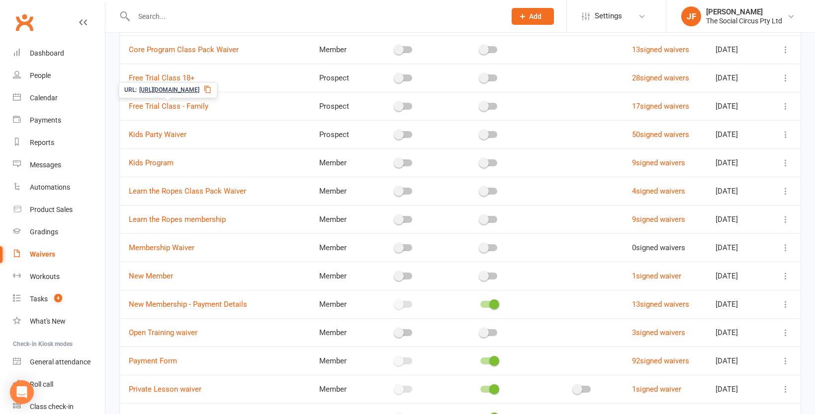
click at [173, 88] on span "https://app.clubworx.com/s/h2C7eA5Y" at bounding box center [169, 89] width 60 height 9
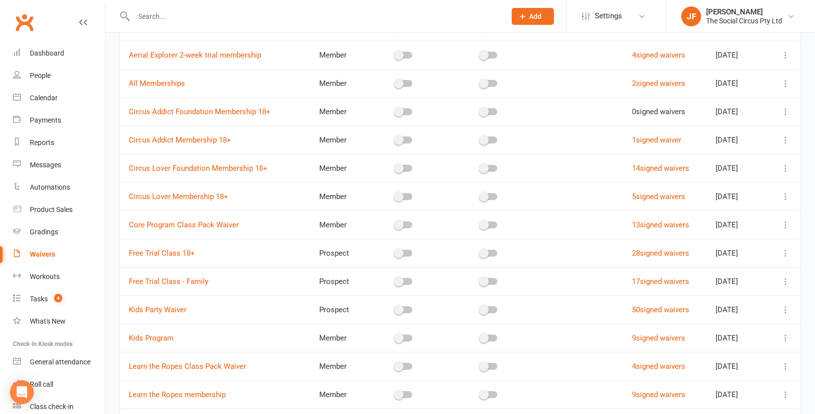
scroll to position [233, 0]
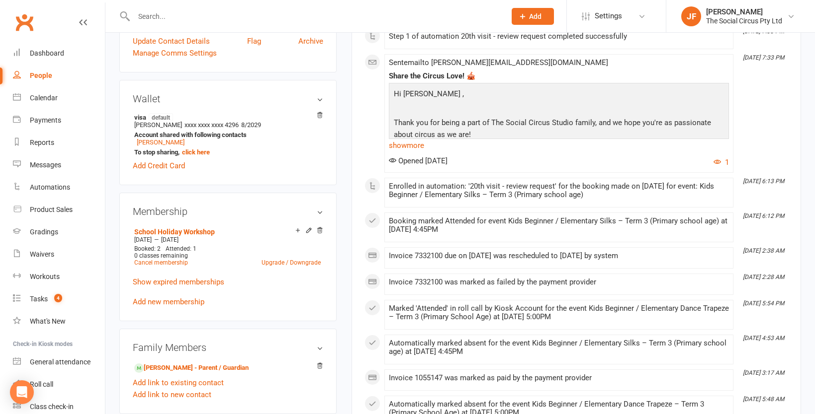
scroll to position [274, 0]
click at [201, 284] on link "Show expired memberships" at bounding box center [178, 282] width 91 height 9
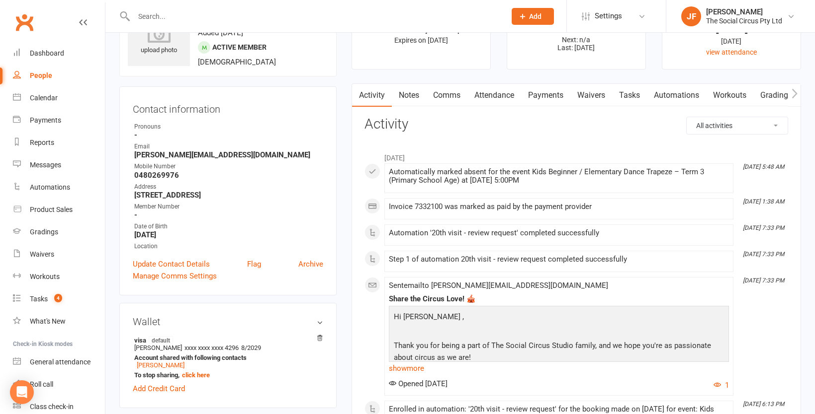
scroll to position [0, 0]
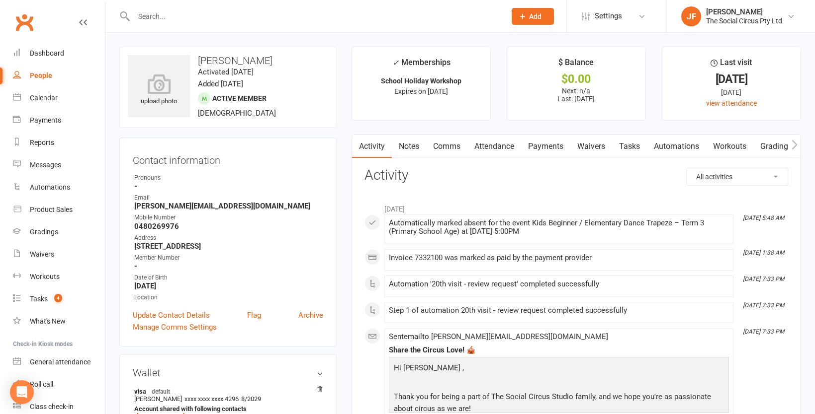
click at [282, 15] on input "text" at bounding box center [315, 16] width 368 height 14
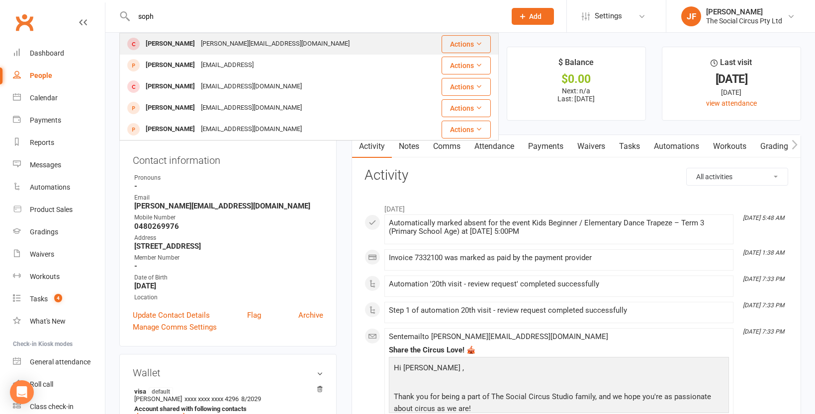
type input "soph"
click at [214, 45] on div "[PERSON_NAME][EMAIL_ADDRESS][DOMAIN_NAME]" at bounding box center [275, 44] width 155 height 14
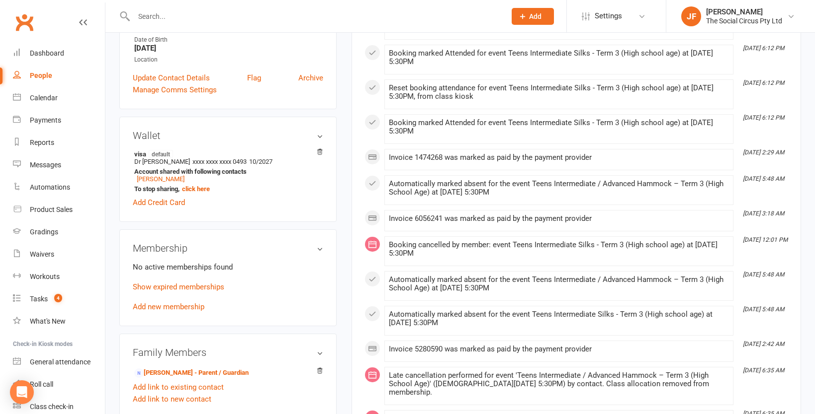
scroll to position [255, 0]
click at [182, 305] on link "Add new membership" at bounding box center [169, 307] width 72 height 9
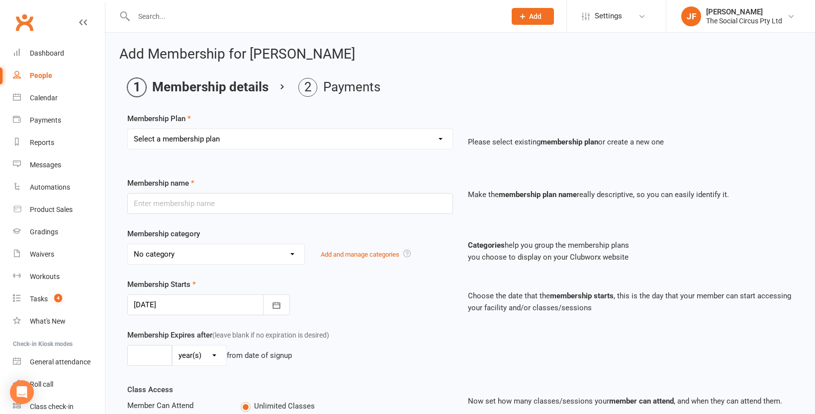
click at [269, 136] on select "Select a membership plan Create new Membership Plan Aerial Explorer 2-week Tria…" at bounding box center [290, 139] width 325 height 20
select select "28"
click at [128, 129] on select "Select a membership plan Create new Membership Plan Aerial Explorer 2-week Tria…" at bounding box center [290, 139] width 325 height 20
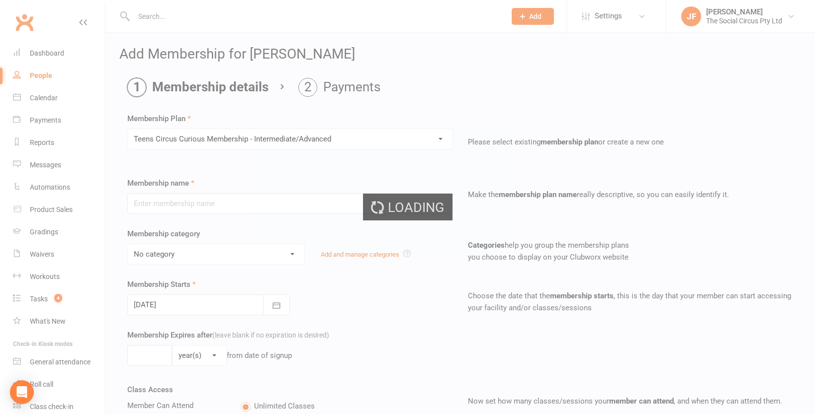
type input "Teens Circus Curious Membership - Intermediate/Advanced"
select select "16"
type input "10"
select select "1"
type input "1"
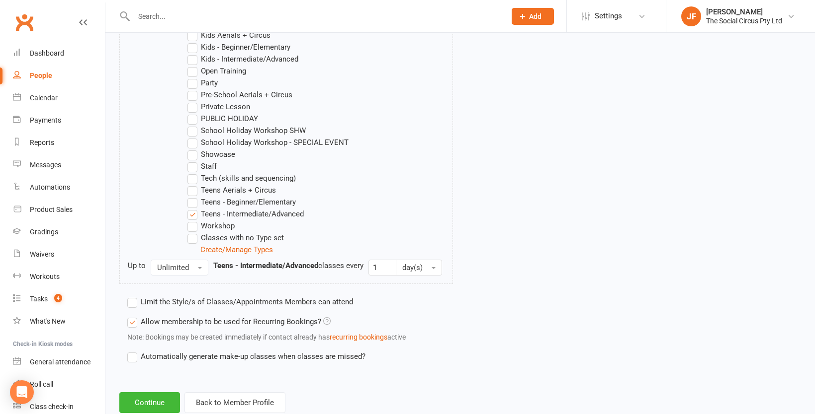
scroll to position [612, 0]
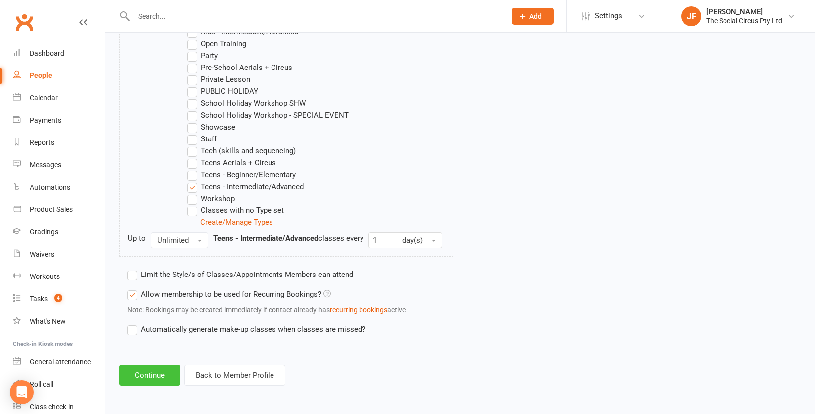
click at [164, 376] on button "Continue" at bounding box center [149, 375] width 61 height 21
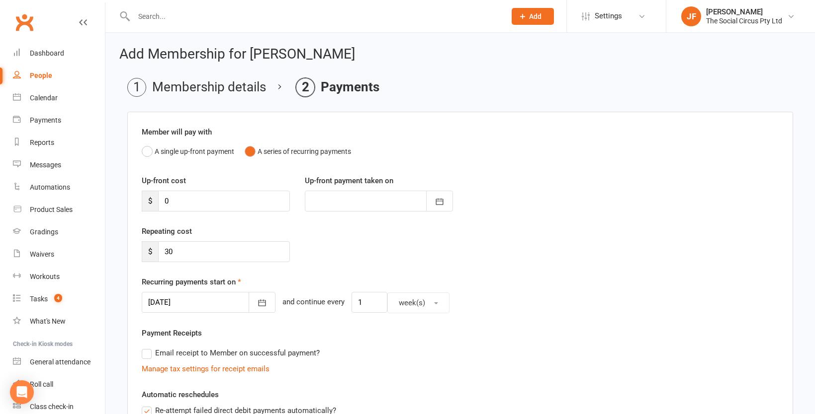
scroll to position [268, 0]
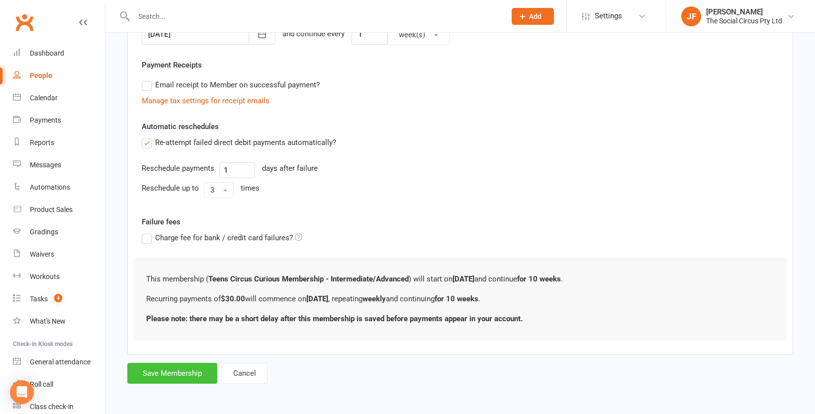
click at [200, 377] on button "Save Membership" at bounding box center [172, 373] width 90 height 21
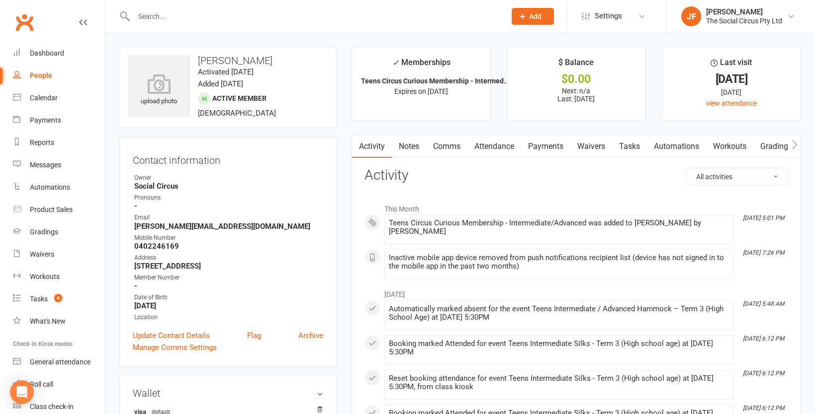
click at [268, 13] on input "text" at bounding box center [315, 16] width 368 height 14
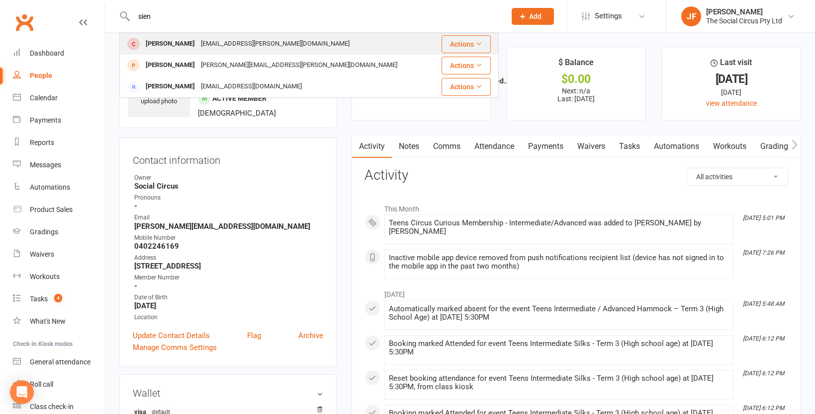
type input "sien"
click at [251, 41] on div "[EMAIL_ADDRESS][PERSON_NAME][DOMAIN_NAME]" at bounding box center [275, 44] width 155 height 14
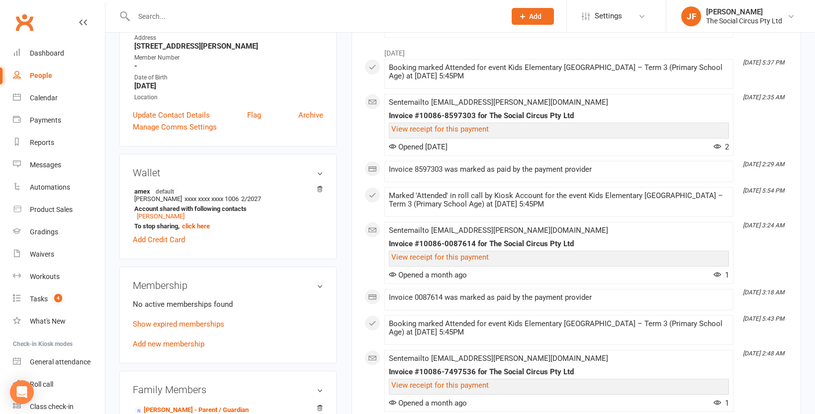
scroll to position [199, 0]
click at [186, 343] on link "Add new membership" at bounding box center [169, 343] width 72 height 9
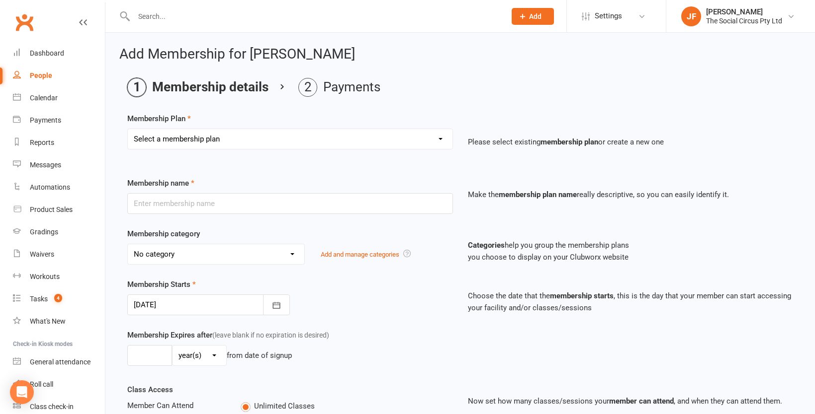
click at [290, 137] on select "Select a membership plan Create new Membership Plan Aerial Explorer 2-week Tria…" at bounding box center [290, 139] width 325 height 20
select select "27"
click at [128, 129] on select "Select a membership plan Create new Membership Plan Aerial Explorer 2-week Tria…" at bounding box center [290, 139] width 325 height 20
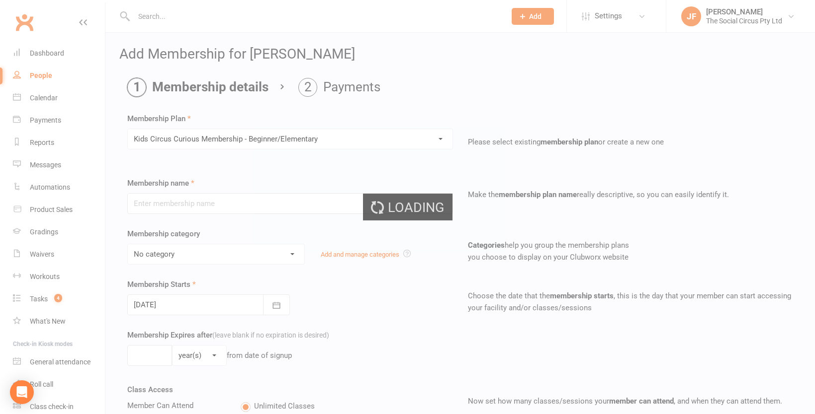
type input "Kids Circus Curious Membership - Beginner/Elementary"
select select "7"
type input "10"
select select "1"
type input "1"
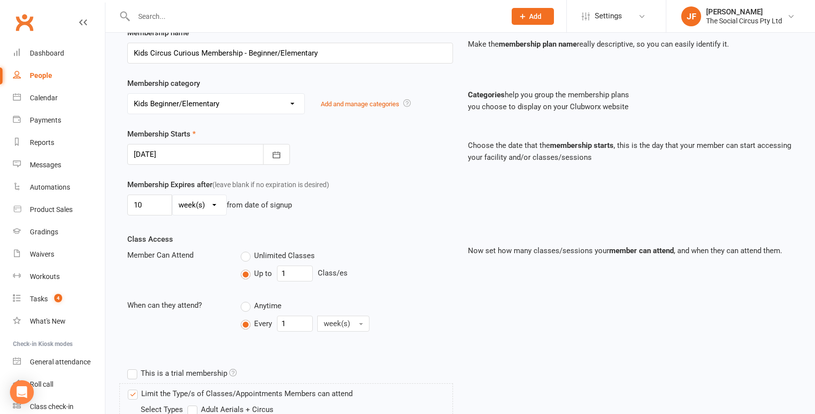
scroll to position [152, 0]
drag, startPoint x: 146, startPoint y: 201, endPoint x: 111, endPoint y: 201, distance: 35.3
click at [112, 201] on div "Add Membership for Sienna Gain Membership details Payments Membership Plan Sele…" at bounding box center [459, 371] width 709 height 980
type input "9"
click at [390, 152] on div "Membership Starts 13 Oct 2025 October 2025 Sun Mon Tue Wed Thu Fri Sat 40 28 29…" at bounding box center [290, 145] width 340 height 37
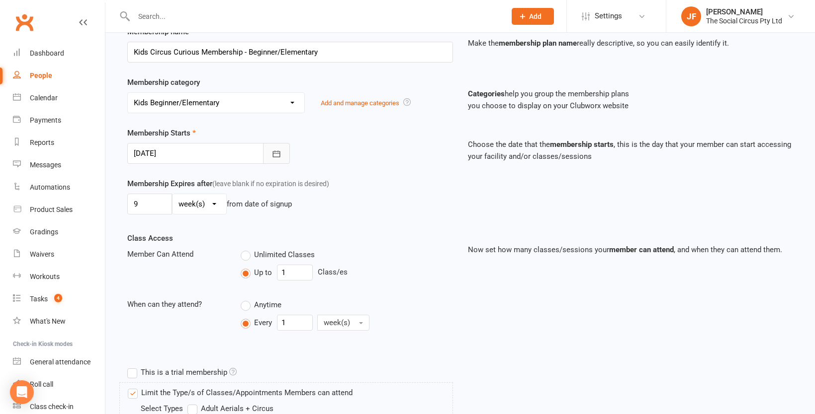
click at [275, 156] on icon "button" at bounding box center [276, 154] width 10 height 10
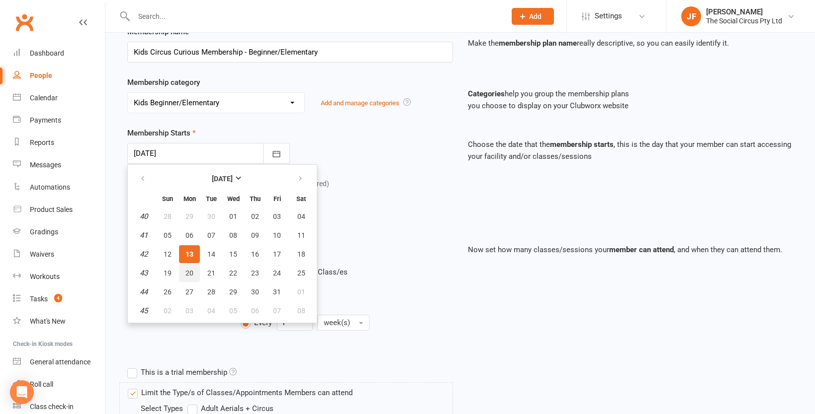
click at [195, 273] on button "20" at bounding box center [189, 273] width 21 height 18
type input "20 Oct 2025"
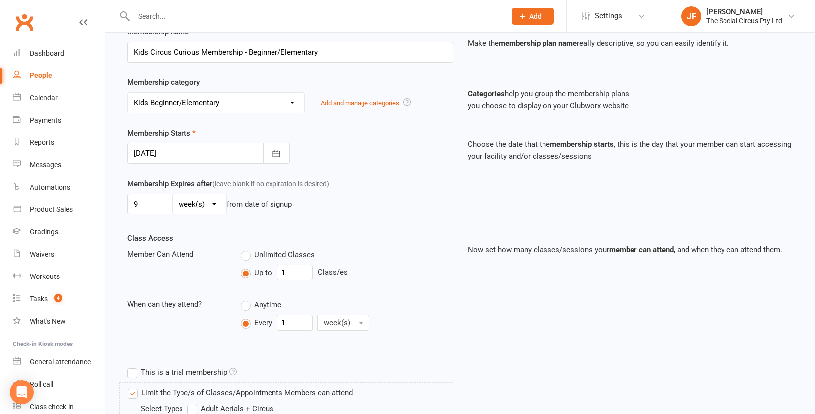
click at [409, 225] on div "Membership Expires after (leave blank if no expiration is desired) 9 day(s) wee…" at bounding box center [460, 205] width 680 height 55
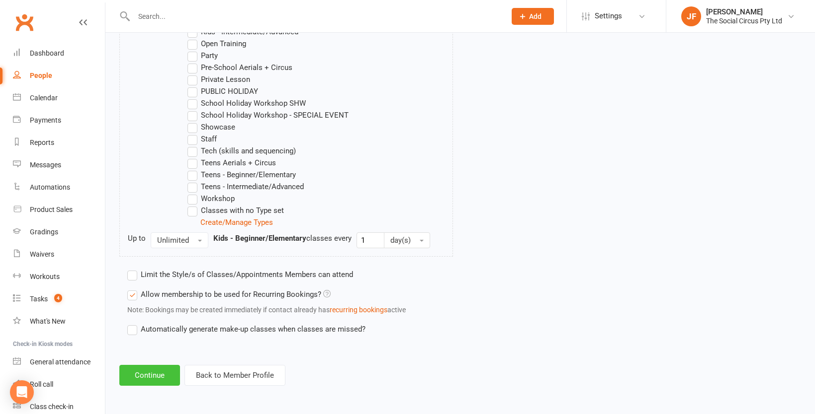
click at [160, 376] on button "Continue" at bounding box center [149, 375] width 61 height 21
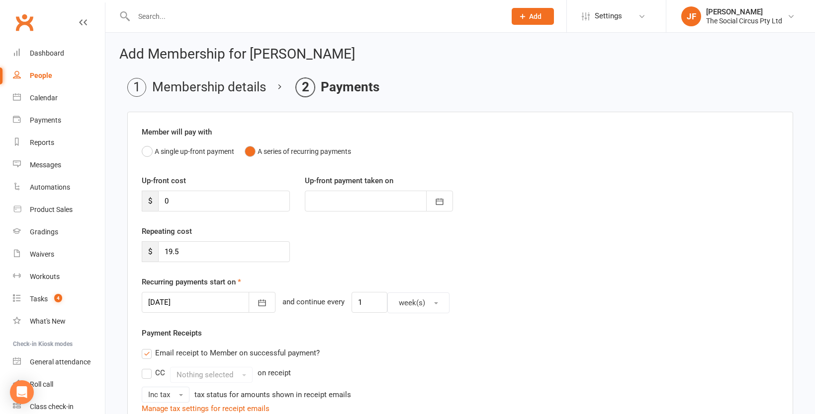
scroll to position [308, 0]
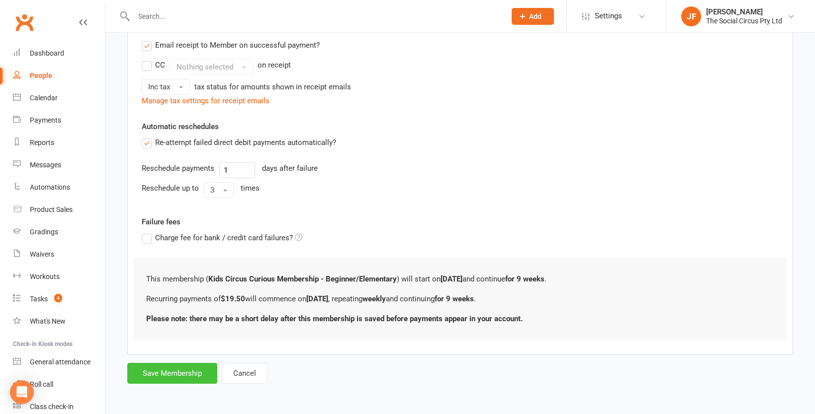
click at [194, 378] on button "Save Membership" at bounding box center [172, 373] width 90 height 21
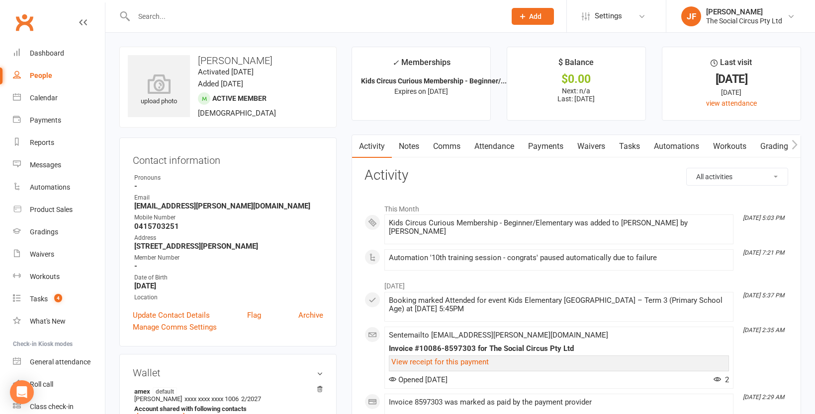
click at [249, 17] on input "text" at bounding box center [315, 16] width 368 height 14
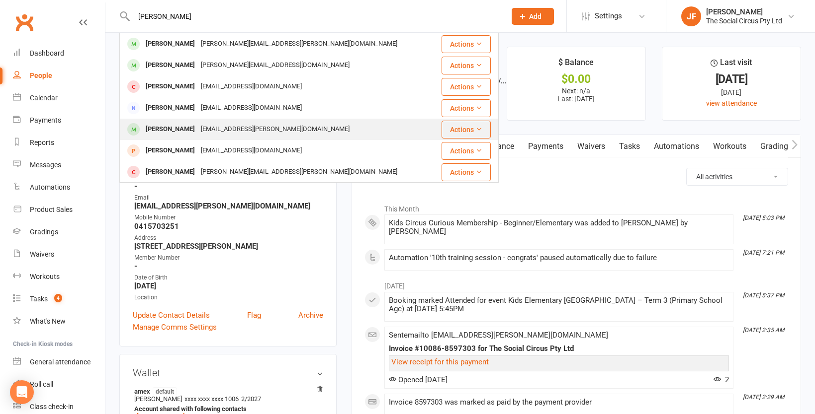
type input "[PERSON_NAME]"
click at [239, 130] on div "[EMAIL_ADDRESS][PERSON_NAME][DOMAIN_NAME]" at bounding box center [275, 129] width 155 height 14
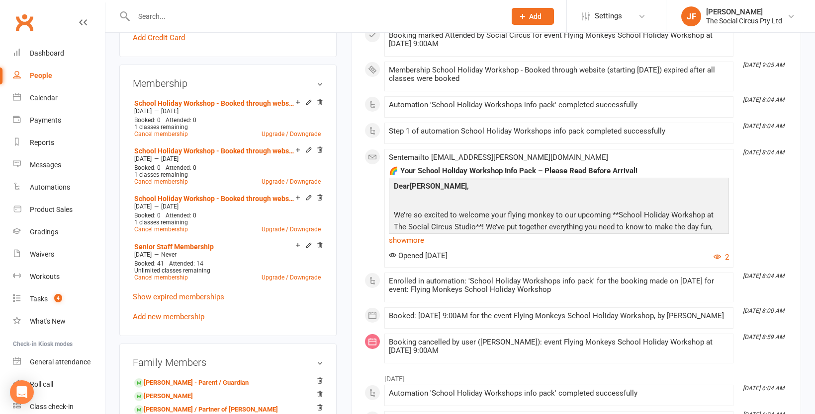
scroll to position [394, 0]
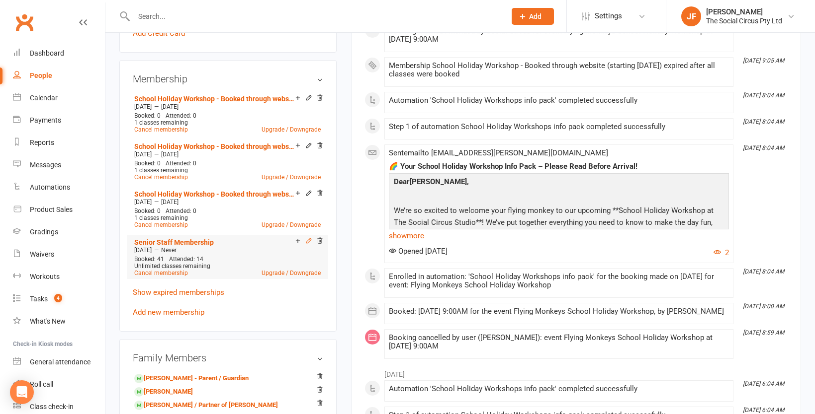
click at [308, 242] on icon at bounding box center [308, 241] width 7 height 7
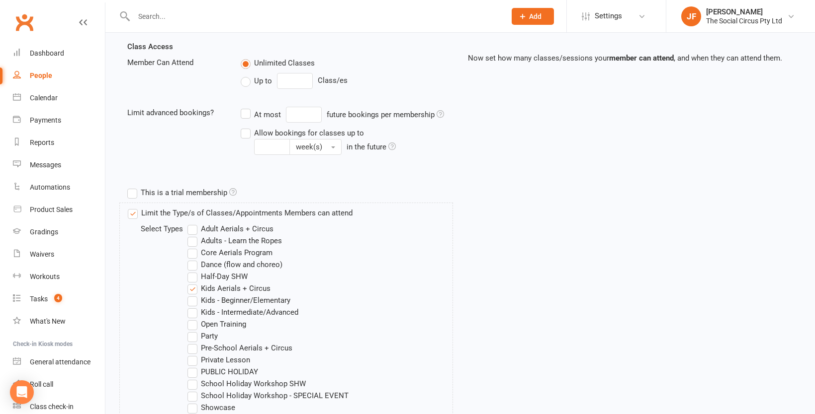
scroll to position [269, 0]
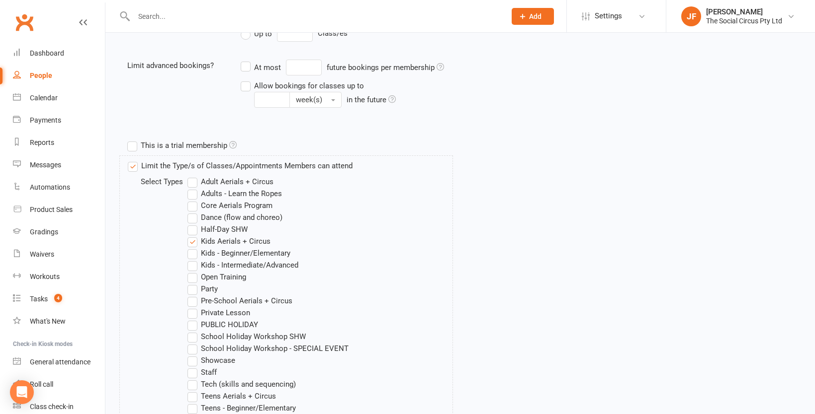
click at [132, 167] on label "Limit the Type/s of Classes/Appointments Members can attend" at bounding box center [240, 166] width 225 height 12
click at [132, 160] on input "Limit the Type/s of Classes/Appointments Members can attend" at bounding box center [131, 160] width 6 height 0
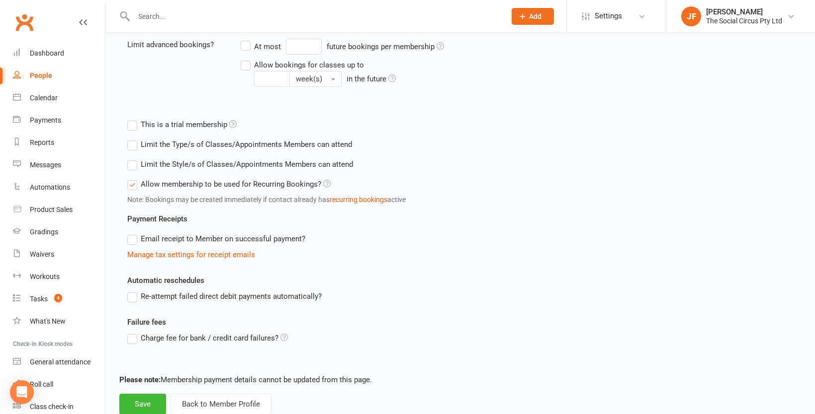
scroll to position [319, 0]
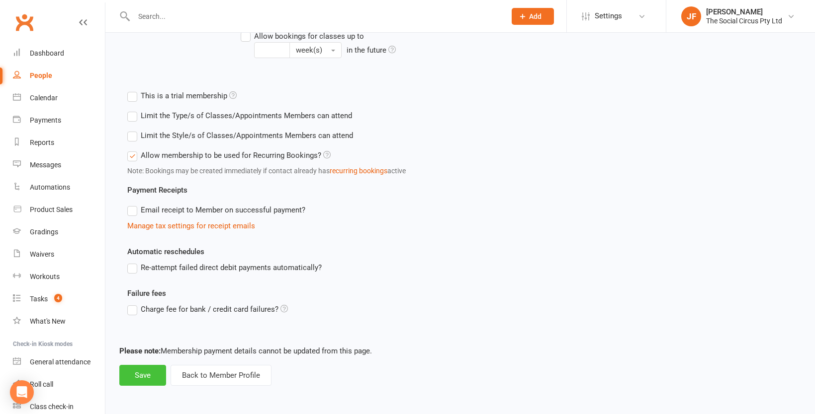
click at [145, 374] on button "Save" at bounding box center [142, 375] width 47 height 21
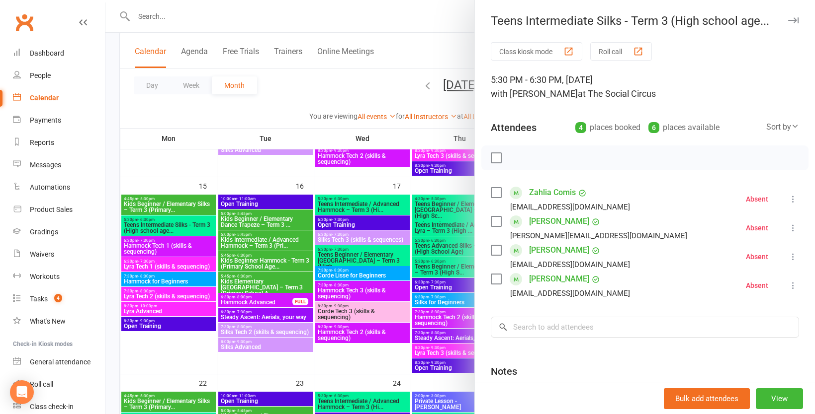
click at [197, 354] on div at bounding box center [459, 207] width 709 height 414
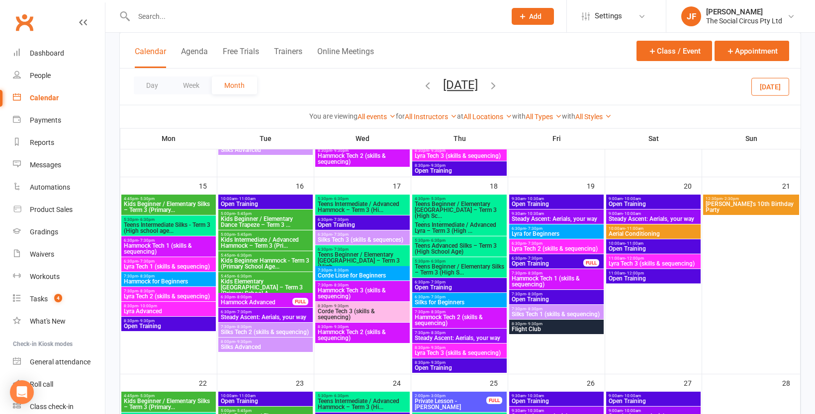
click at [498, 83] on icon "button" at bounding box center [493, 85] width 11 height 11
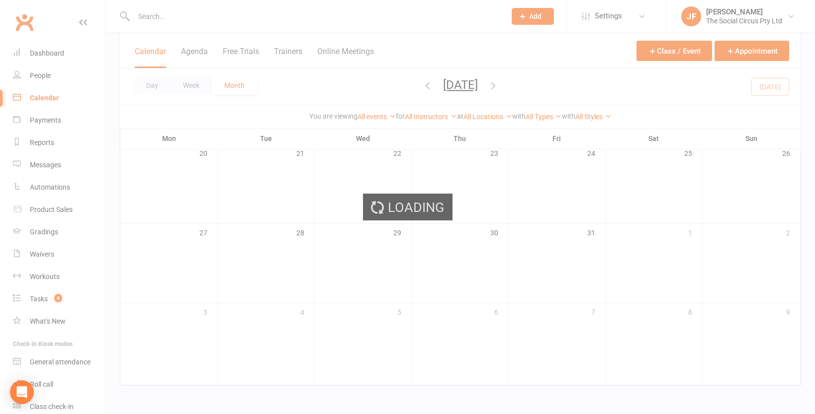
scroll to position [420, 0]
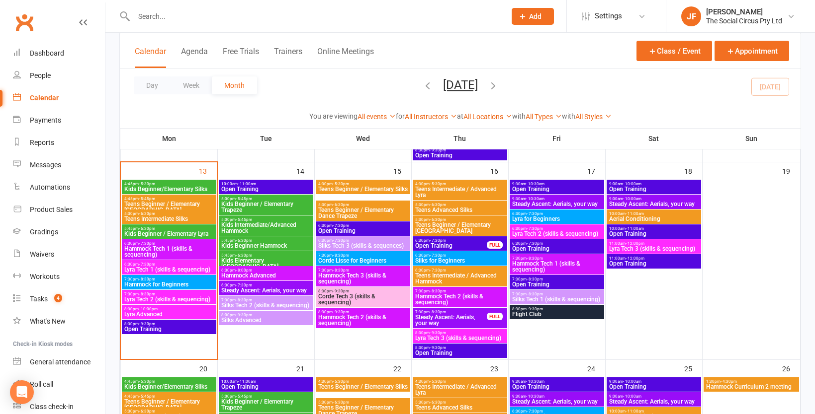
click at [184, 184] on span "4:45pm - 5:30pm" at bounding box center [169, 184] width 90 height 4
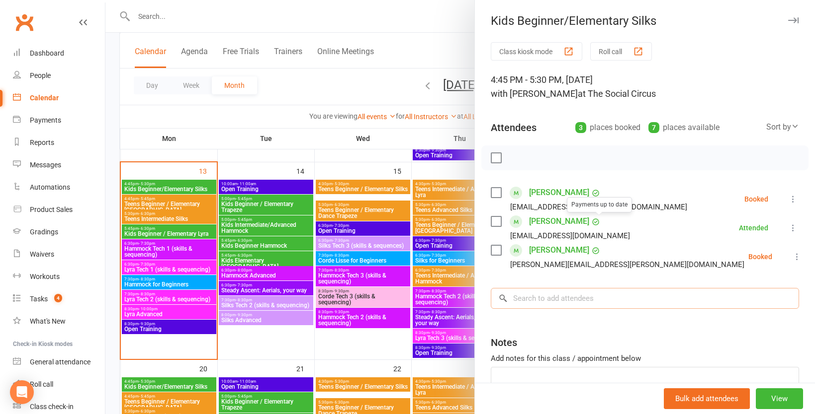
click at [580, 295] on input "search" at bounding box center [645, 298] width 308 height 21
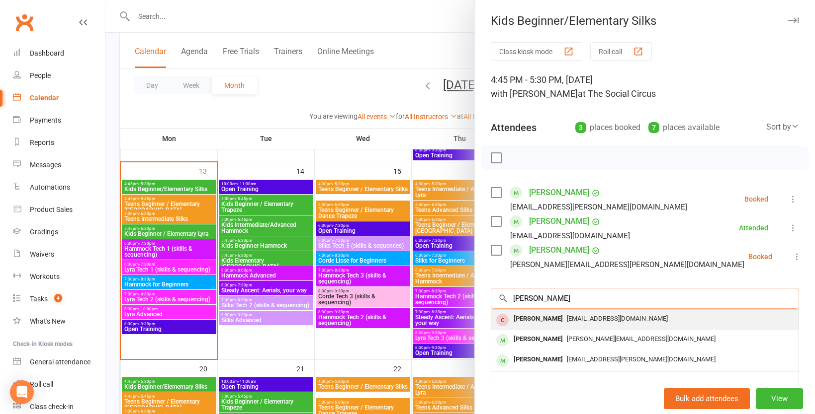
type input "ella"
click at [604, 316] on span "[EMAIL_ADDRESS][DOMAIN_NAME]" at bounding box center [617, 318] width 101 height 7
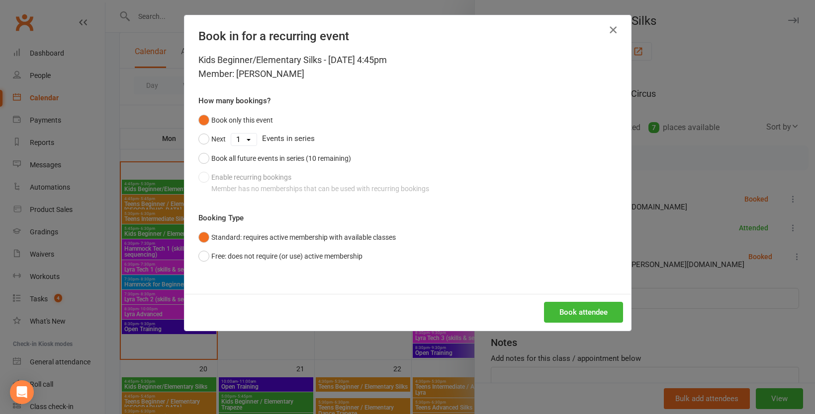
click at [612, 30] on icon "button" at bounding box center [613, 30] width 12 height 12
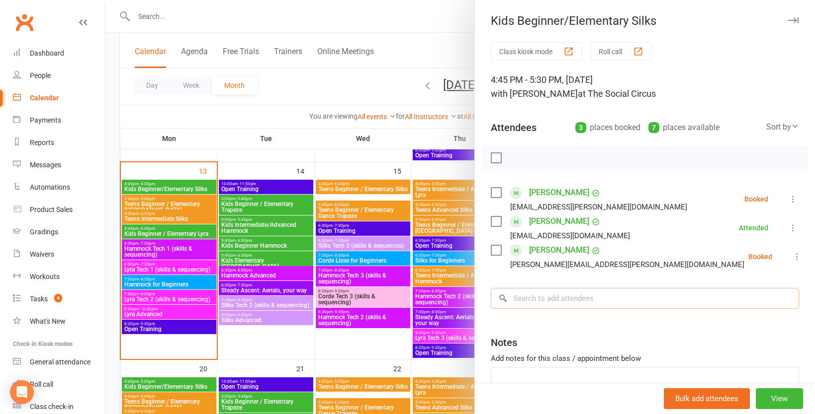
click at [555, 294] on input "search" at bounding box center [645, 298] width 308 height 21
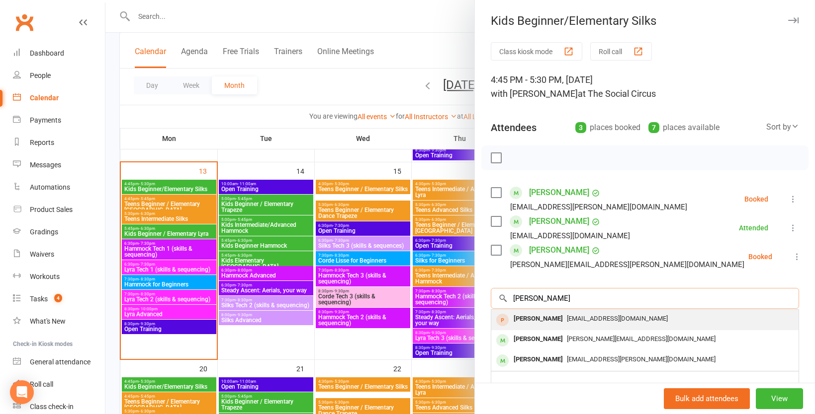
type input "ella"
click at [576, 318] on span "[EMAIL_ADDRESS][DOMAIN_NAME]" at bounding box center [617, 318] width 101 height 7
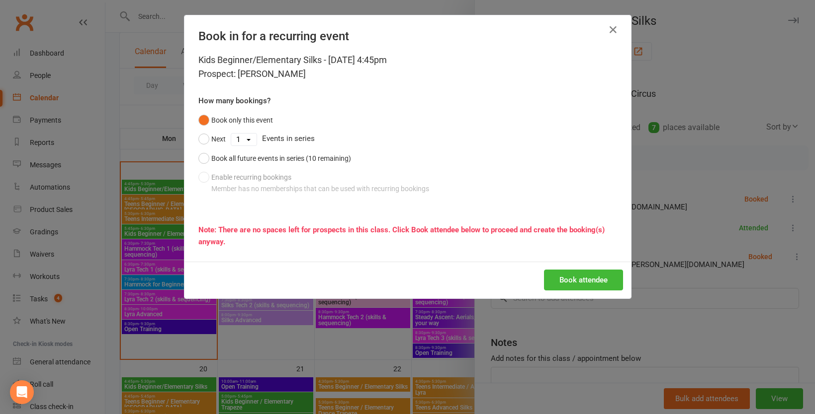
click at [274, 118] on div "Book only this event Next 1 2 3 4 5 6 7 8 9 10 Events in series Book all future…" at bounding box center [407, 154] width 418 height 87
click at [597, 280] on button "Book attendee" at bounding box center [583, 280] width 79 height 21
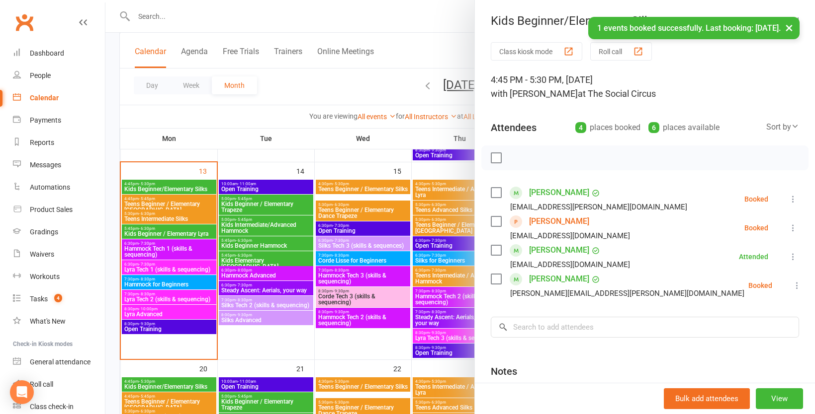
click at [198, 234] on div at bounding box center [459, 207] width 709 height 414
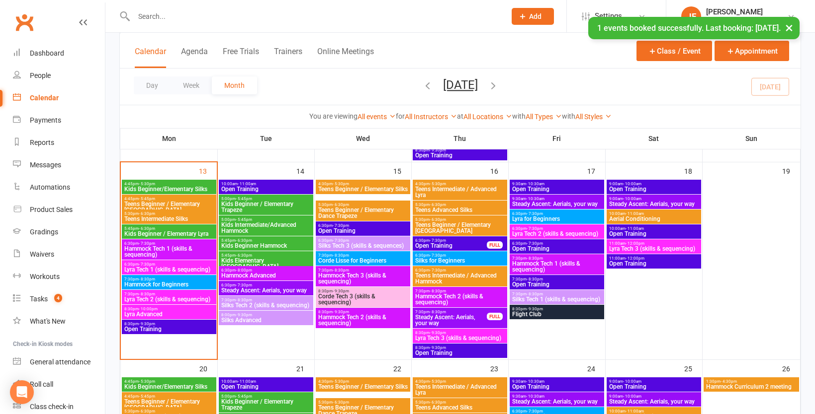
click at [191, 188] on span "Kids Beginner/Elementary Silks" at bounding box center [169, 189] width 90 height 6
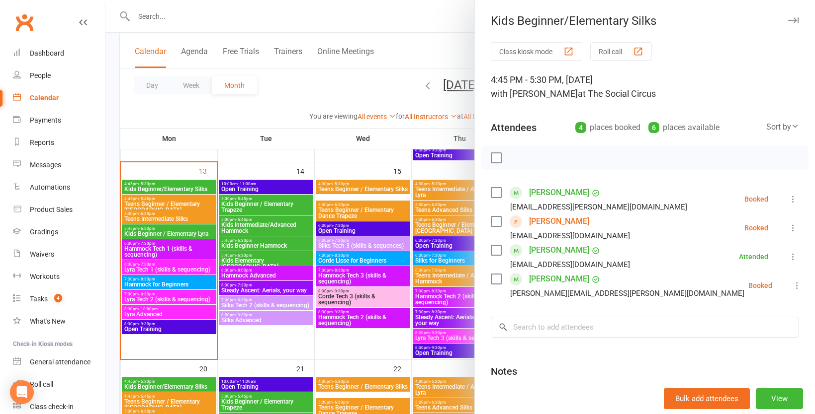
click at [794, 228] on icon at bounding box center [793, 228] width 10 height 10
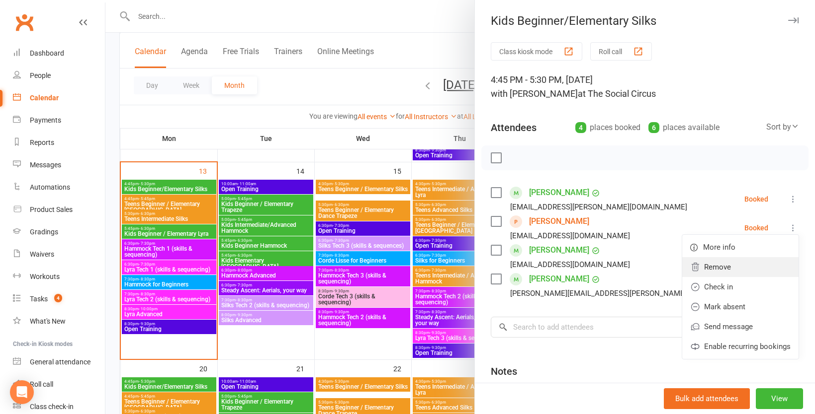
click at [722, 270] on link "Remove" at bounding box center [740, 267] width 116 height 20
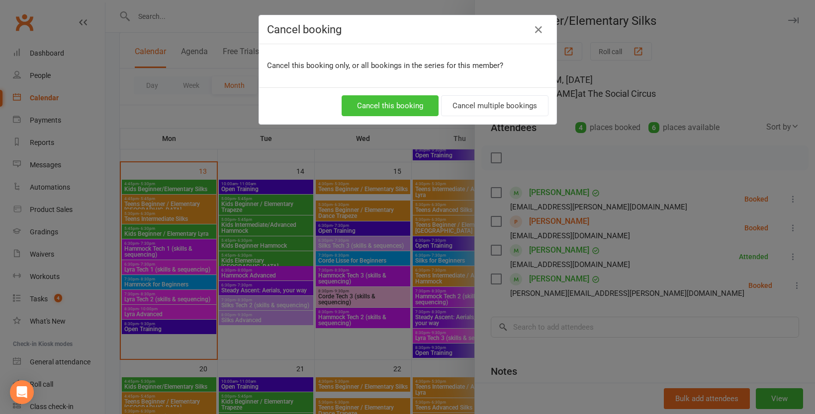
click at [397, 108] on button "Cancel this booking" at bounding box center [389, 105] width 97 height 21
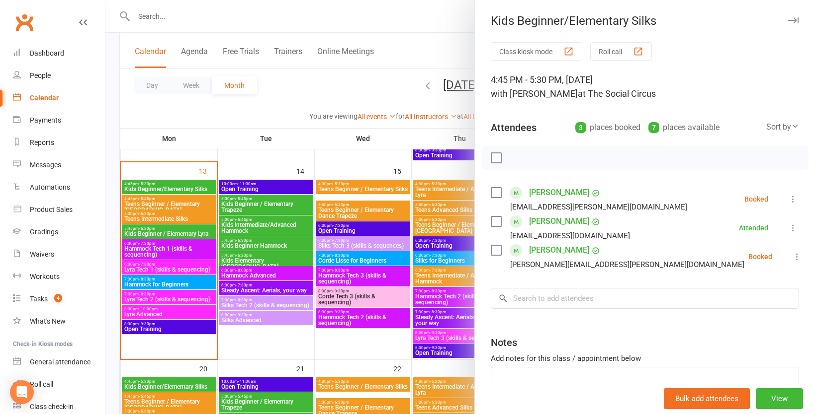
click at [187, 378] on div at bounding box center [459, 207] width 709 height 414
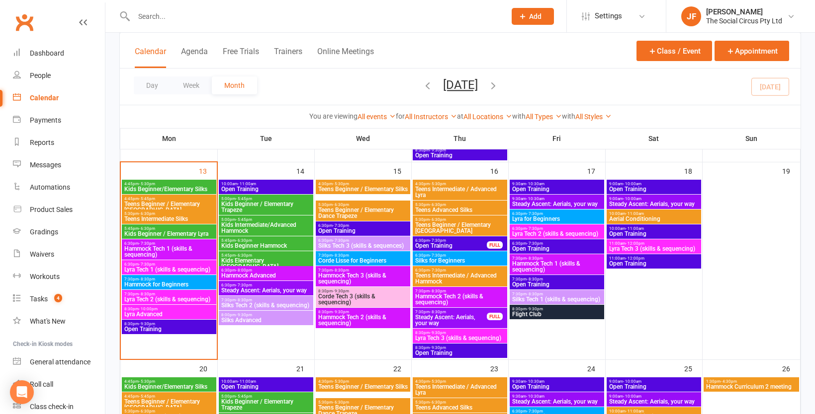
click at [179, 386] on span "Kids Beginner/Elementary Silks" at bounding box center [169, 387] width 90 height 6
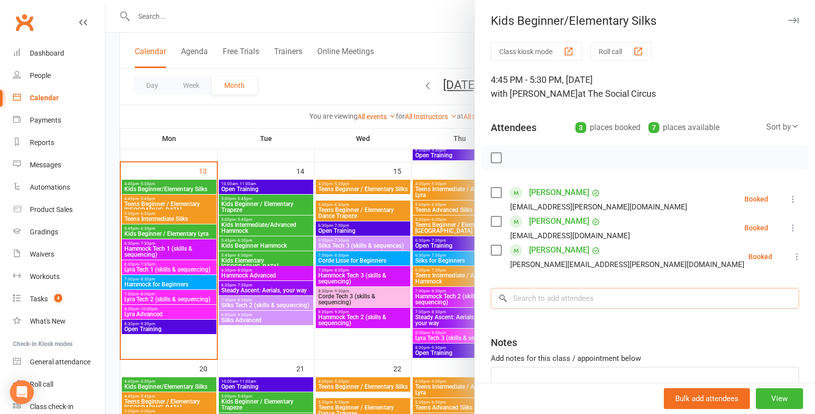
click at [643, 297] on input "search" at bounding box center [645, 298] width 308 height 21
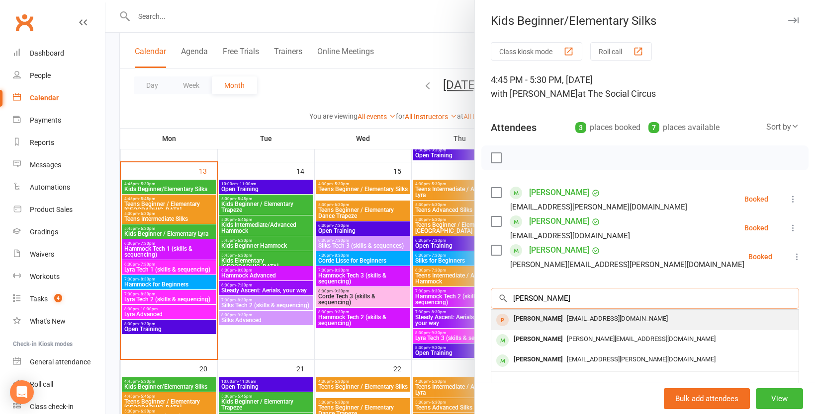
type input "ella"
click at [550, 316] on div "[PERSON_NAME]" at bounding box center [537, 319] width 57 height 14
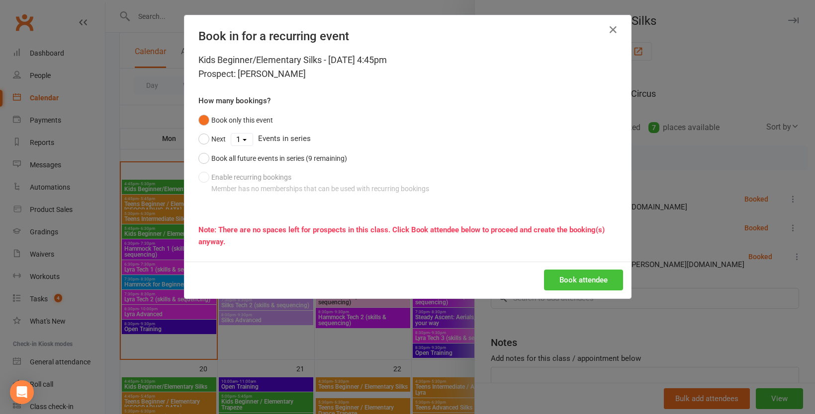
click at [563, 279] on button "Book attendee" at bounding box center [583, 280] width 79 height 21
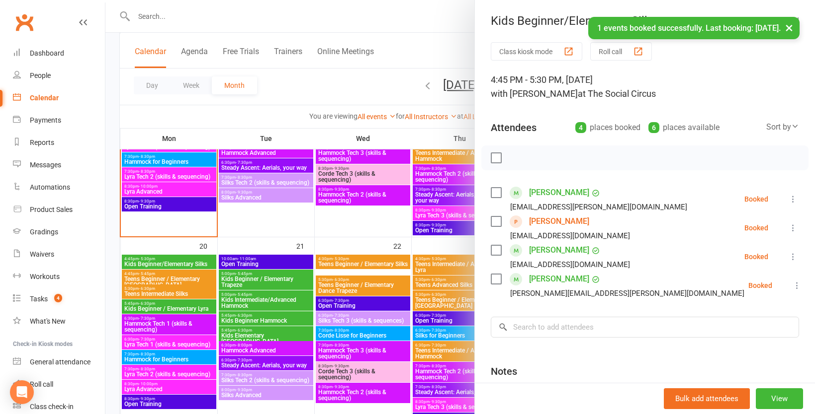
scroll to position [543, 0]
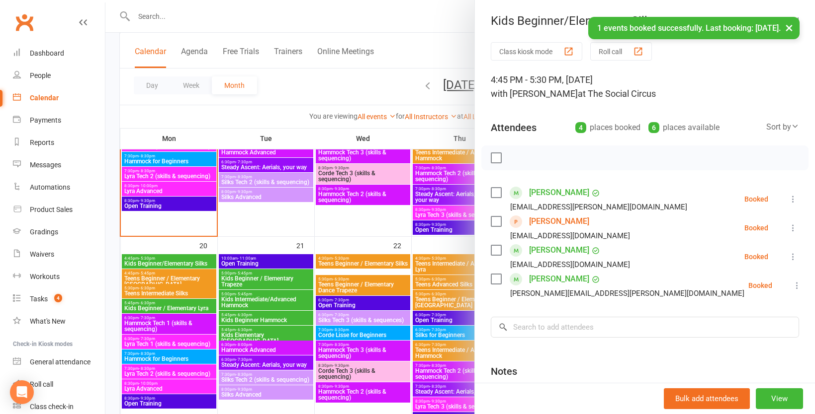
click at [176, 305] on div at bounding box center [459, 207] width 709 height 414
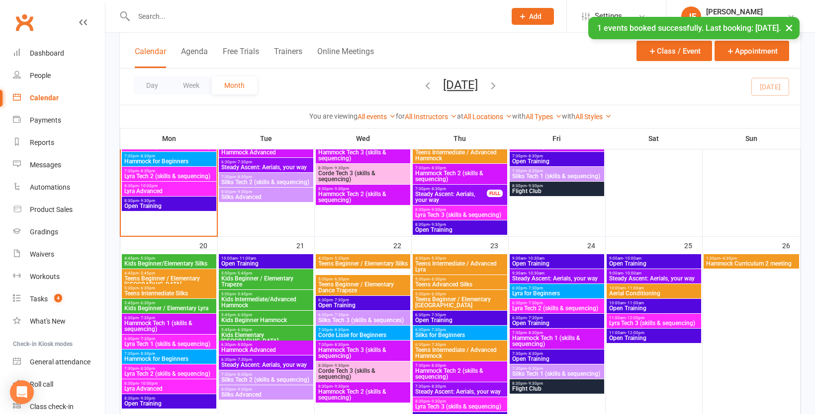
click at [167, 311] on span "Kids Beginner / Elementary Lyra" at bounding box center [169, 309] width 90 height 6
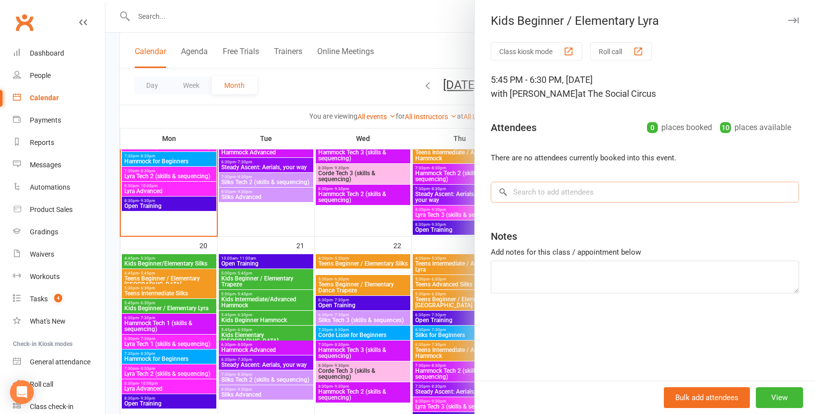
click at [550, 197] on input "search" at bounding box center [645, 192] width 308 height 21
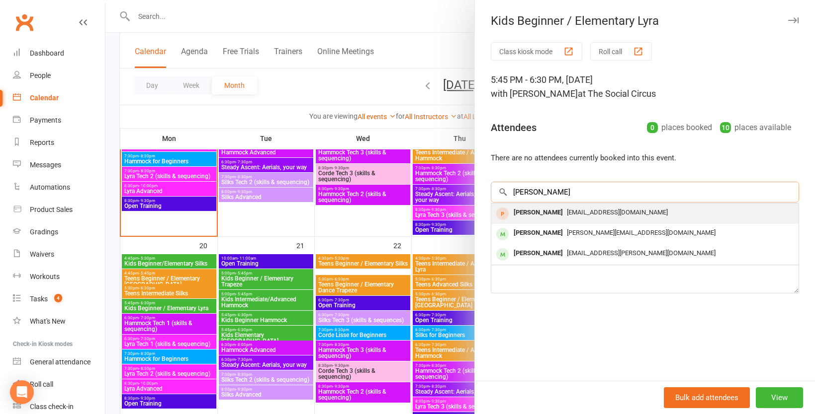
type input "ella"
click at [580, 212] on span "melgraham09@gmail.com" at bounding box center [617, 212] width 101 height 7
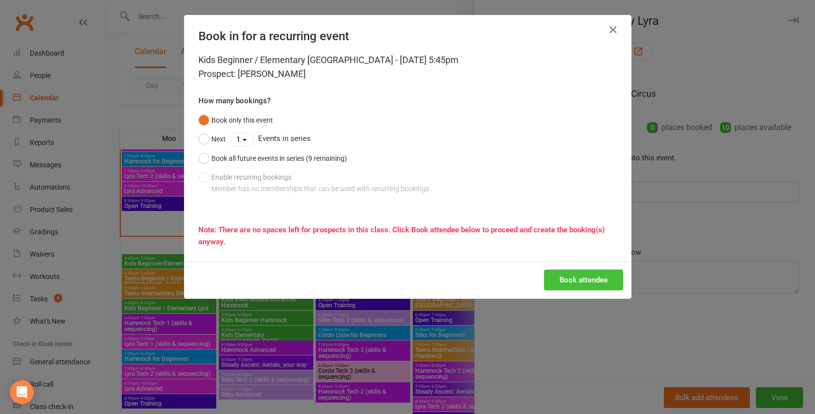
click at [589, 278] on button "Book attendee" at bounding box center [583, 280] width 79 height 21
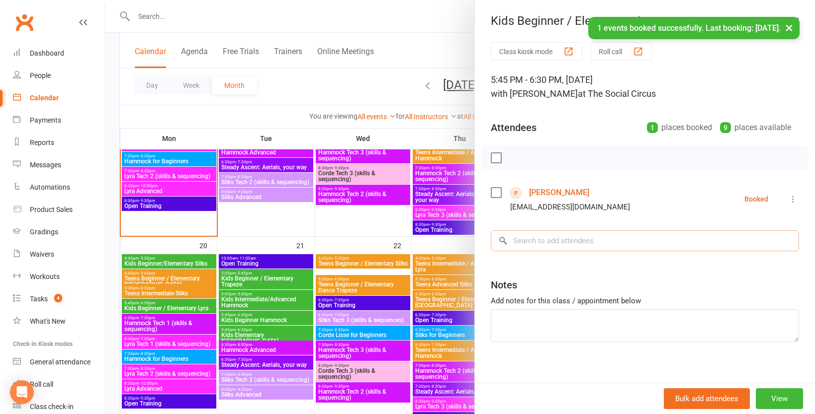
click at [570, 239] on input "search" at bounding box center [645, 241] width 308 height 21
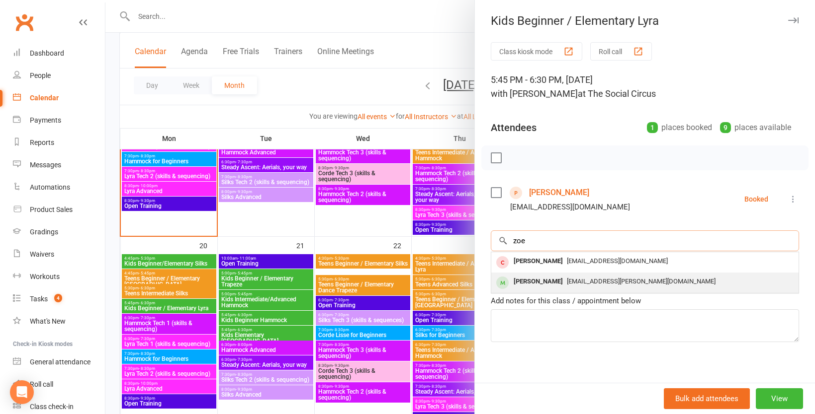
type input "zoe"
click at [567, 280] on span "jonaye.elizabeth@gmail.com" at bounding box center [641, 281] width 149 height 7
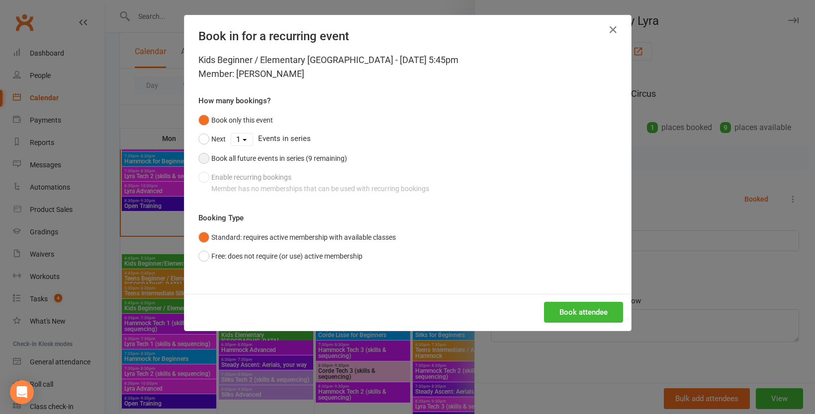
click at [301, 159] on div "Book all future events in series (9 remaining)" at bounding box center [279, 158] width 136 height 11
click at [570, 308] on button "Book attendee" at bounding box center [583, 312] width 79 height 21
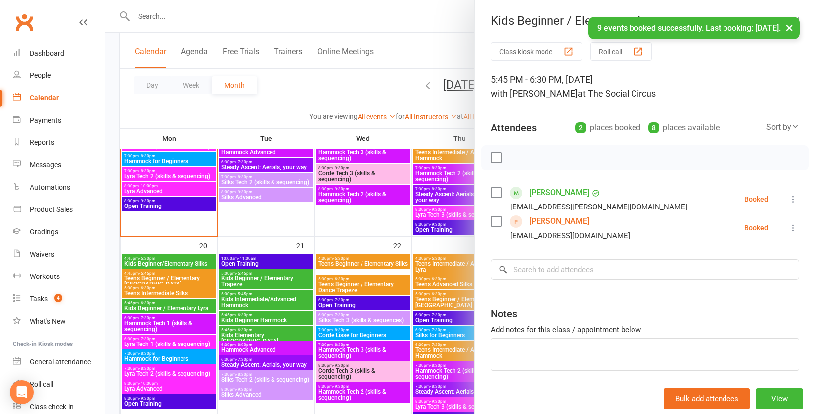
click at [353, 88] on div at bounding box center [459, 207] width 709 height 414
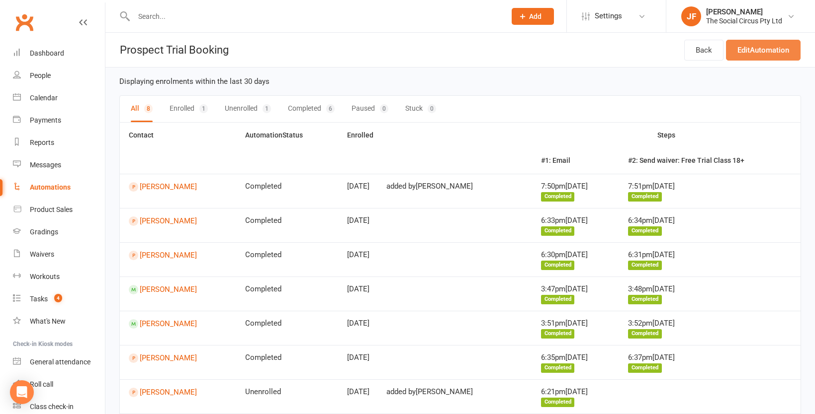
click at [745, 52] on link "Edit Automation" at bounding box center [763, 50] width 75 height 21
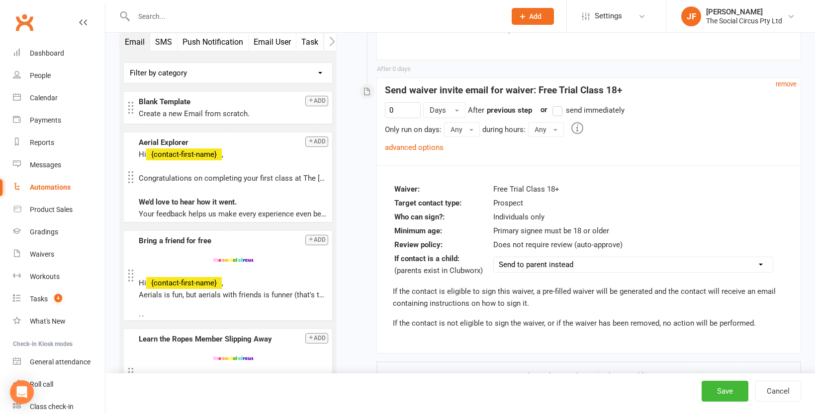
scroll to position [820, 0]
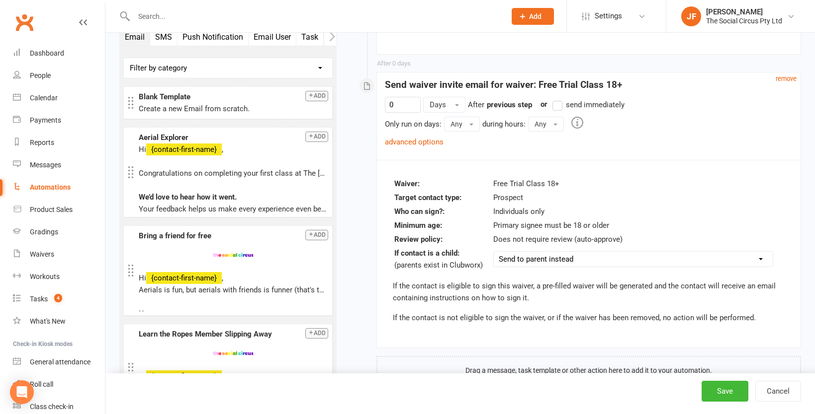
click at [553, 252] on select "Do not send Send to parent instead Send to this contact (will not be sent if ch…" at bounding box center [633, 259] width 279 height 15
select select "do_not_send"
click at [494, 252] on select "Do not send Send to parent instead Send to this contact (will not be sent if ch…" at bounding box center [633, 259] width 279 height 15
click at [557, 287] on p "If the contact is eligible to sign this waiver, a pre-filled waiver will be gen…" at bounding box center [589, 292] width 392 height 24
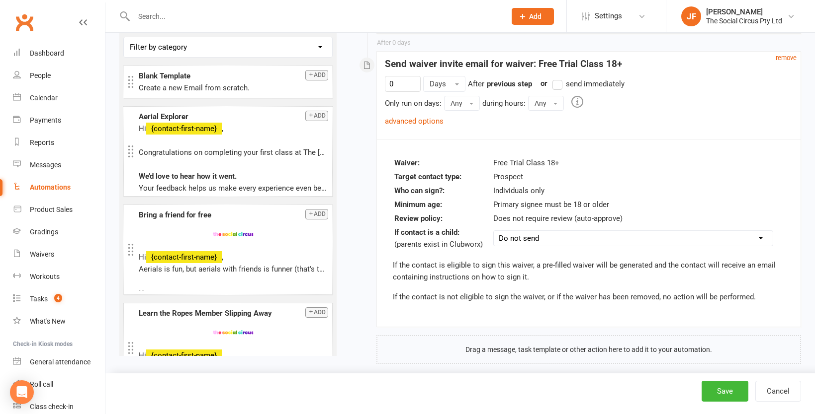
click at [413, 117] on link "advanced options" at bounding box center [414, 121] width 59 height 9
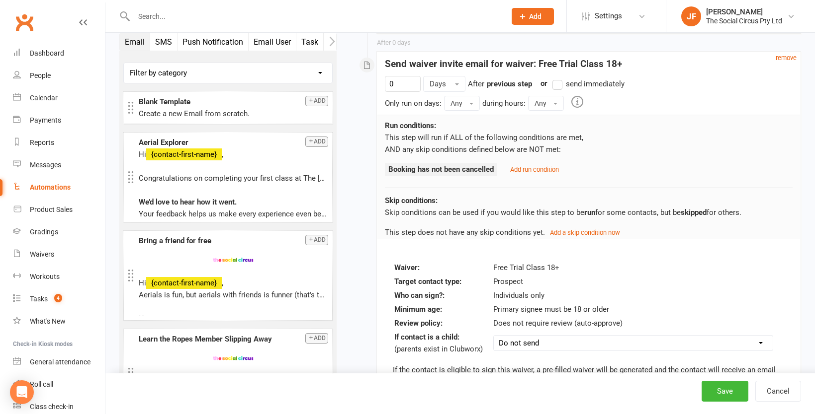
click at [556, 78] on label "send immediately" at bounding box center [588, 84] width 72 height 12
click at [556, 78] on input "send immediately" at bounding box center [555, 78] width 6 height 0
click at [541, 169] on div "Run conditions: This step will run if ALL of the following conditions are met, …" at bounding box center [588, 177] width 422 height 125
click at [540, 166] on small "Add run condition" at bounding box center [534, 169] width 49 height 7
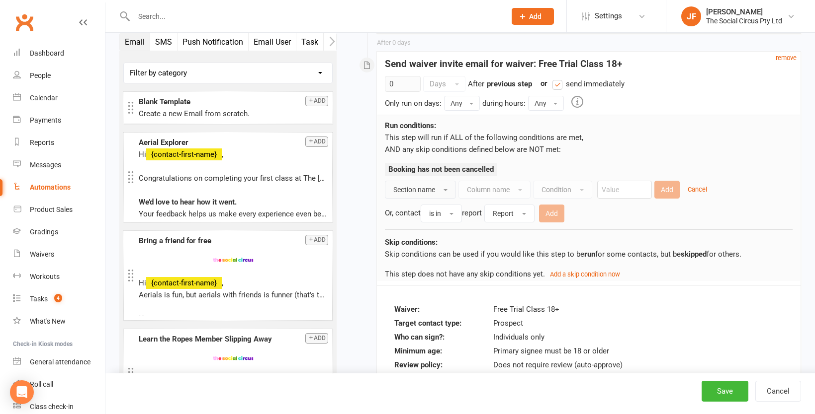
click at [410, 186] on span "Section name" at bounding box center [414, 190] width 42 height 8
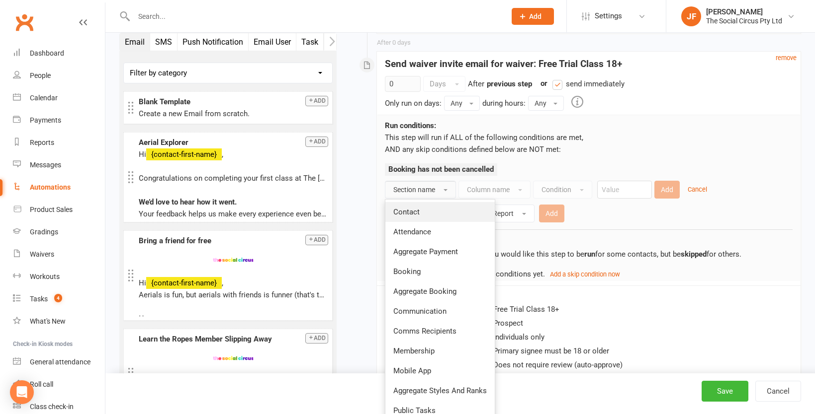
click at [414, 208] on span "Contact" at bounding box center [406, 212] width 26 height 9
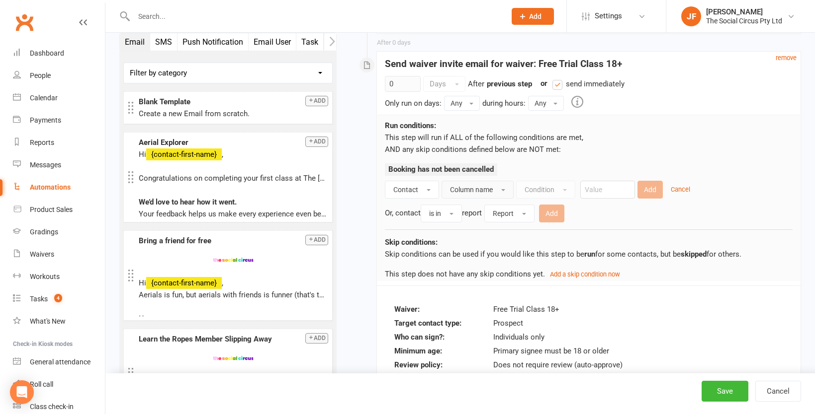
click at [473, 186] on span "Column name" at bounding box center [471, 190] width 43 height 8
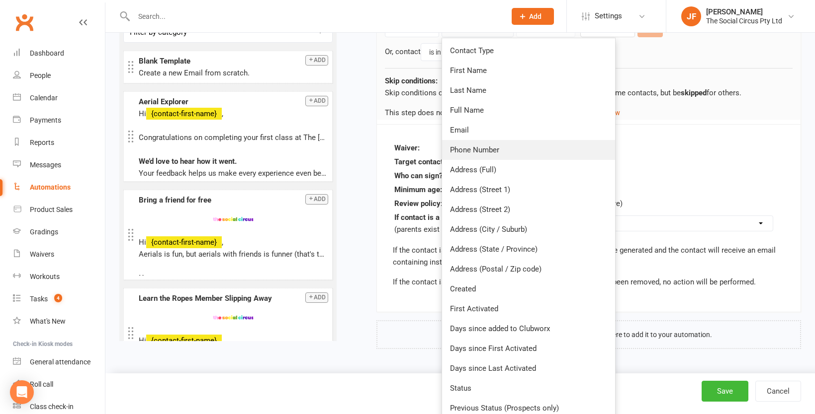
scroll to position [1008, 0]
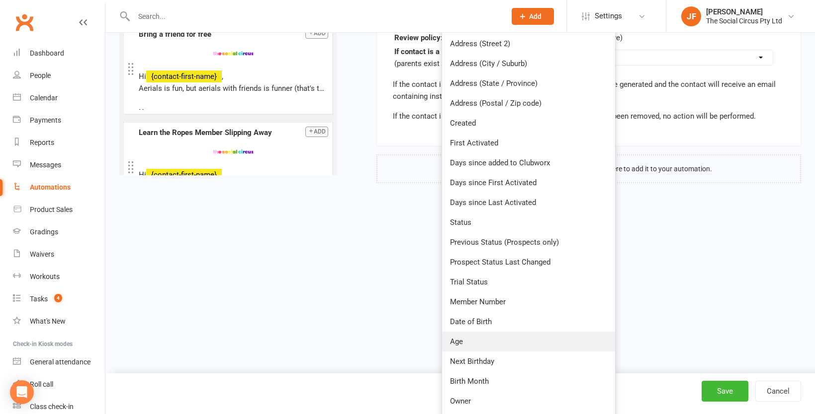
click at [481, 332] on link "Age" at bounding box center [528, 342] width 173 height 20
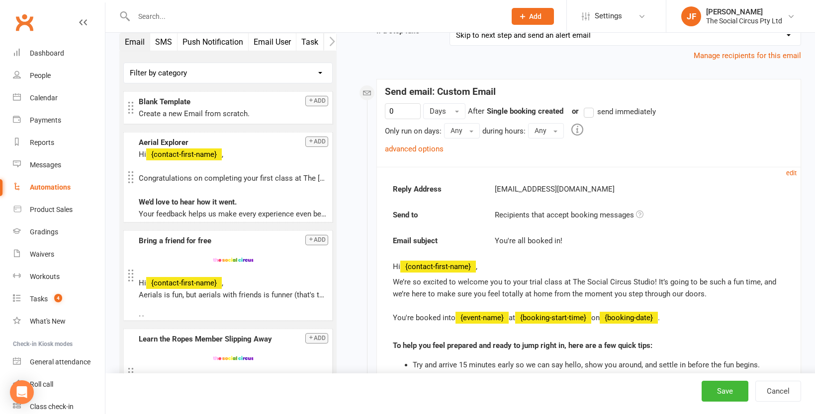
scroll to position [0, 0]
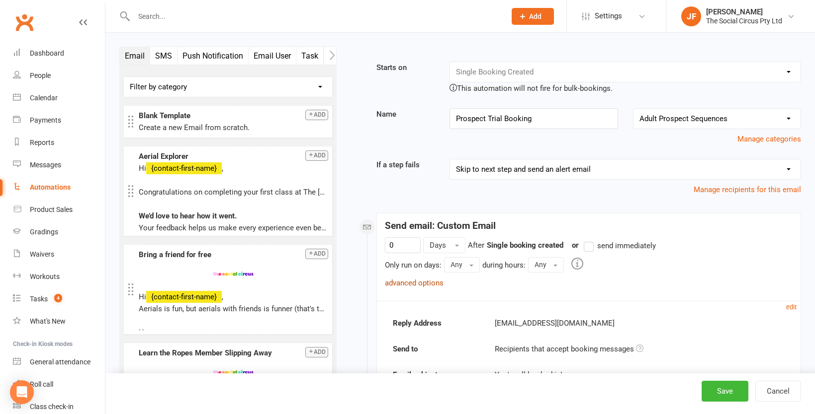
click at [430, 283] on link "advanced options" at bounding box center [414, 283] width 59 height 9
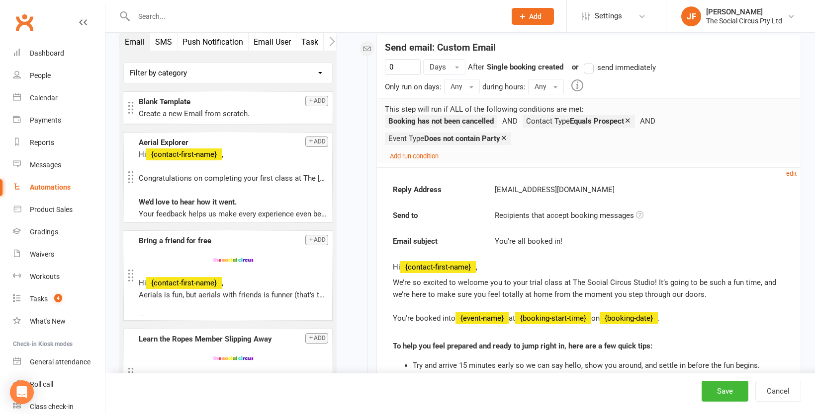
scroll to position [176, 0]
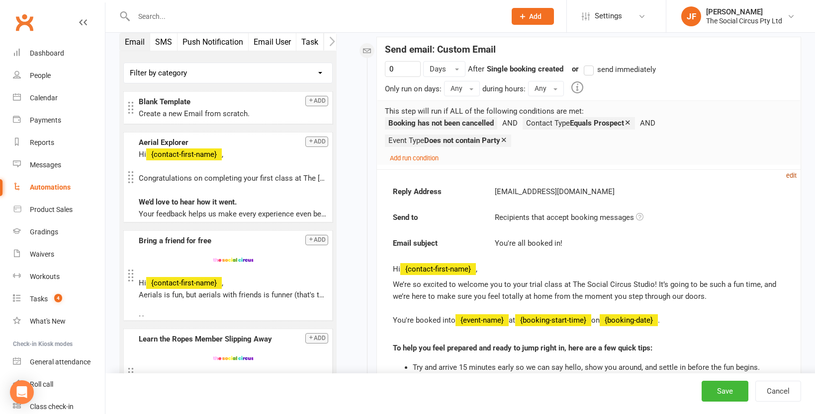
click at [792, 174] on small "edit" at bounding box center [791, 175] width 10 height 7
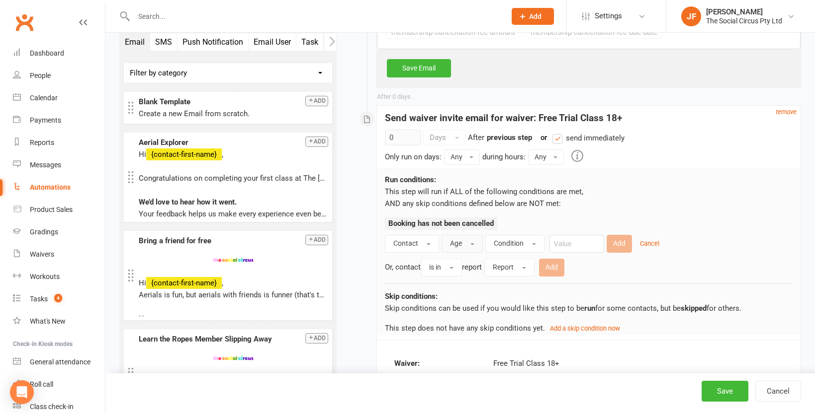
scroll to position [1247, 0]
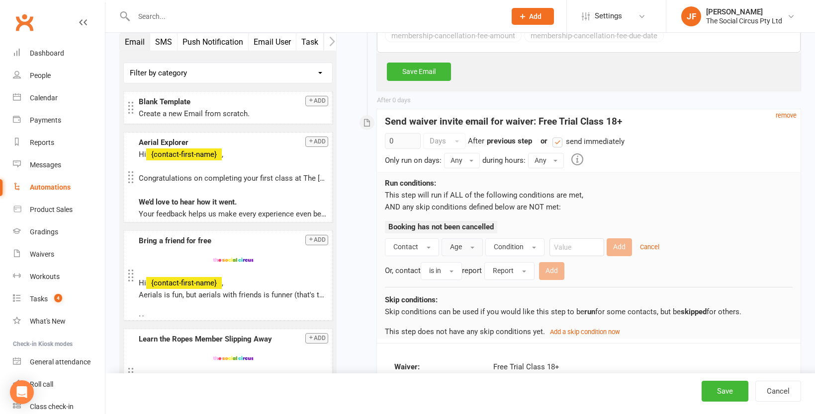
click at [463, 256] on button "Age" at bounding box center [461, 248] width 41 height 18
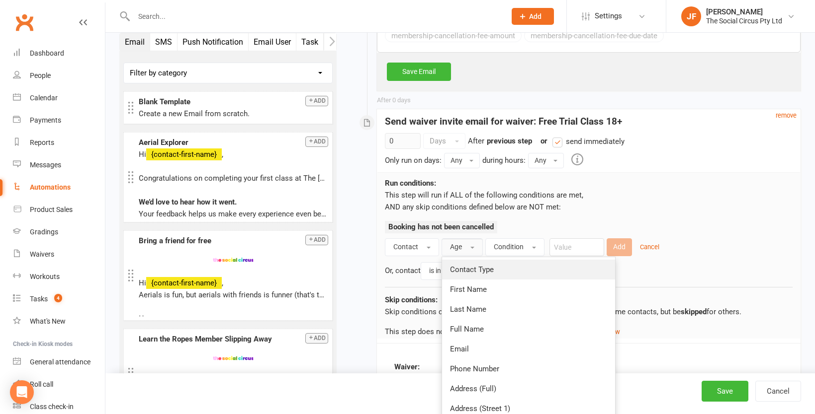
click at [473, 274] on span "Contact Type" at bounding box center [472, 269] width 44 height 9
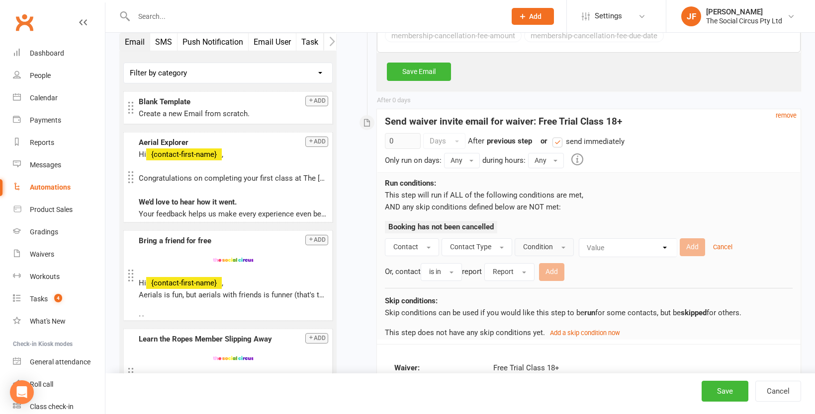
click at [543, 251] on span "Condition" at bounding box center [538, 247] width 30 height 8
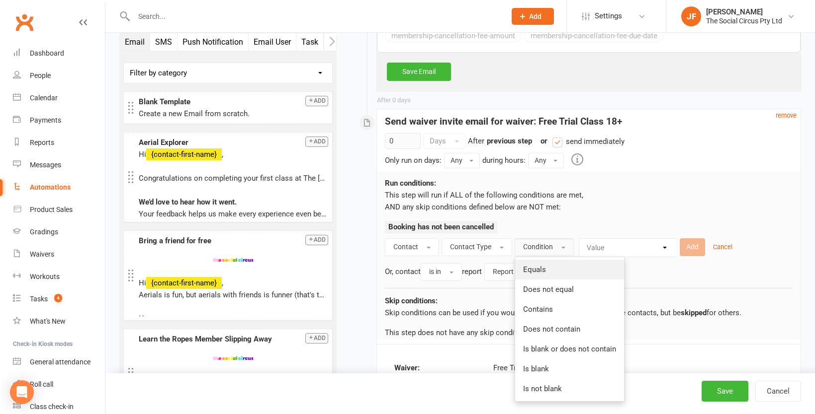
click at [544, 274] on span "Equals" at bounding box center [534, 269] width 23 height 9
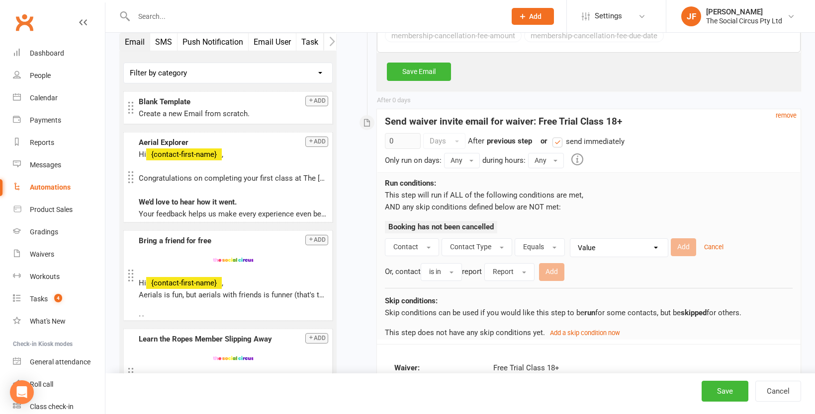
click at [607, 257] on select "Value Member Prospect Non-attending Contact" at bounding box center [621, 248] width 97 height 18
select select "1"
click at [573, 257] on select "Value Member Prospect Non-attending Contact" at bounding box center [621, 248] width 97 height 18
drag, startPoint x: 456, startPoint y: 304, endPoint x: 686, endPoint y: 271, distance: 232.4
click at [686, 256] on button "Add" at bounding box center [682, 248] width 25 height 18
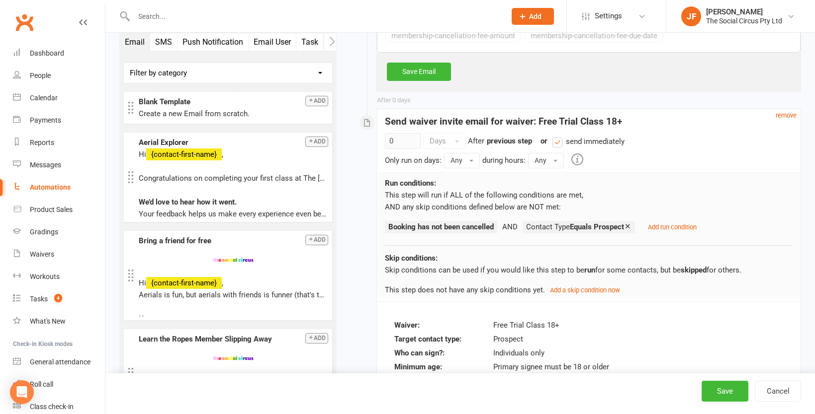
click at [678, 231] on small "Add run condition" at bounding box center [672, 227] width 49 height 7
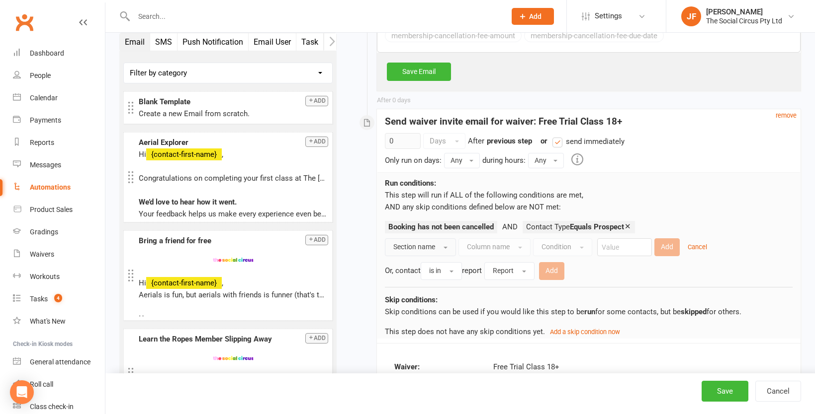
drag, startPoint x: 686, startPoint y: 271, endPoint x: 433, endPoint y: 278, distance: 253.6
click at [433, 256] on button "Section name" at bounding box center [420, 248] width 71 height 18
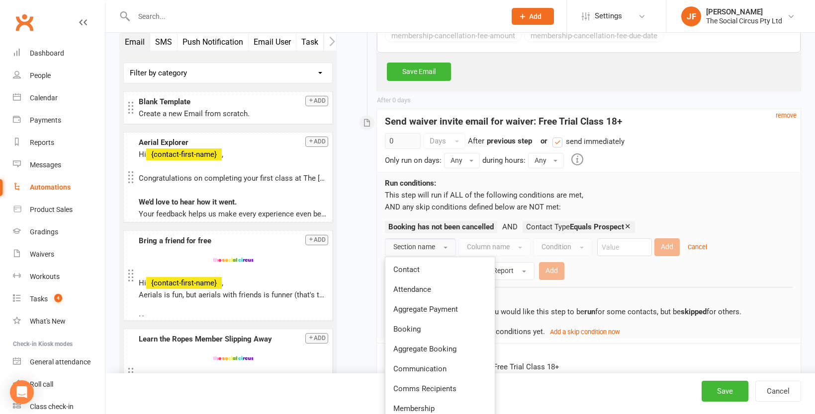
click at [426, 280] on link "Contact" at bounding box center [439, 270] width 109 height 20
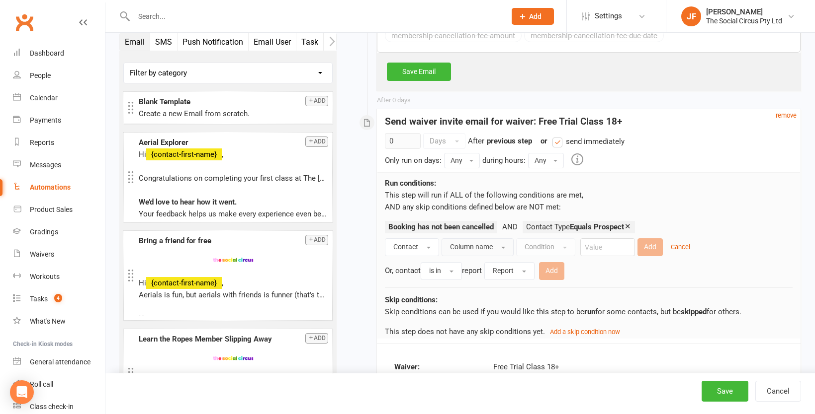
drag, startPoint x: 433, startPoint y: 278, endPoint x: 485, endPoint y: 274, distance: 52.4
click at [485, 251] on span "Column name" at bounding box center [471, 247] width 43 height 8
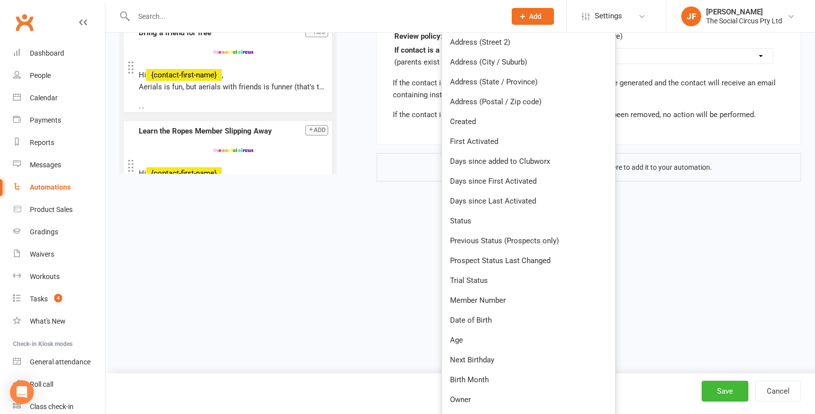
scroll to position [1637, 0]
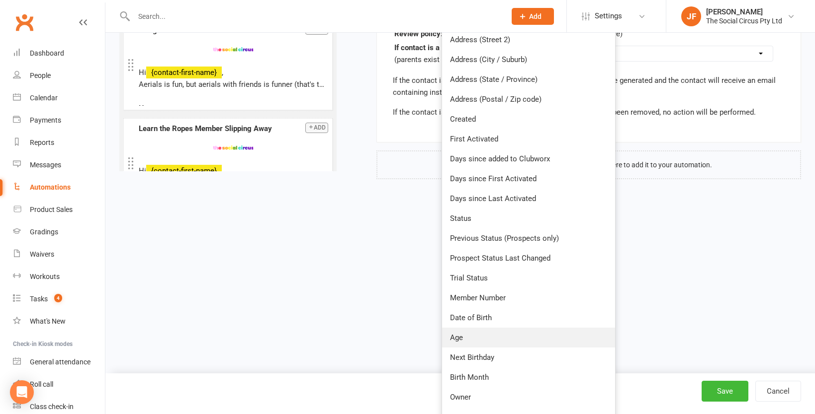
drag, startPoint x: 485, startPoint y: 274, endPoint x: 459, endPoint y: 364, distance: 93.6
click at [459, 342] on span "Age" at bounding box center [456, 337] width 13 height 9
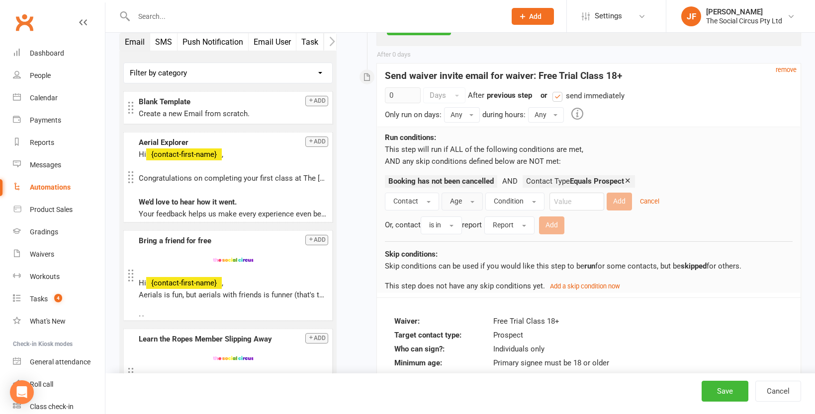
scroll to position [1255, 0]
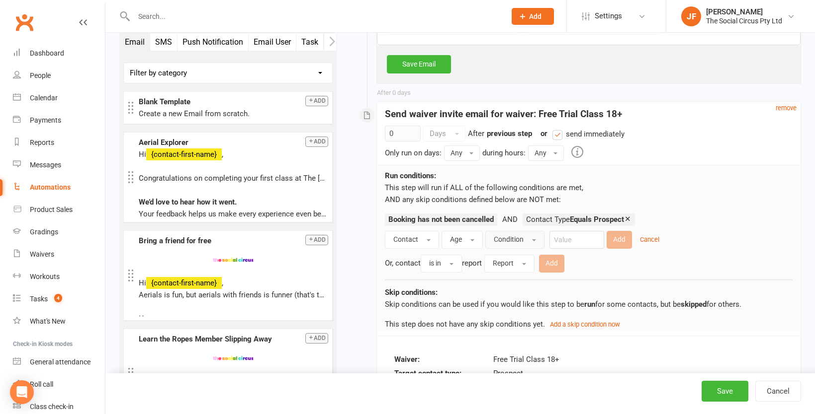
drag, startPoint x: 459, startPoint y: 364, endPoint x: 524, endPoint y: 265, distance: 118.1
click at [524, 249] on button "Condition" at bounding box center [514, 240] width 59 height 18
click at [525, 327] on span "Greater than" at bounding box center [514, 322] width 41 height 9
drag, startPoint x: 524, startPoint y: 265, endPoint x: 577, endPoint y: 265, distance: 52.7
click at [577, 249] on input "number" at bounding box center [586, 240] width 55 height 18
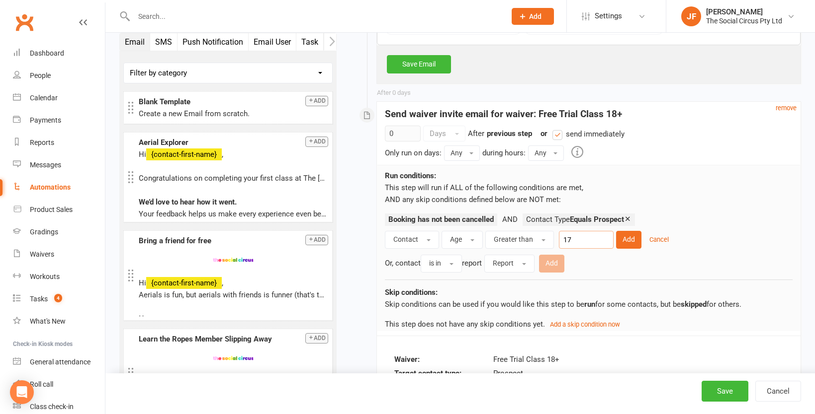
type input "17"
drag, startPoint x: 577, startPoint y: 265, endPoint x: 628, endPoint y: 268, distance: 51.3
click at [628, 249] on button "Add" at bounding box center [628, 240] width 25 height 18
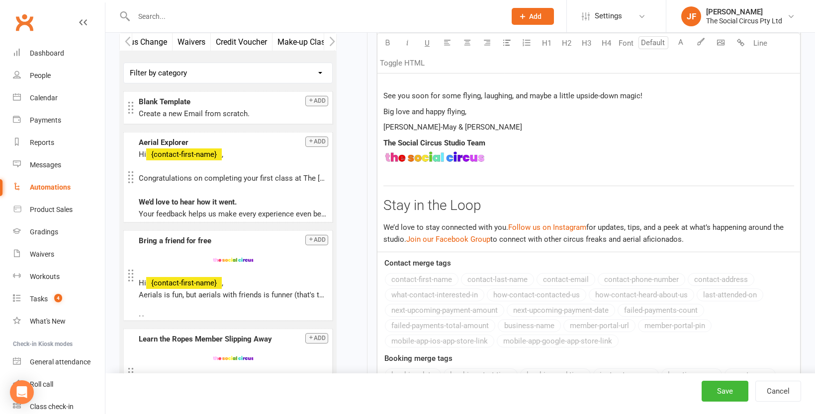
scroll to position [0, 448]
drag, startPoint x: 628, startPoint y: 268, endPoint x: 196, endPoint y: 43, distance: 486.4
click at [196, 43] on button "Waivers" at bounding box center [192, 41] width 38 height 17
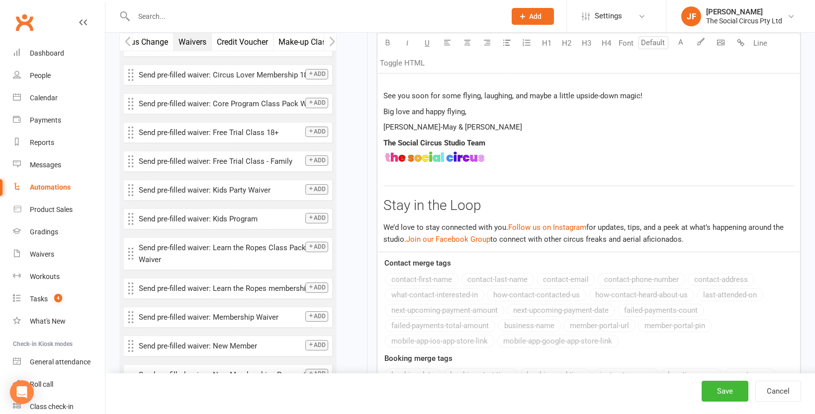
scroll to position [350, 0]
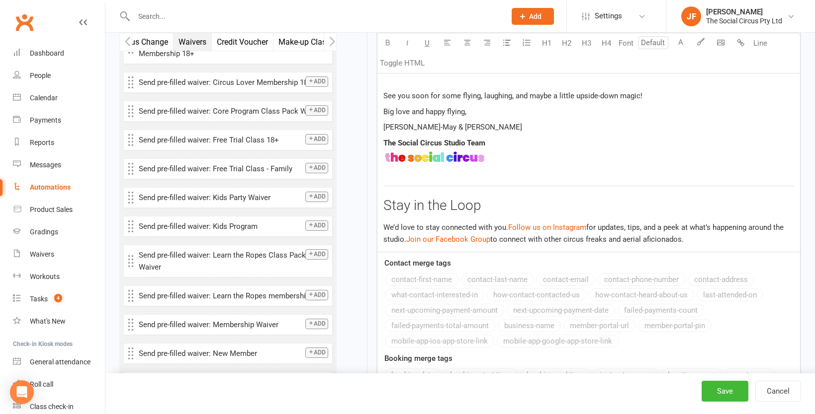
click at [309, 166] on icon "button" at bounding box center [311, 168] width 6 height 6
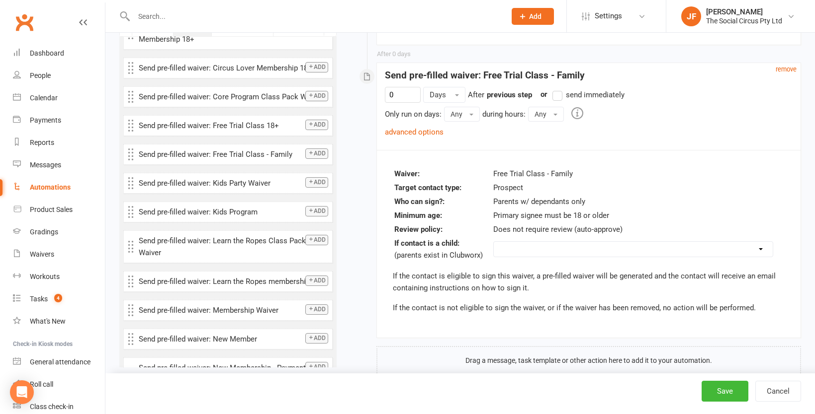
scroll to position [1694, 0]
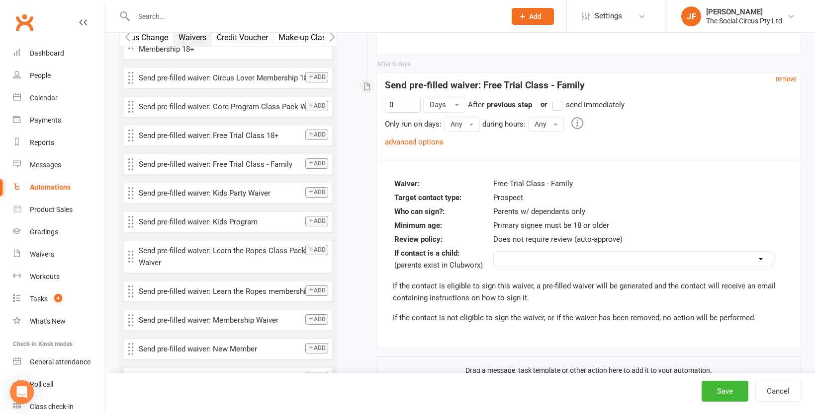
drag, startPoint x: 196, startPoint y: 43, endPoint x: 557, endPoint y: 131, distance: 371.3
click at [557, 111] on label "send immediately" at bounding box center [588, 105] width 72 height 12
click at [557, 99] on input "send immediately" at bounding box center [555, 99] width 6 height 0
click at [429, 147] on link "advanced options" at bounding box center [414, 142] width 59 height 9
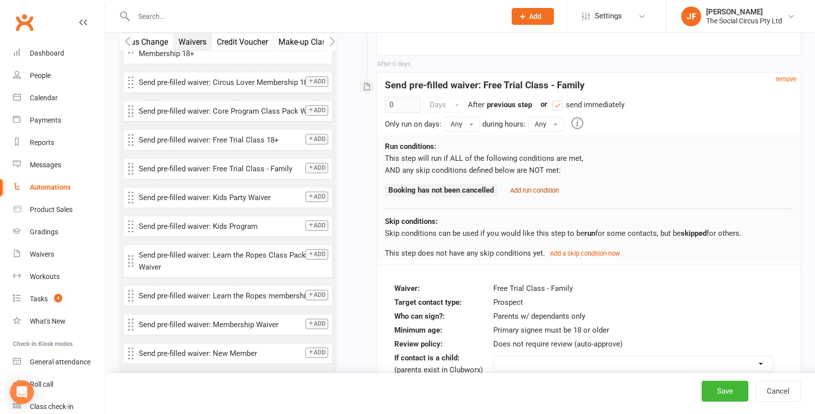
drag, startPoint x: 557, startPoint y: 131, endPoint x: 528, endPoint y: 221, distance: 94.5
click at [528, 194] on small "Add run condition" at bounding box center [534, 190] width 49 height 7
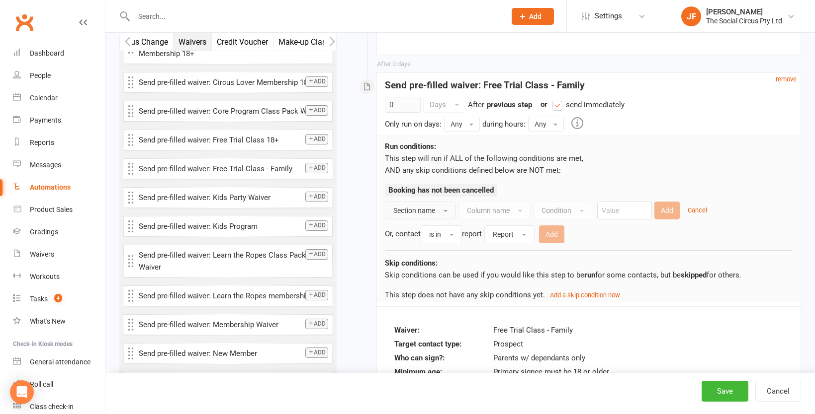
click at [420, 215] on span "Section name" at bounding box center [414, 211] width 42 height 8
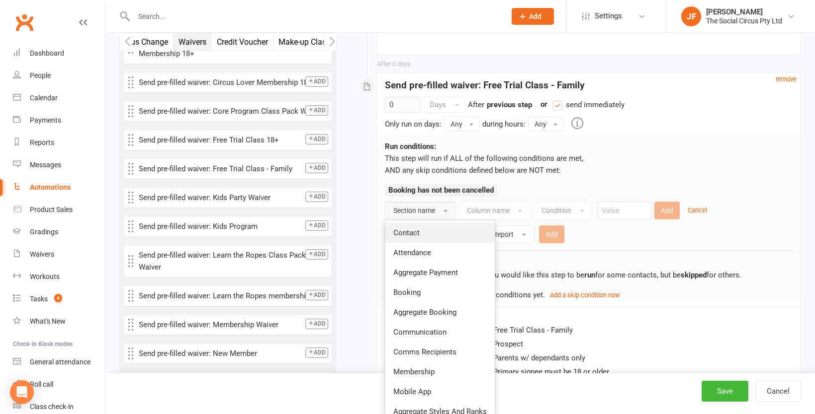
drag, startPoint x: 528, startPoint y: 221, endPoint x: 416, endPoint y: 257, distance: 118.2
click at [416, 238] on span "Contact" at bounding box center [406, 233] width 26 height 9
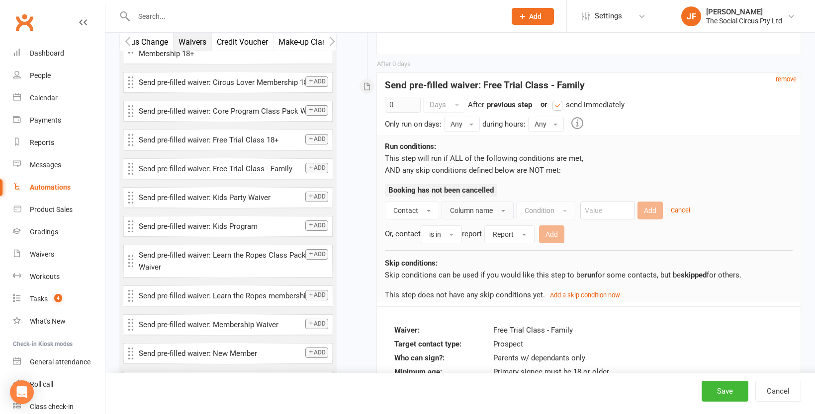
click at [483, 215] on span "Column name" at bounding box center [471, 211] width 43 height 8
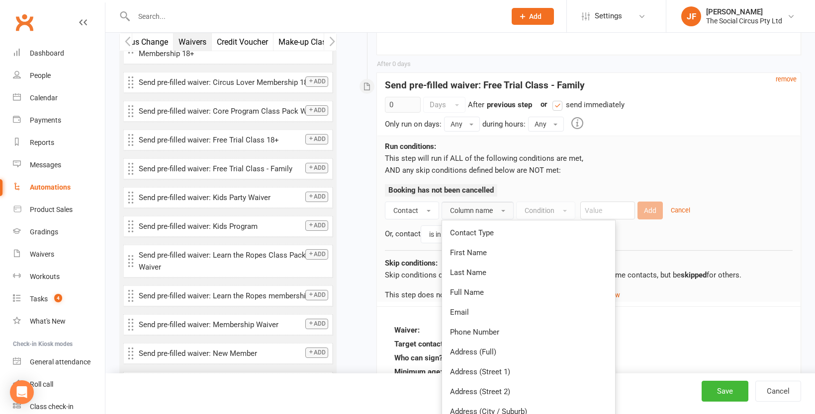
click at [480, 238] on span "Contact Type" at bounding box center [472, 233] width 44 height 9
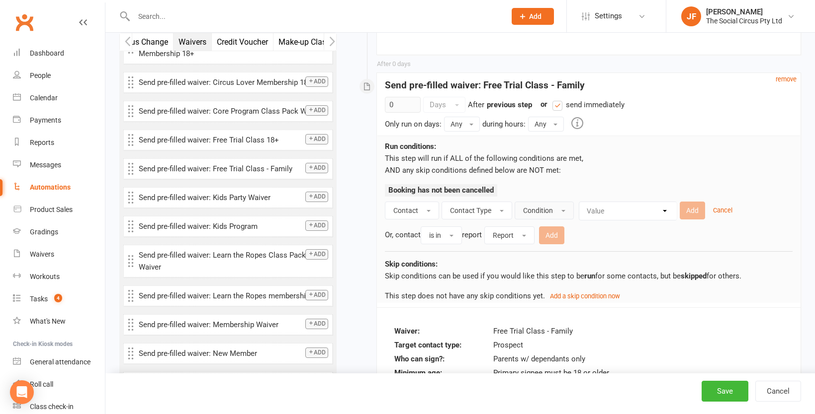
drag, startPoint x: 416, startPoint y: 257, endPoint x: 546, endPoint y: 237, distance: 131.8
click at [546, 215] on span "Condition" at bounding box center [538, 211] width 30 height 8
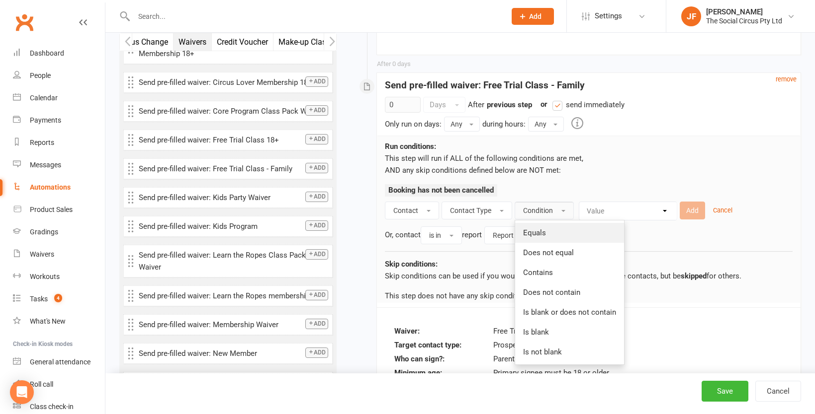
drag, startPoint x: 546, startPoint y: 237, endPoint x: 545, endPoint y: 259, distance: 22.4
click at [545, 243] on link "Equals" at bounding box center [569, 233] width 109 height 20
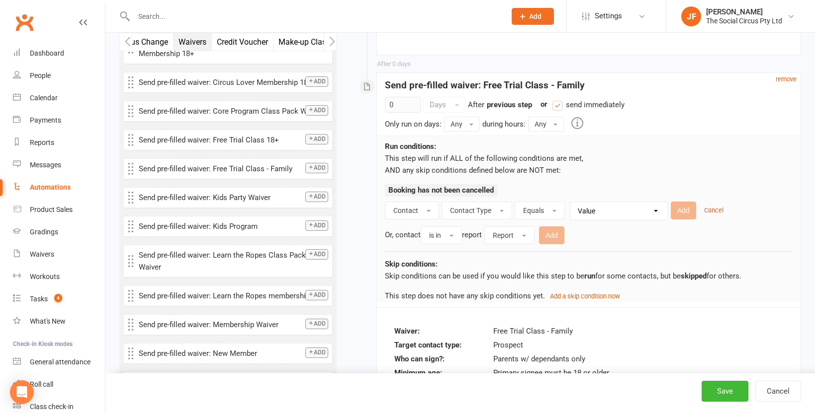
click at [616, 220] on select "Value Member Prospect Non-attending Contact" at bounding box center [621, 211] width 97 height 18
select select "1"
click at [573, 220] on select "Value Member Prospect Non-attending Contact" at bounding box center [621, 211] width 97 height 18
click at [673, 220] on button "Add" at bounding box center [682, 211] width 25 height 18
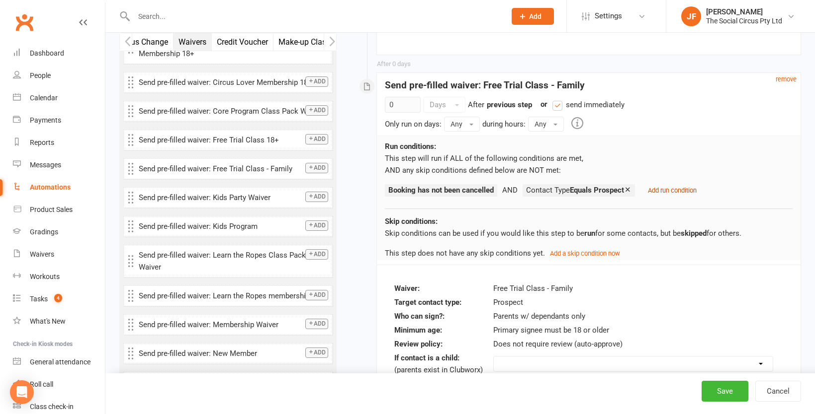
click at [682, 194] on small "Add run condition" at bounding box center [672, 190] width 49 height 7
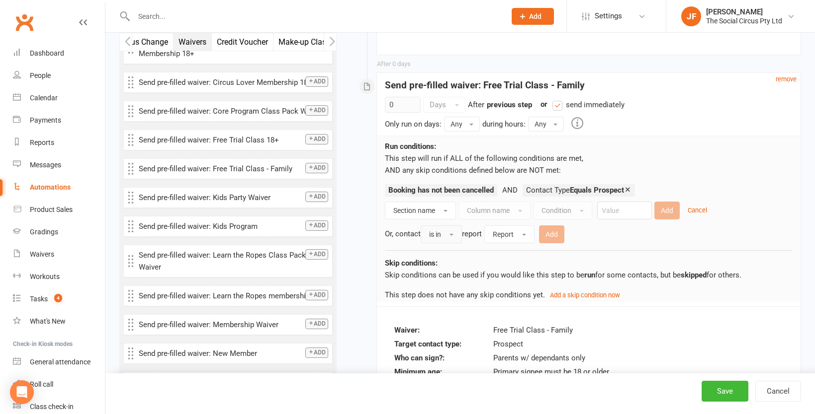
click at [438, 244] on button "is in" at bounding box center [440, 235] width 41 height 18
click at [407, 244] on div "Or, contact is in is in is not in report Report Add" at bounding box center [589, 233] width 408 height 20
click at [416, 215] on span "Section name" at bounding box center [414, 211] width 42 height 8
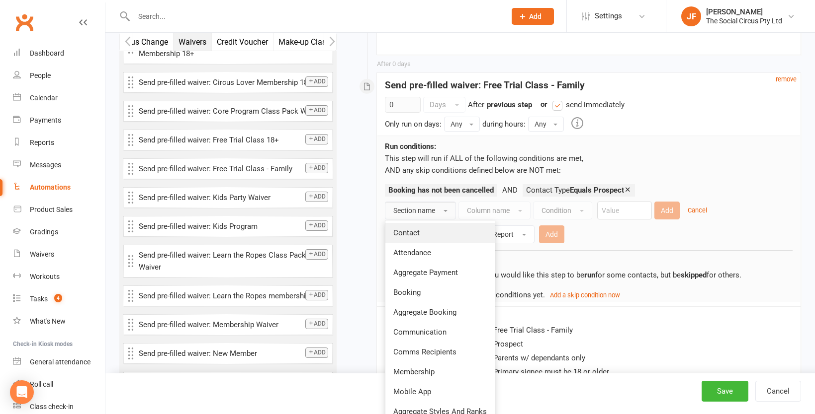
click at [420, 243] on link "Contact" at bounding box center [439, 233] width 109 height 20
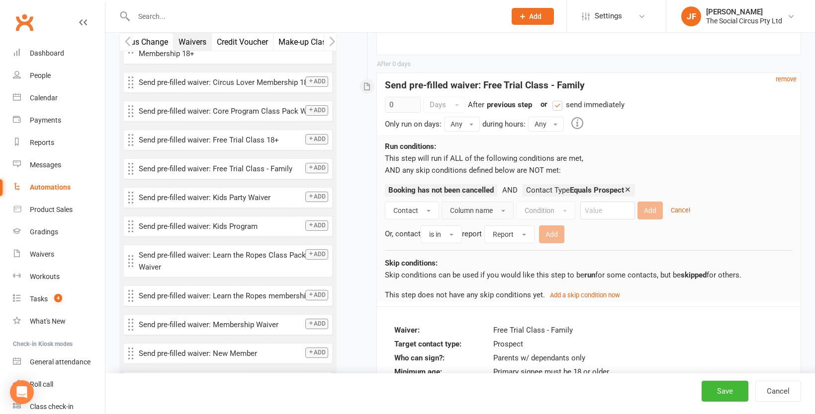
click at [482, 215] on span "Column name" at bounding box center [471, 211] width 43 height 8
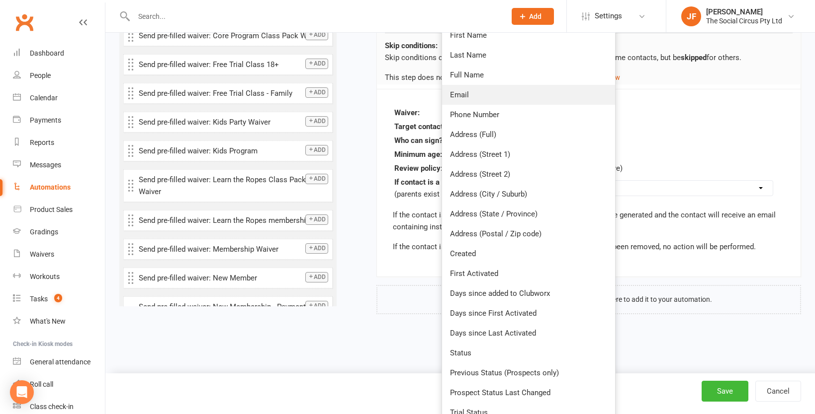
scroll to position [1913, 0]
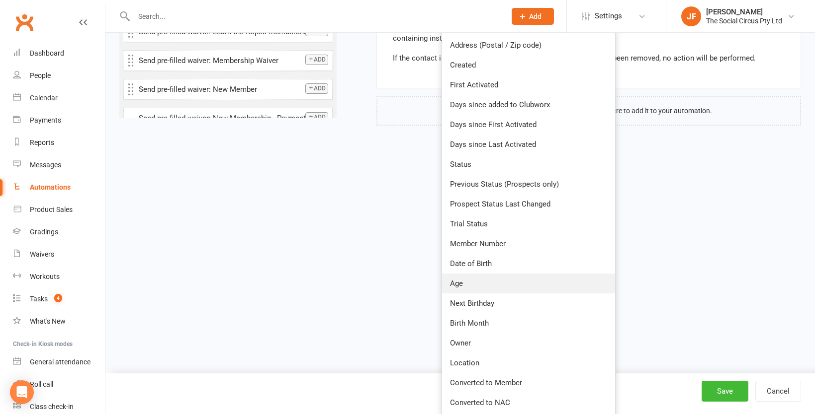
click at [477, 294] on link "Age" at bounding box center [528, 284] width 173 height 20
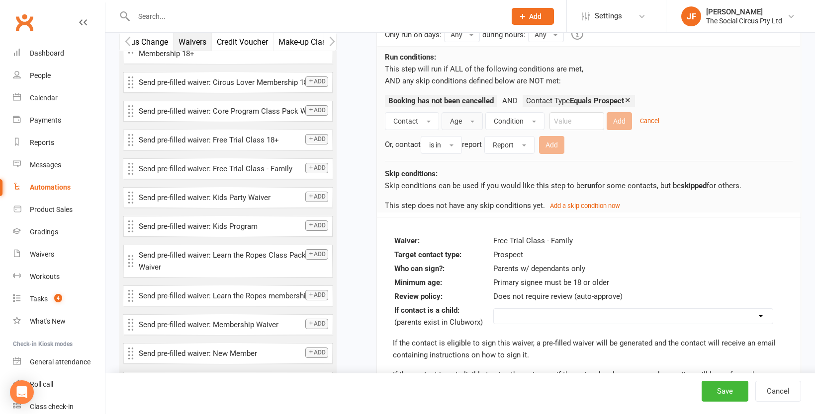
scroll to position [1783, 0]
click at [530, 131] on button "Condition" at bounding box center [514, 122] width 59 height 18
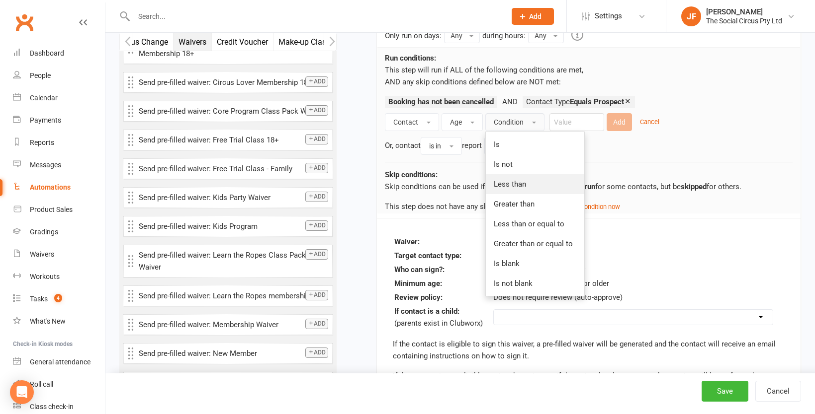
click at [535, 194] on link "Less than" at bounding box center [535, 184] width 98 height 20
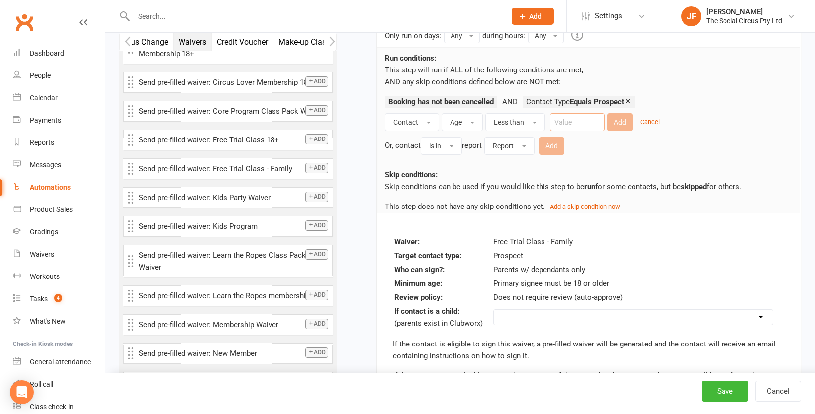
click at [567, 131] on input "number" at bounding box center [577, 122] width 55 height 18
click at [625, 248] on td "Free Trial Class - Family" at bounding box center [633, 242] width 281 height 13
type input "18"
click at [622, 131] on button "Add" at bounding box center [619, 122] width 25 height 18
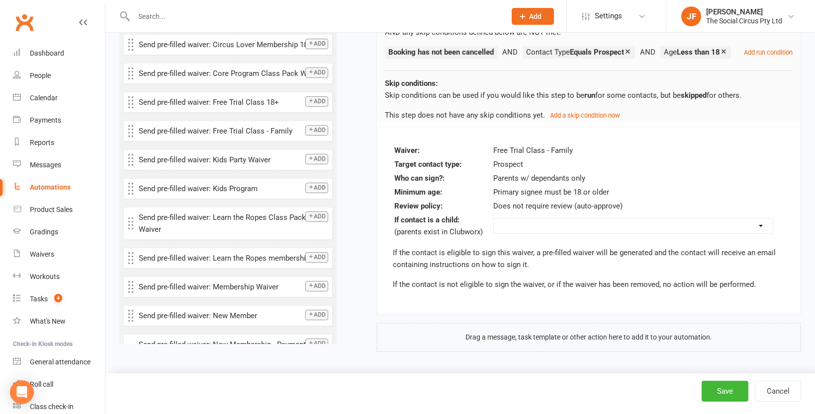
scroll to position [1871, 0]
click at [584, 224] on select "Do not send Send to parent instead Send to this contact (will not be sent if ch…" at bounding box center [633, 226] width 279 height 15
select select "send_to_parent"
click at [494, 219] on select "Do not send Send to parent instead Send to this contact (will not be sent if ch…" at bounding box center [633, 226] width 279 height 15
click at [724, 390] on button "Save" at bounding box center [724, 391] width 47 height 21
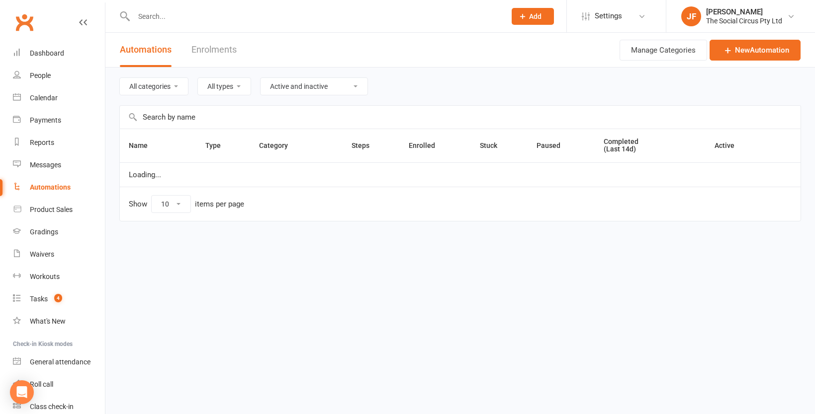
select select "100"
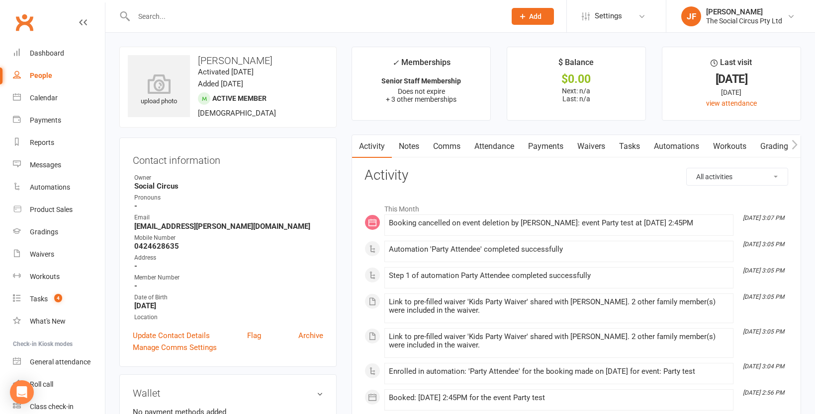
click at [212, 13] on input "text" at bounding box center [315, 16] width 368 height 14
type input "[PERSON_NAME]"
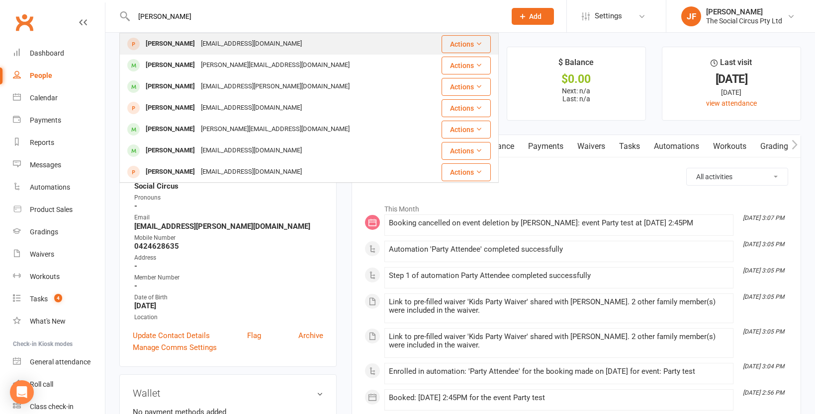
click at [209, 37] on div "[EMAIL_ADDRESS][DOMAIN_NAME]" at bounding box center [251, 44] width 107 height 14
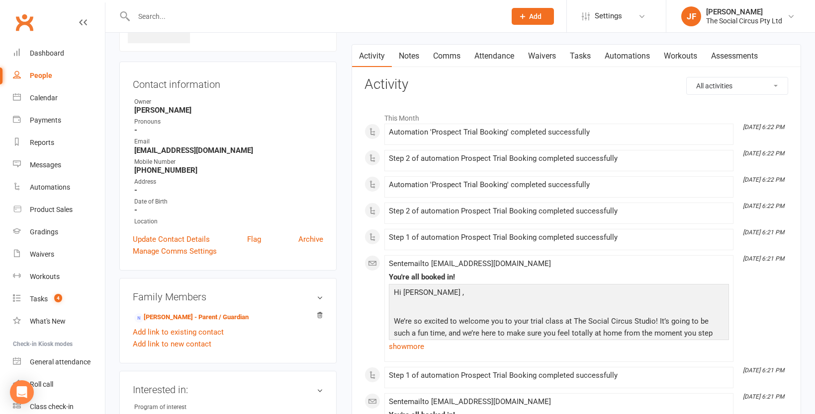
scroll to position [74, 0]
click at [557, 56] on link "Waivers" at bounding box center [542, 56] width 42 height 23
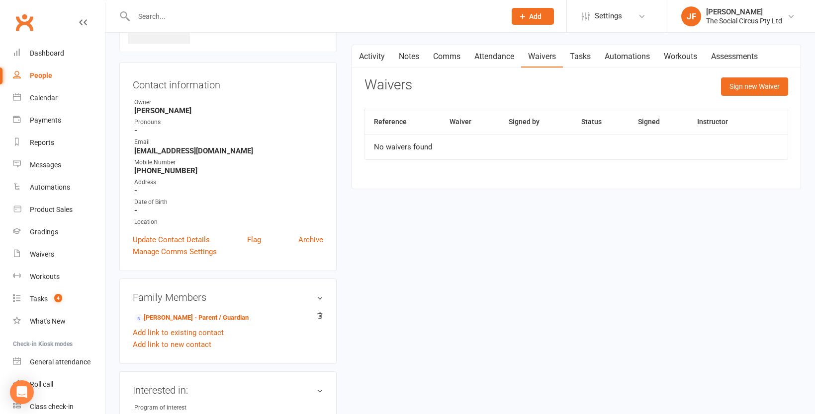
click at [622, 56] on link "Automations" at bounding box center [626, 56] width 59 height 23
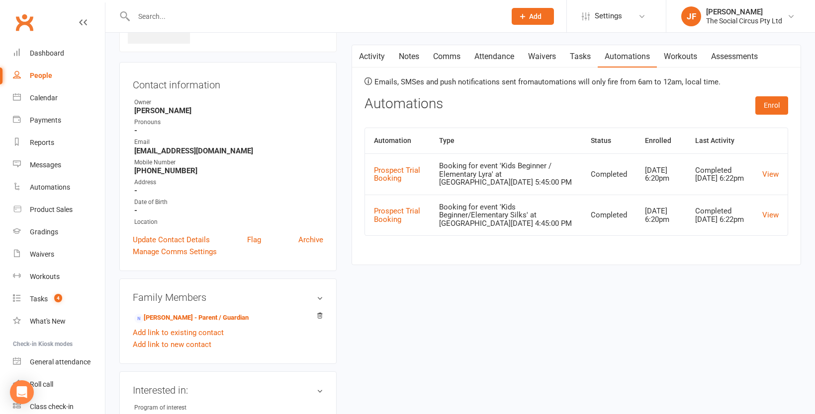
scroll to position [136, 0]
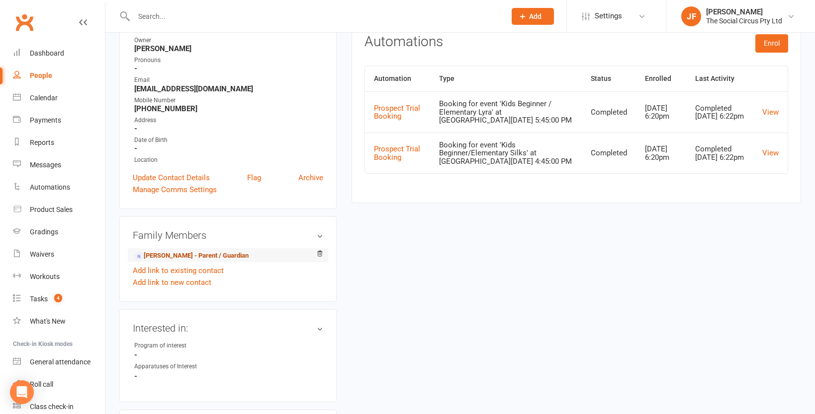
click at [224, 255] on link "[PERSON_NAME] - Parent / Guardian" at bounding box center [191, 256] width 114 height 10
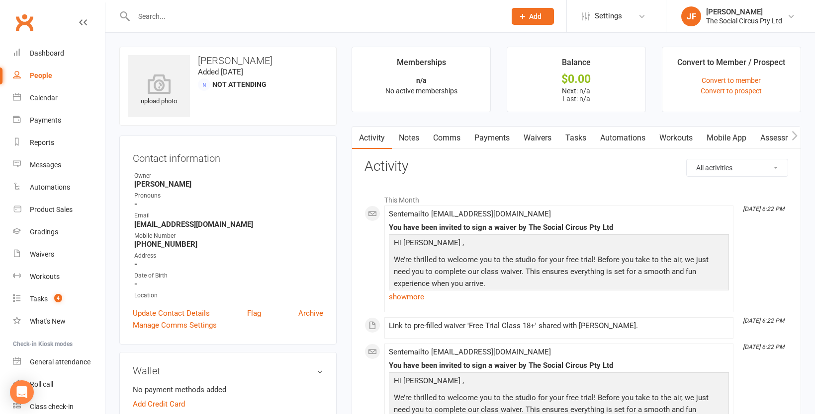
click at [539, 143] on link "Waivers" at bounding box center [537, 138] width 42 height 23
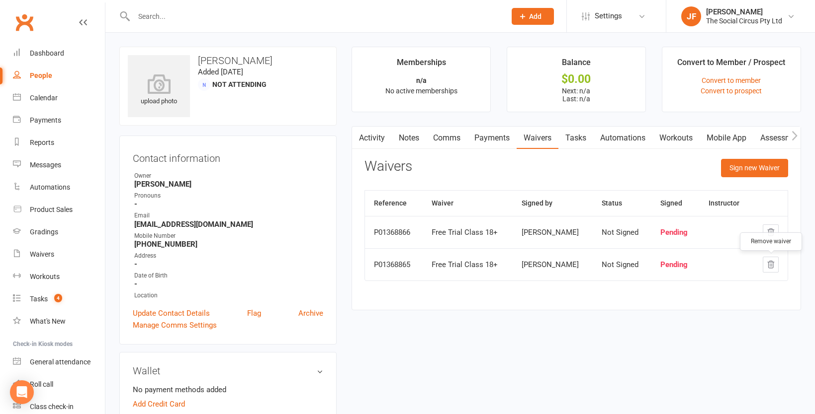
click at [773, 265] on icon "button" at bounding box center [770, 264] width 9 height 9
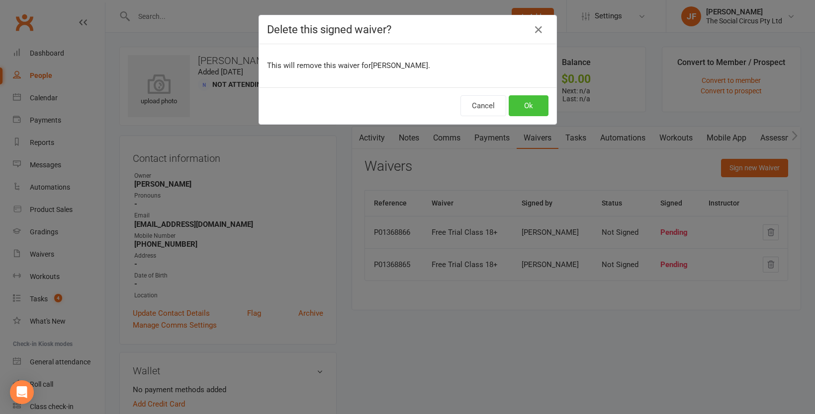
click at [526, 98] on button "Ok" at bounding box center [528, 105] width 40 height 21
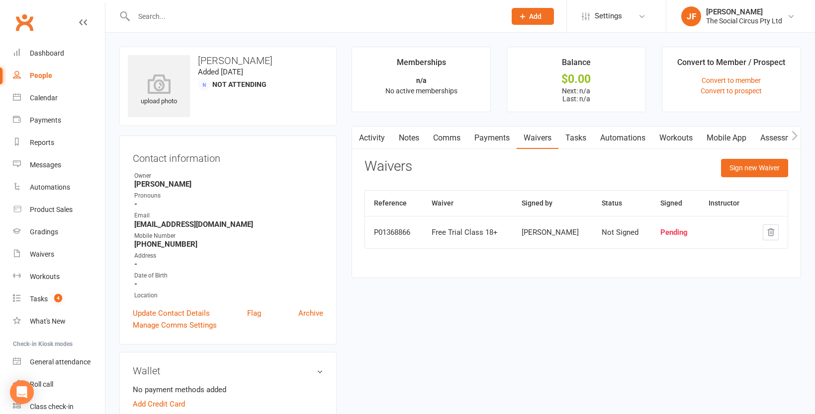
click at [497, 233] on div "Free Trial Class 18+" at bounding box center [467, 233] width 72 height 8
click at [485, 234] on div "Free Trial Class 18+" at bounding box center [467, 233] width 72 height 8
click at [784, 236] on td at bounding box center [769, 232] width 36 height 32
click at [773, 234] on icon "button" at bounding box center [770, 232] width 9 height 9
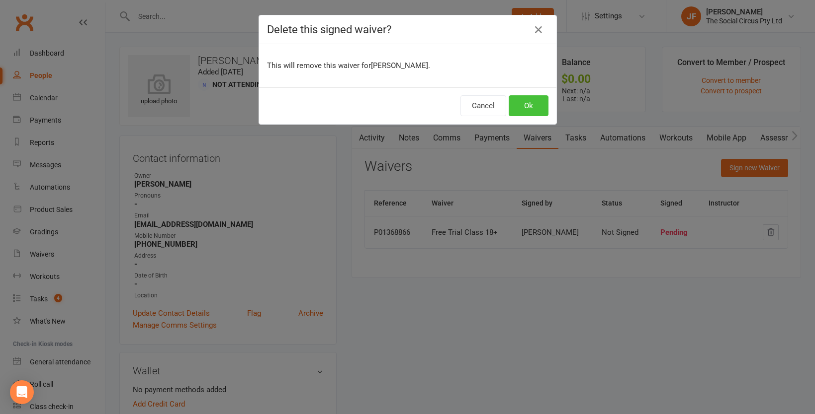
click at [520, 105] on button "Ok" at bounding box center [528, 105] width 40 height 21
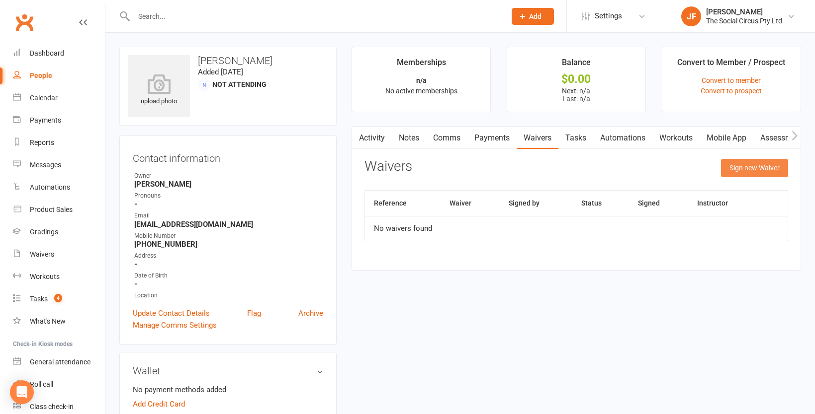
click at [742, 166] on button "Sign new Waiver" at bounding box center [754, 168] width 67 height 18
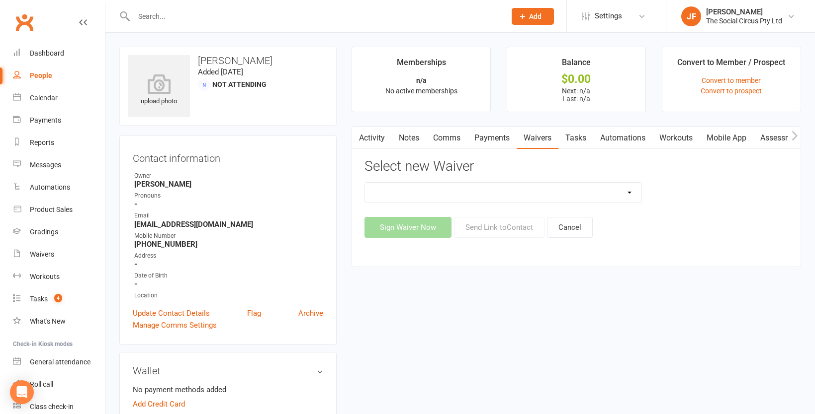
click at [492, 192] on select "Advanced Addict Foundation Membership 18+ Advanced Addict Membership 18+ Advanc…" at bounding box center [503, 193] width 276 height 20
select select "13969"
click at [365, 183] on select "Advanced Addict Foundation Membership 18+ Advanced Addict Membership 18+ Advanc…" at bounding box center [503, 193] width 276 height 20
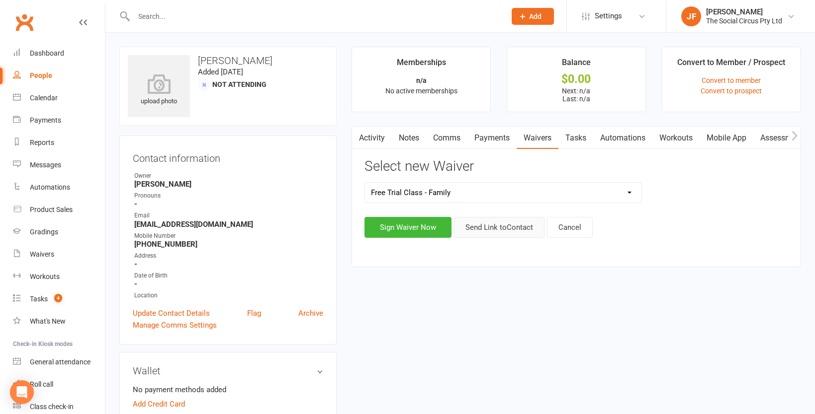
click at [480, 228] on button "Send Link to Contact" at bounding box center [499, 227] width 90 height 21
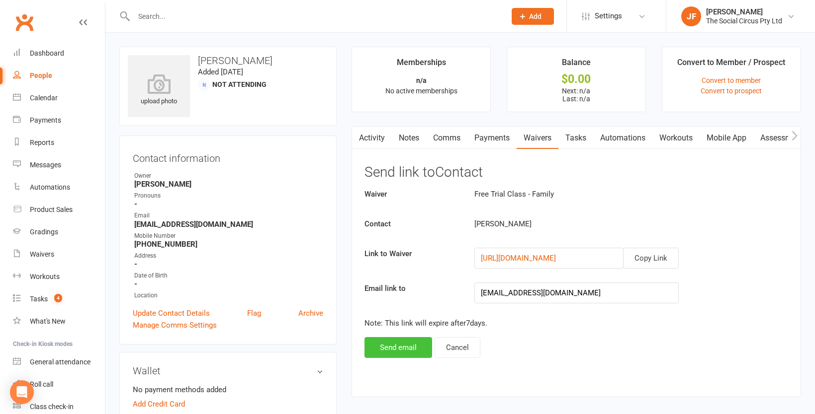
click at [409, 346] on button "Send email" at bounding box center [398, 347] width 68 height 21
